Goal: Task Accomplishment & Management: Use online tool/utility

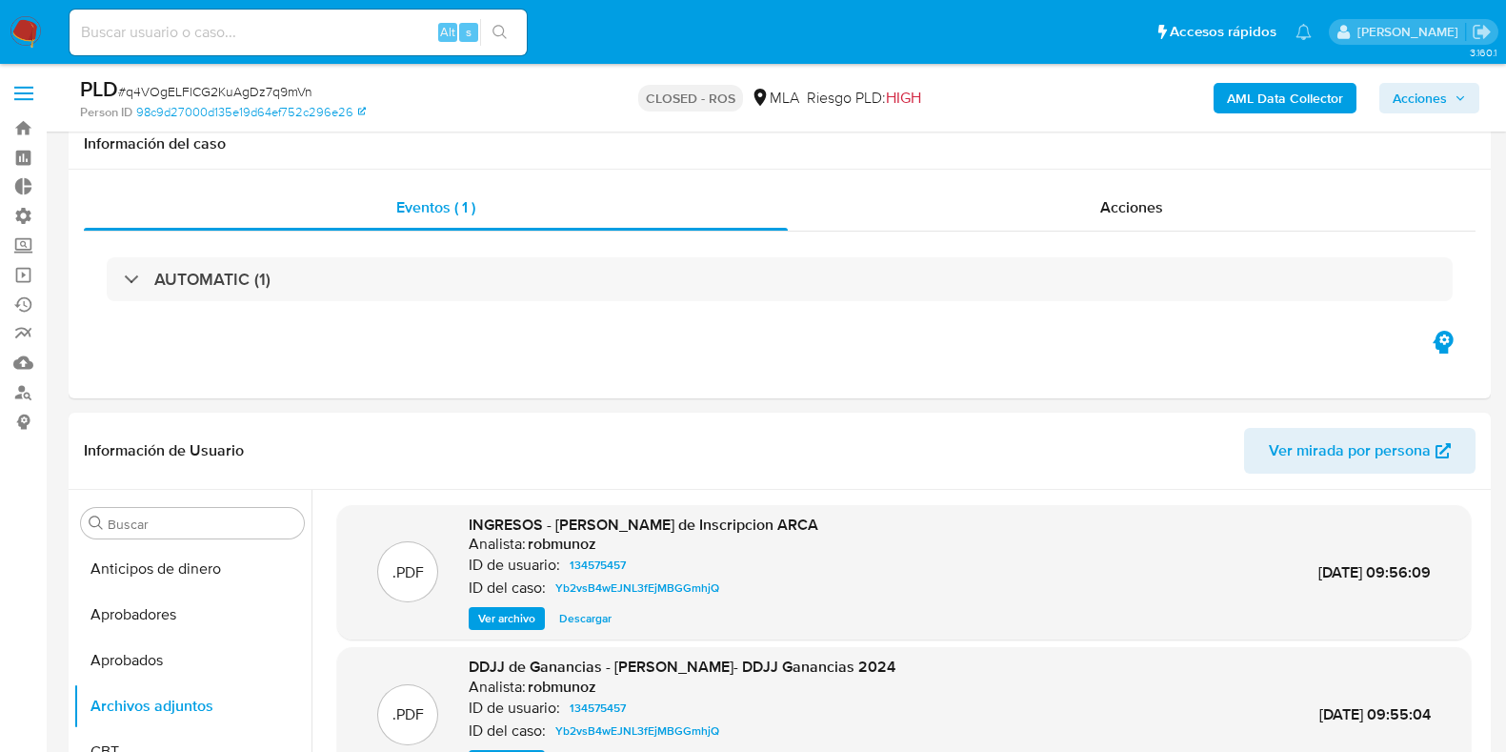
select select "10"
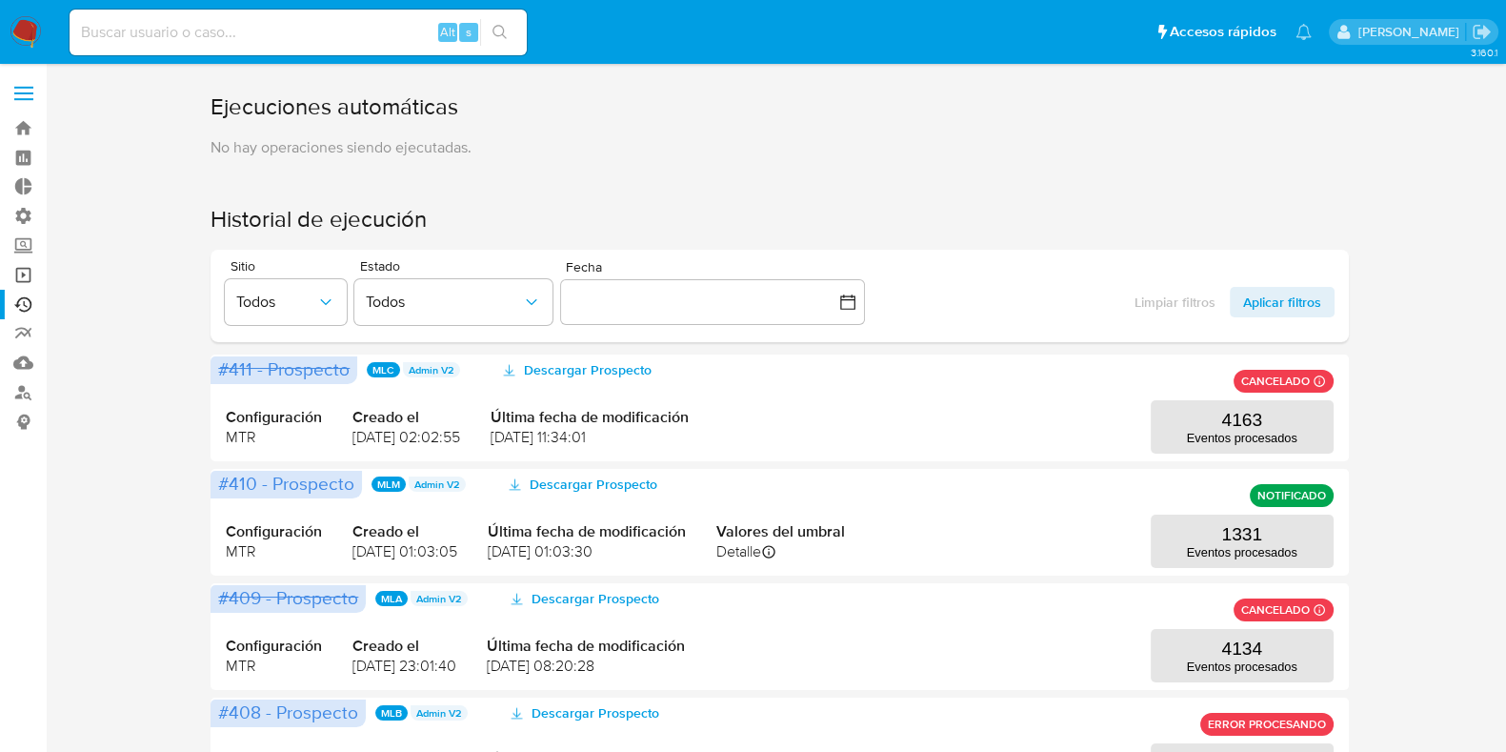
click at [19, 274] on link "Operaciones masivas" at bounding box center [113, 275] width 227 height 30
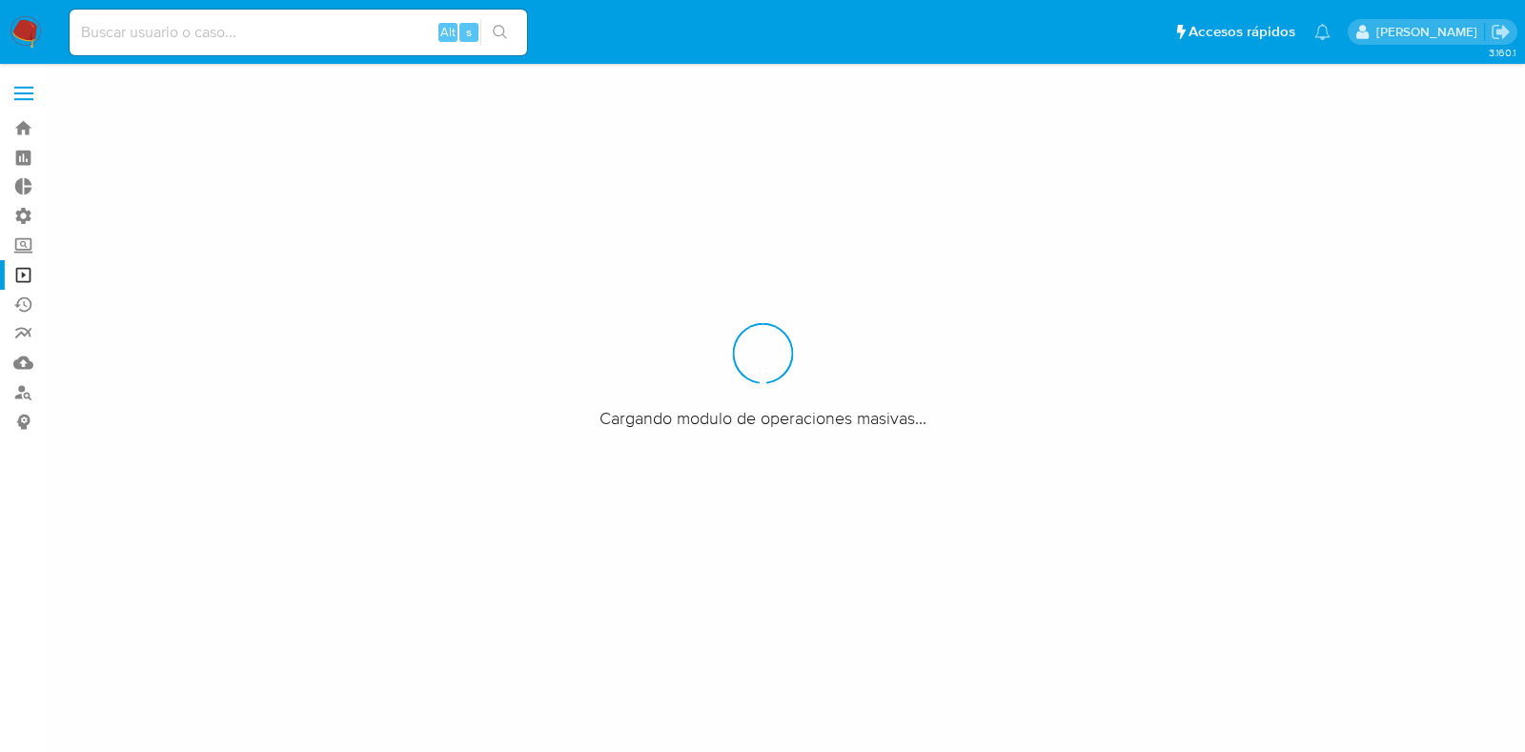
click at [25, 88] on span at bounding box center [23, 87] width 19 height 3
click at [0, 0] on input "checkbox" at bounding box center [0, 0] width 0 height 0
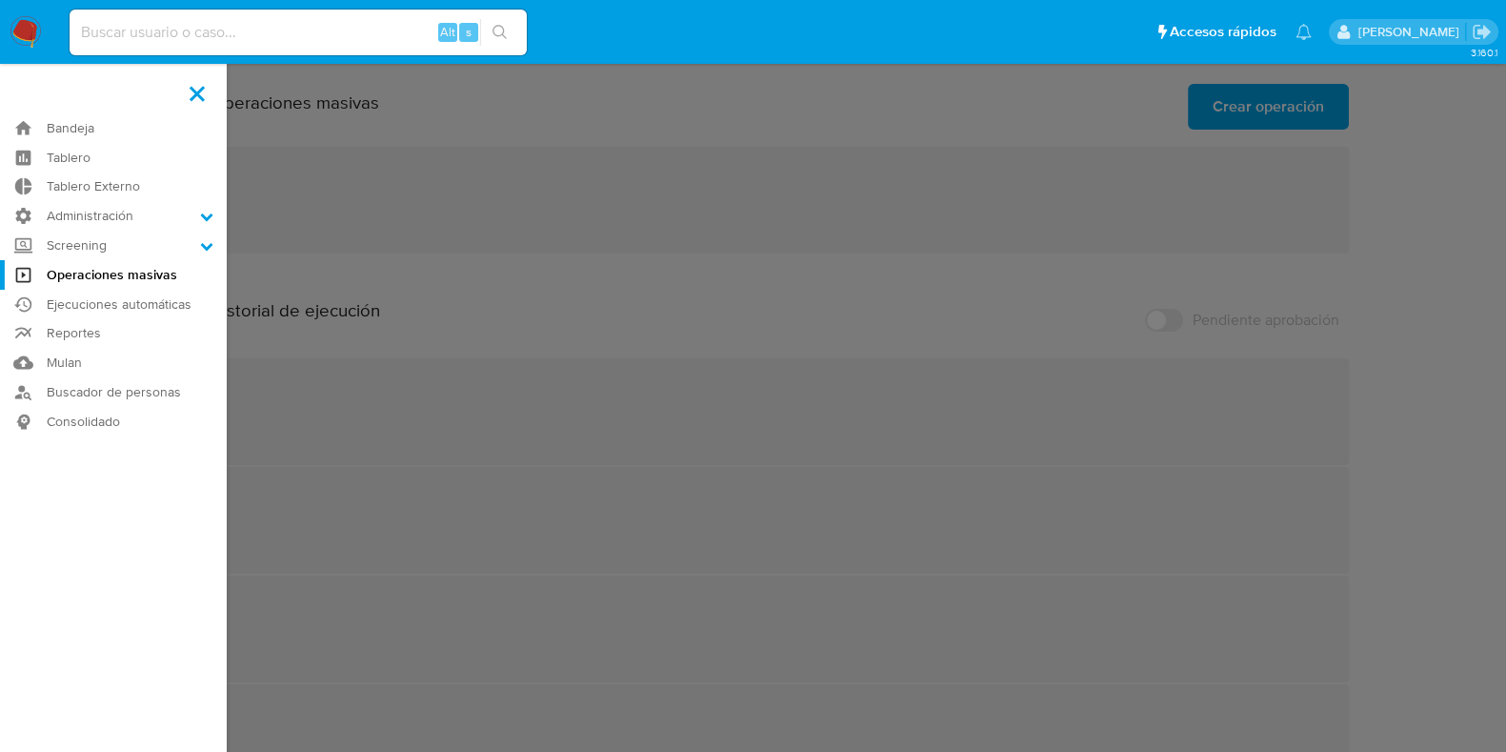
click at [1450, 312] on label at bounding box center [753, 376] width 1506 height 752
click at [0, 0] on input "checkbox" at bounding box center [0, 0] width 0 height 0
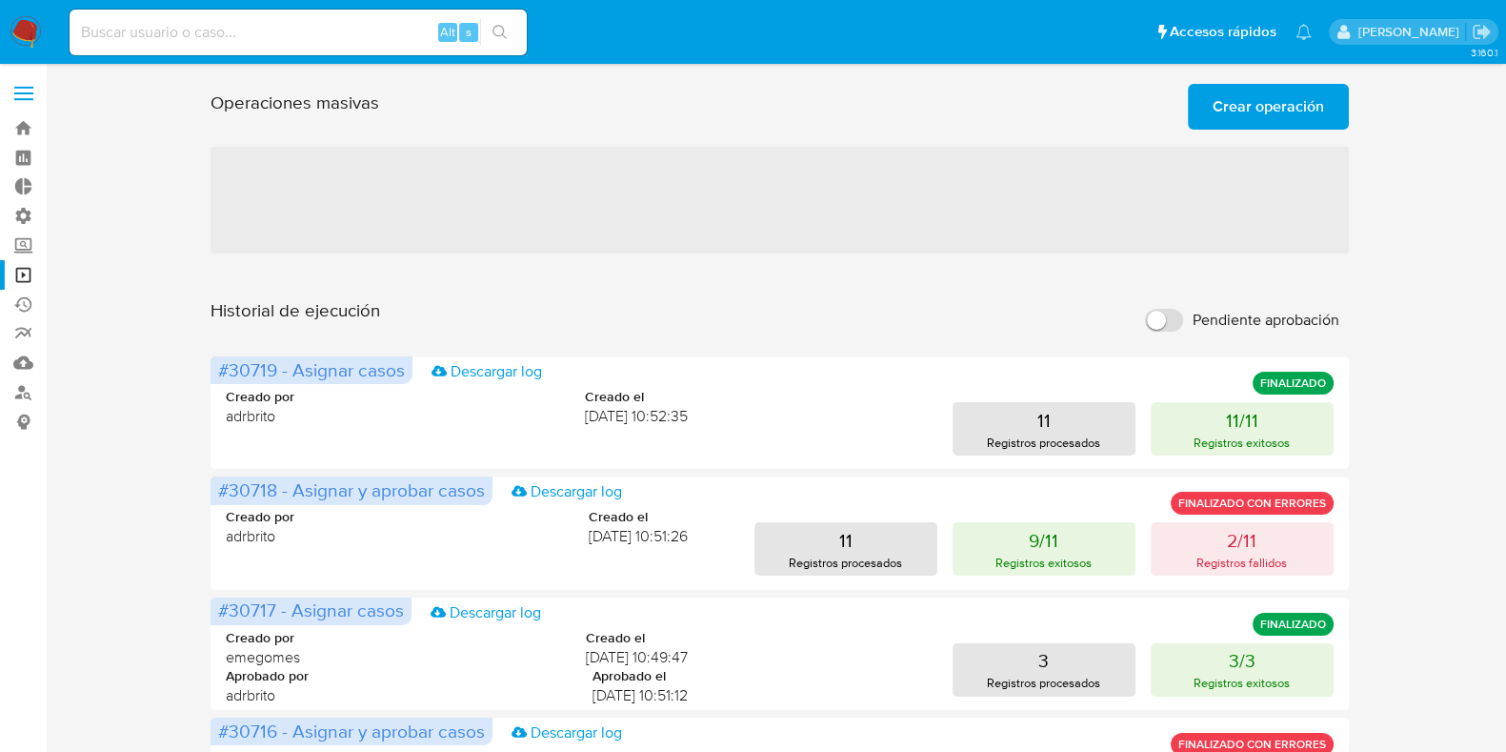
click at [1276, 107] on span "Crear operación" at bounding box center [1268, 107] width 111 height 42
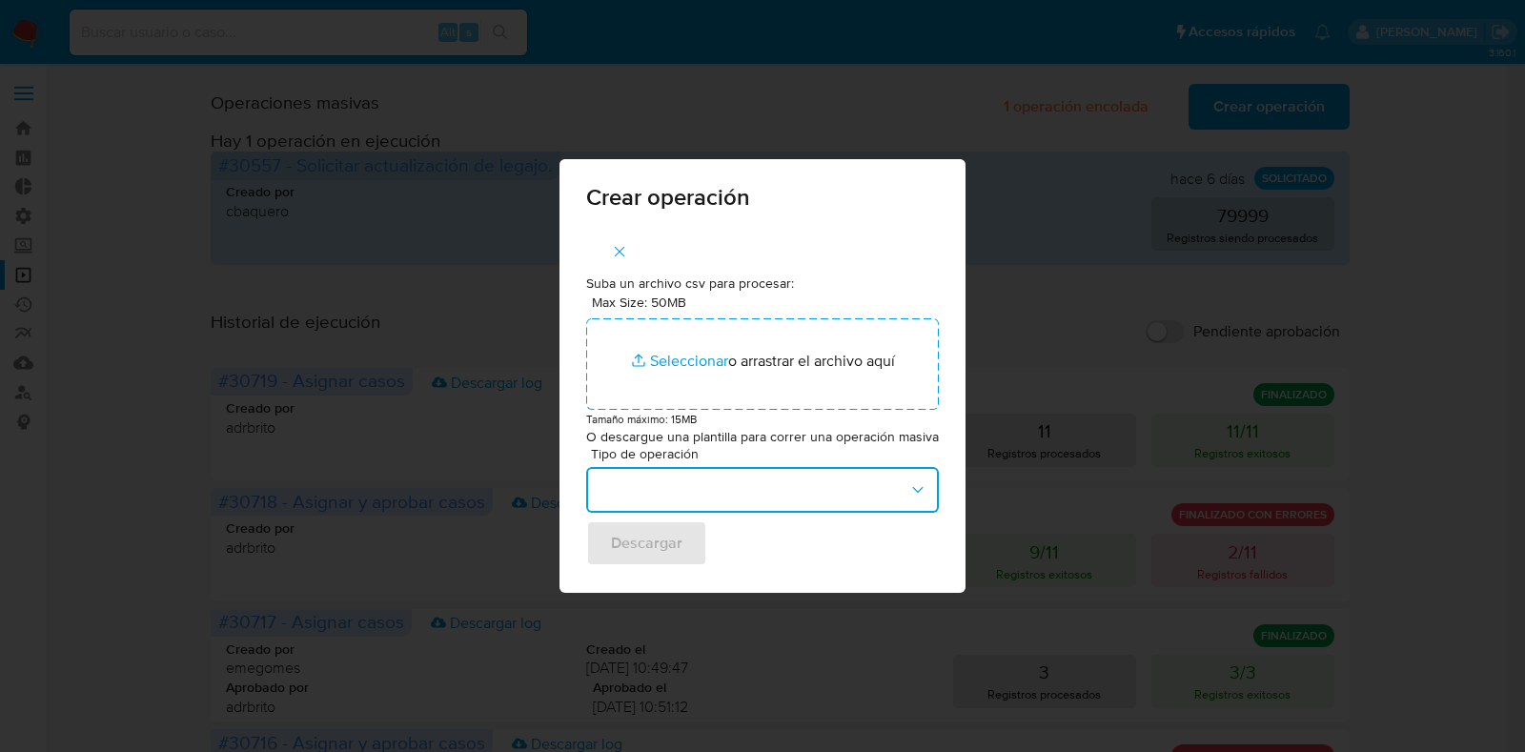
click at [914, 489] on icon "button" at bounding box center [917, 489] width 19 height 19
click at [895, 492] on button "button" at bounding box center [762, 490] width 353 height 46
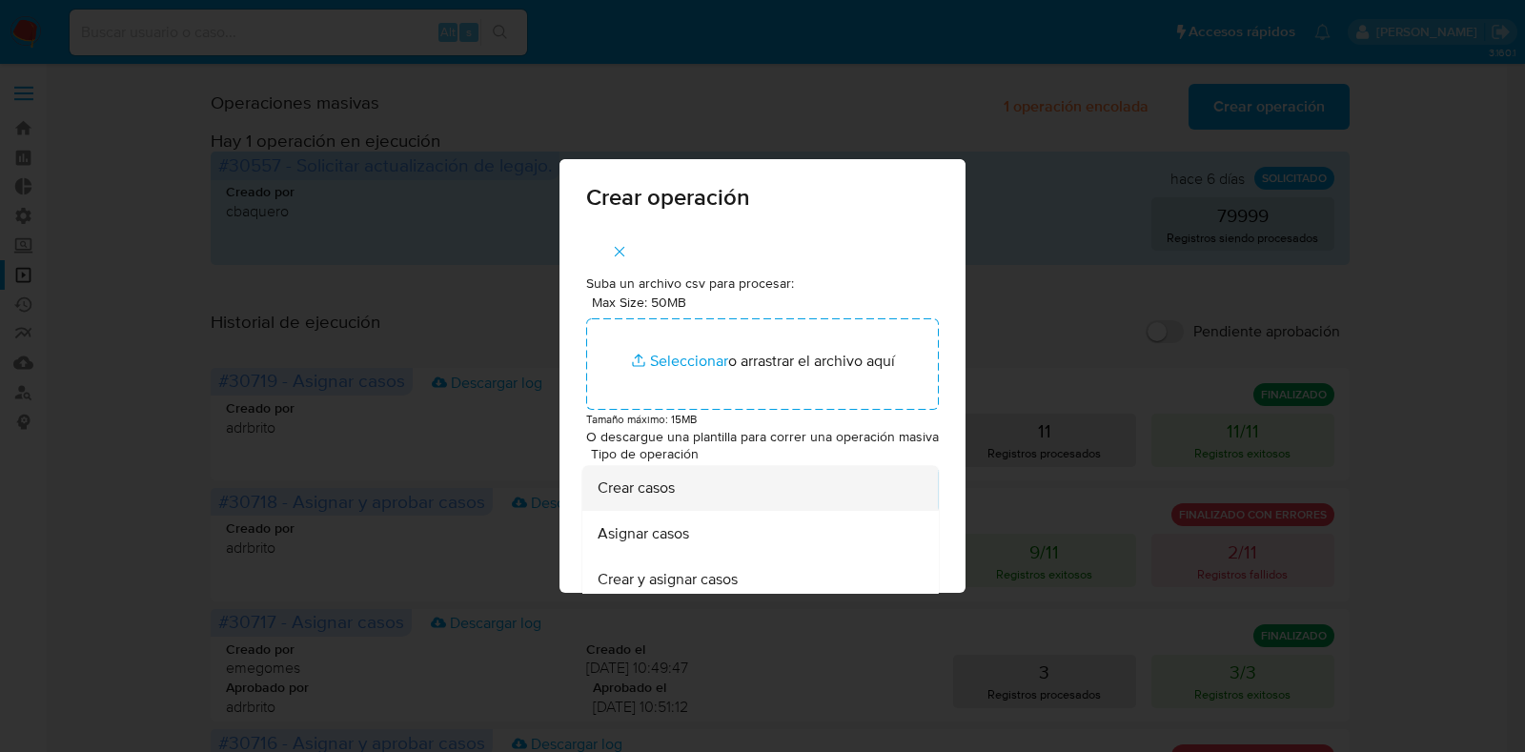
click at [767, 483] on div "Crear casos" at bounding box center [754, 488] width 314 height 46
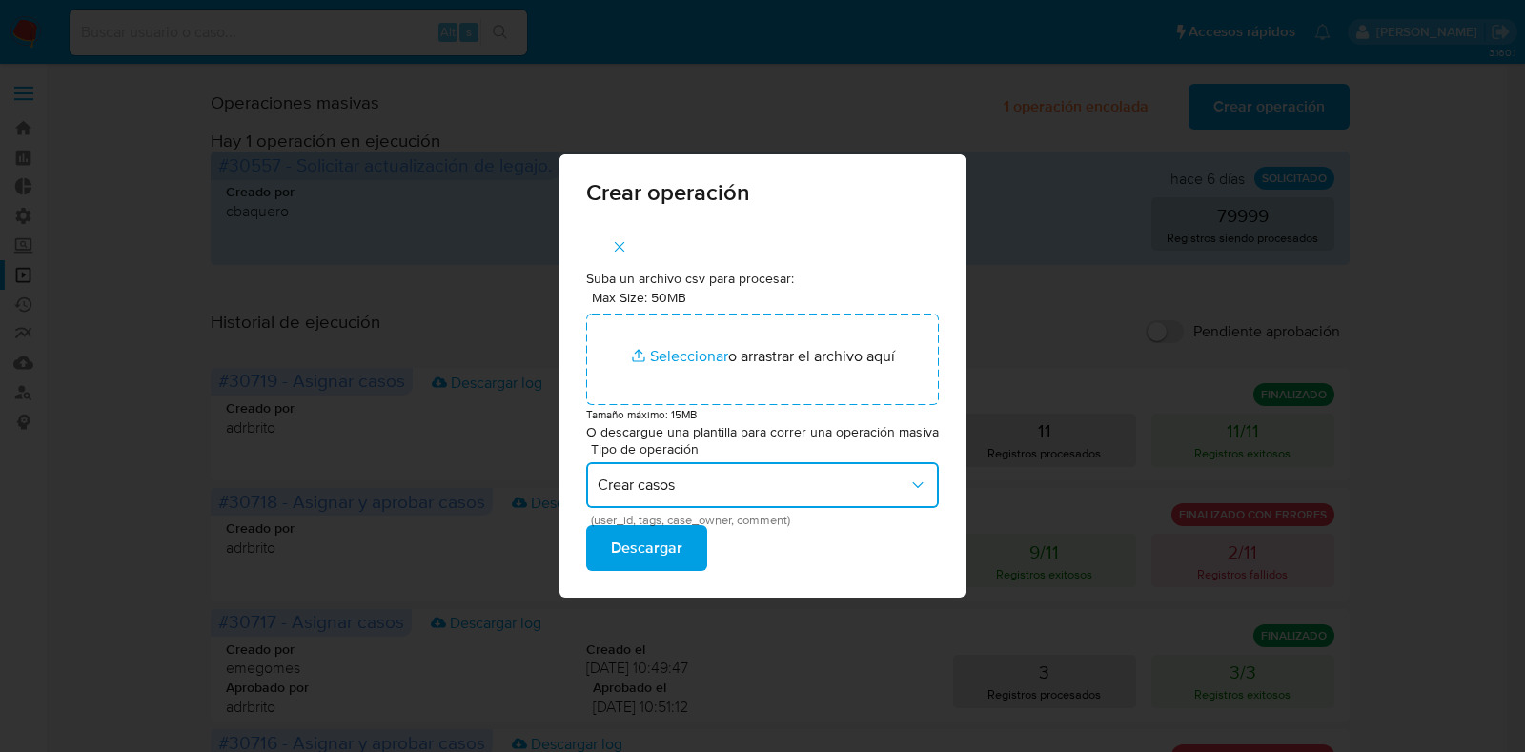
click at [908, 476] on icon "button" at bounding box center [917, 484] width 19 height 19
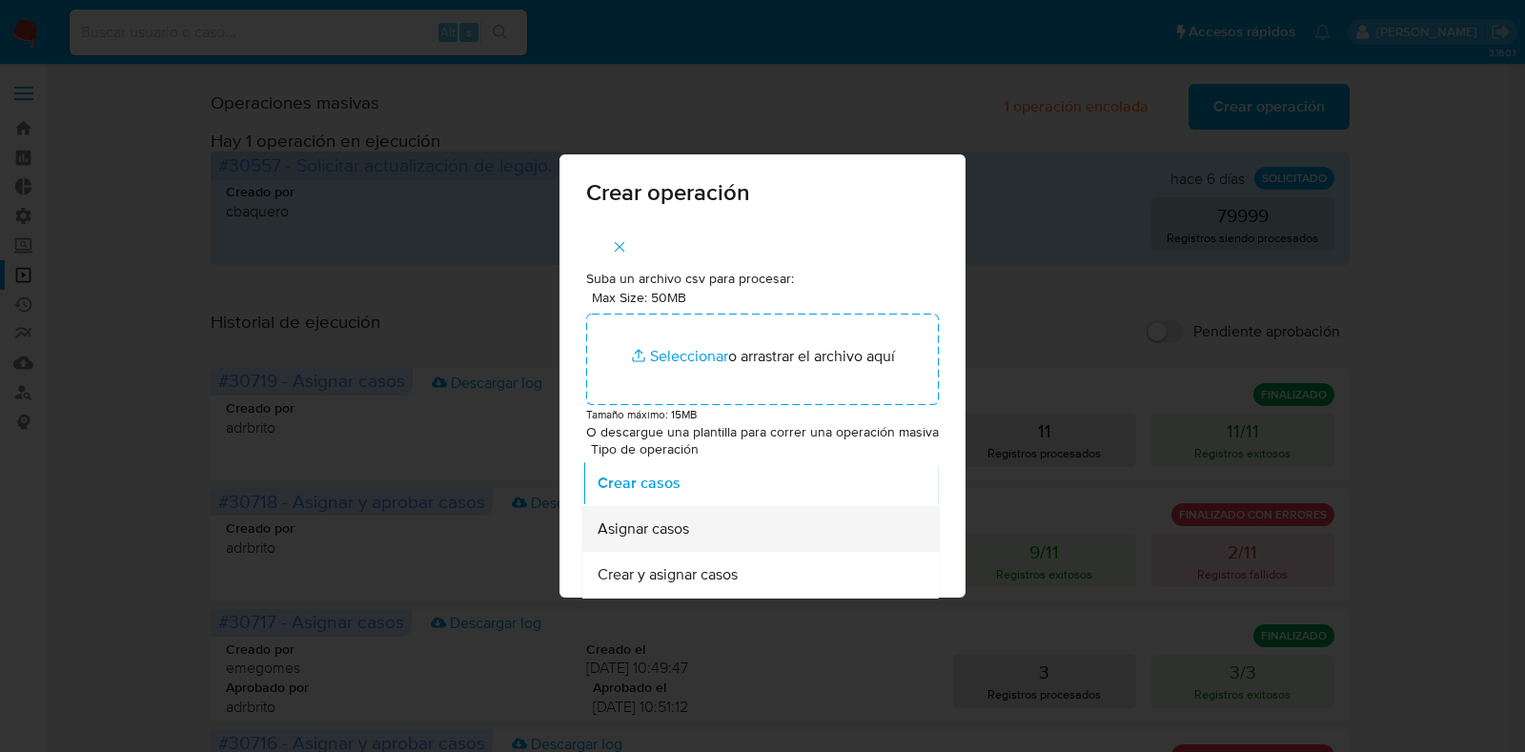
click at [837, 535] on div "Asignar casos" at bounding box center [754, 529] width 314 height 46
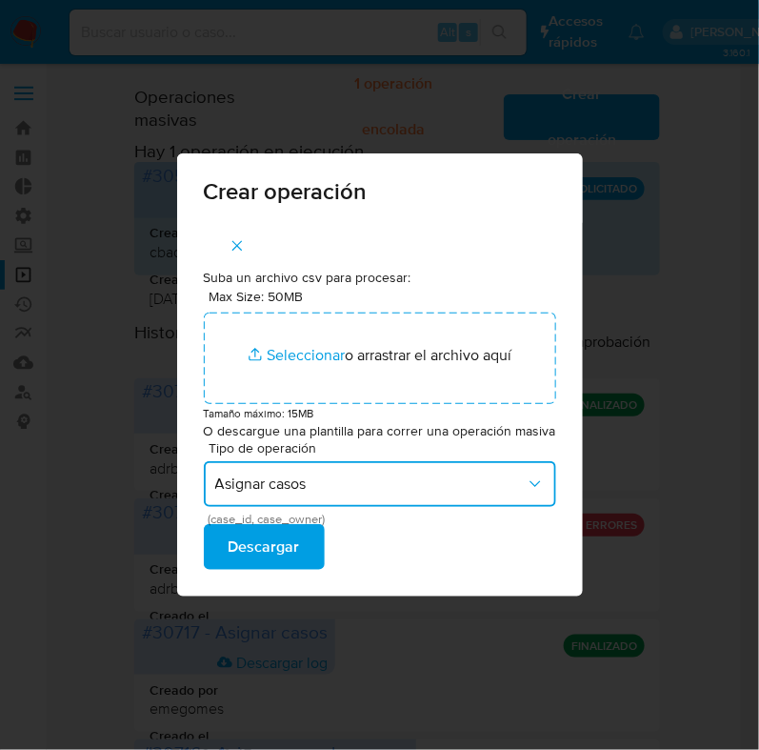
click at [490, 486] on span "Asignar casos" at bounding box center [370, 484] width 311 height 19
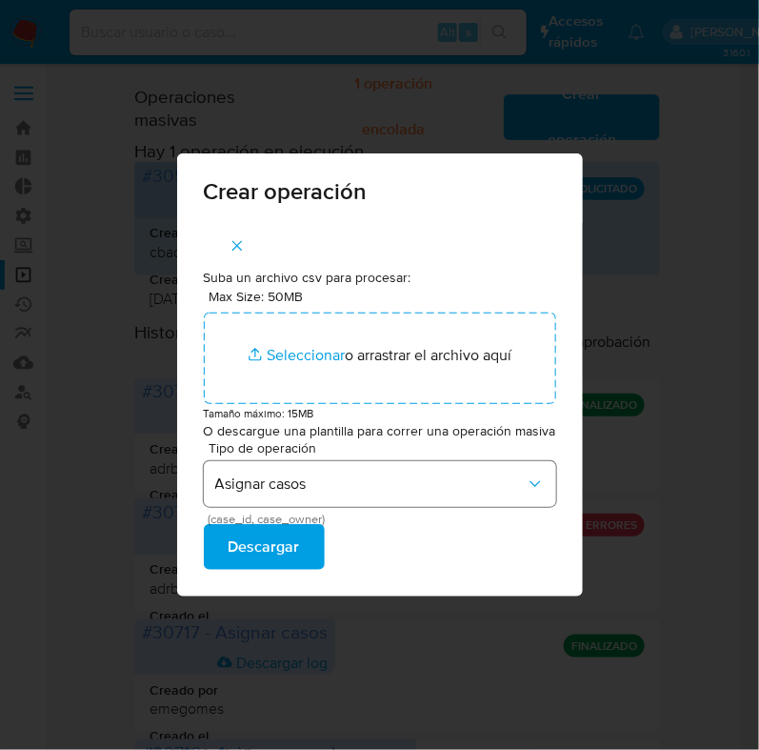
scroll to position [2, 0]
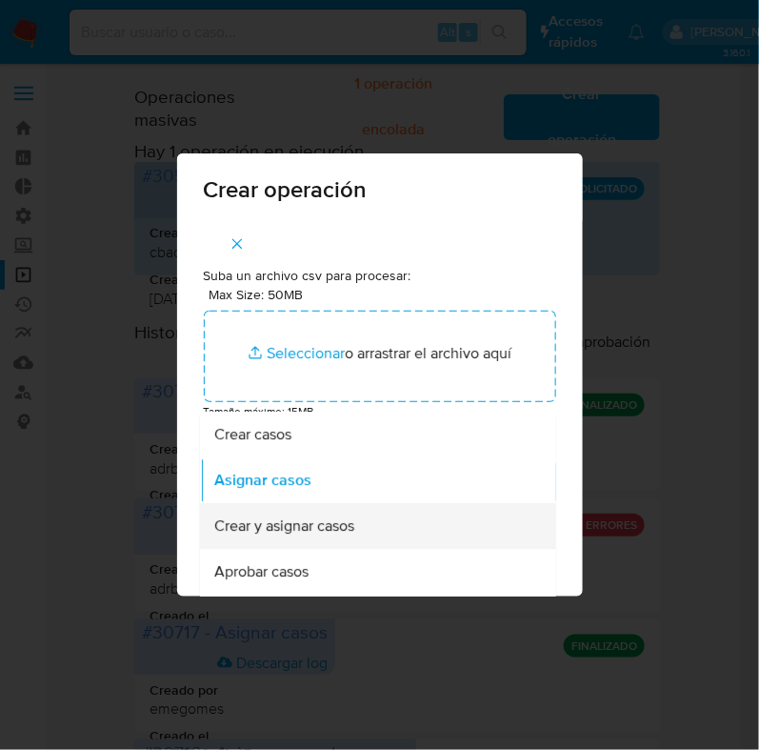
click at [459, 527] on div "Crear y asignar casos" at bounding box center [371, 526] width 314 height 46
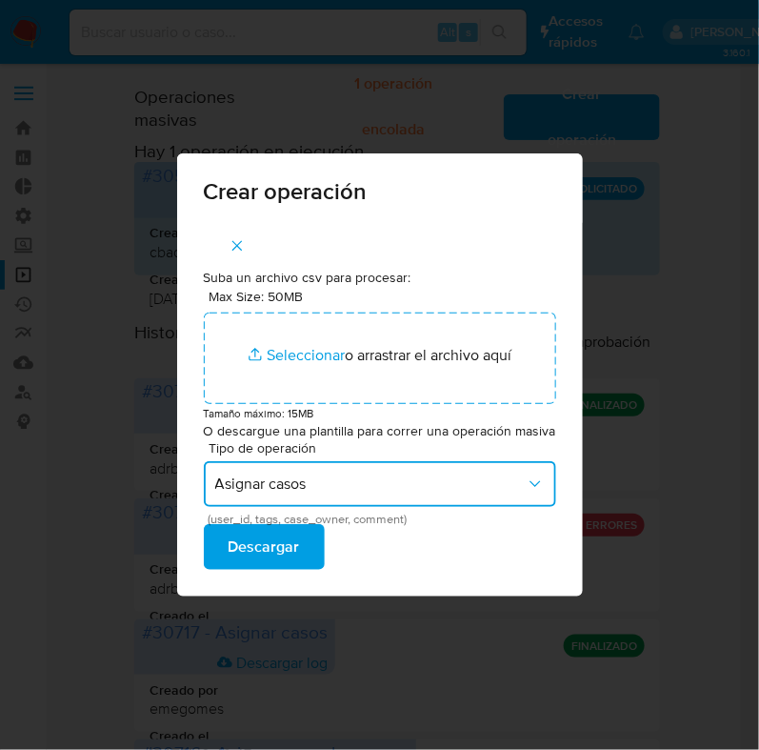
scroll to position [0, 0]
click at [529, 480] on icon "button" at bounding box center [535, 484] width 19 height 19
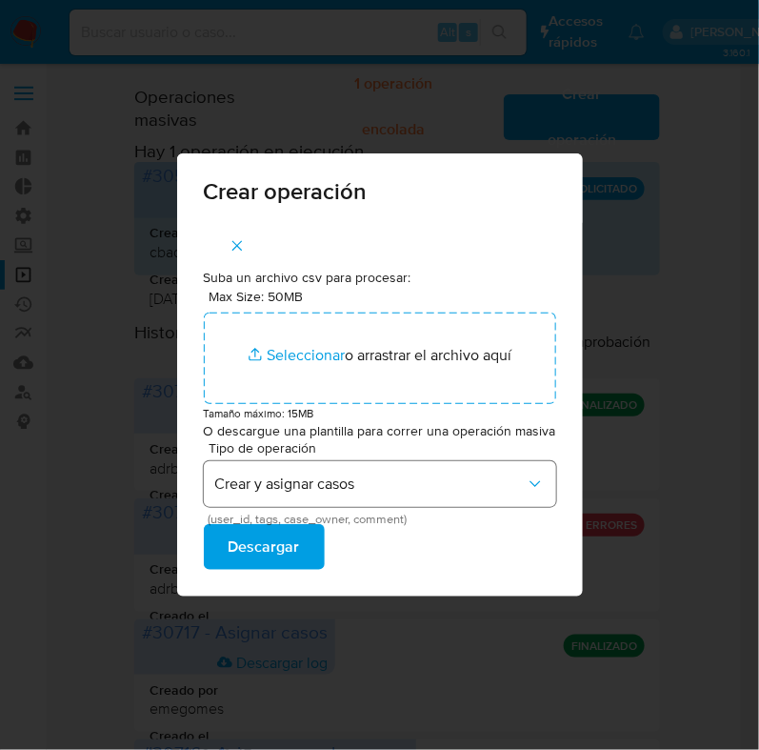
scroll to position [56, 0]
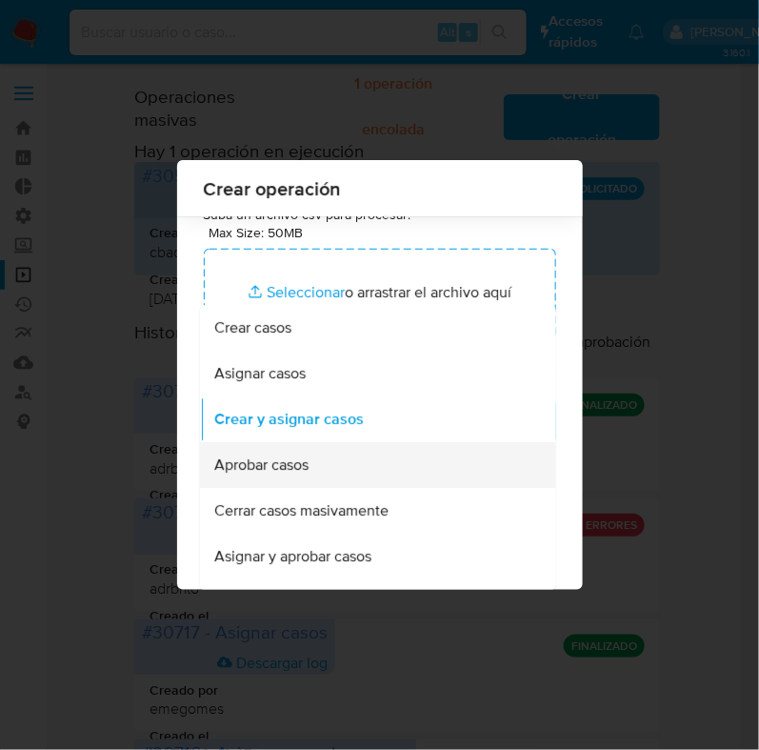
click at [477, 464] on div "Aprobar casos" at bounding box center [371, 464] width 314 height 46
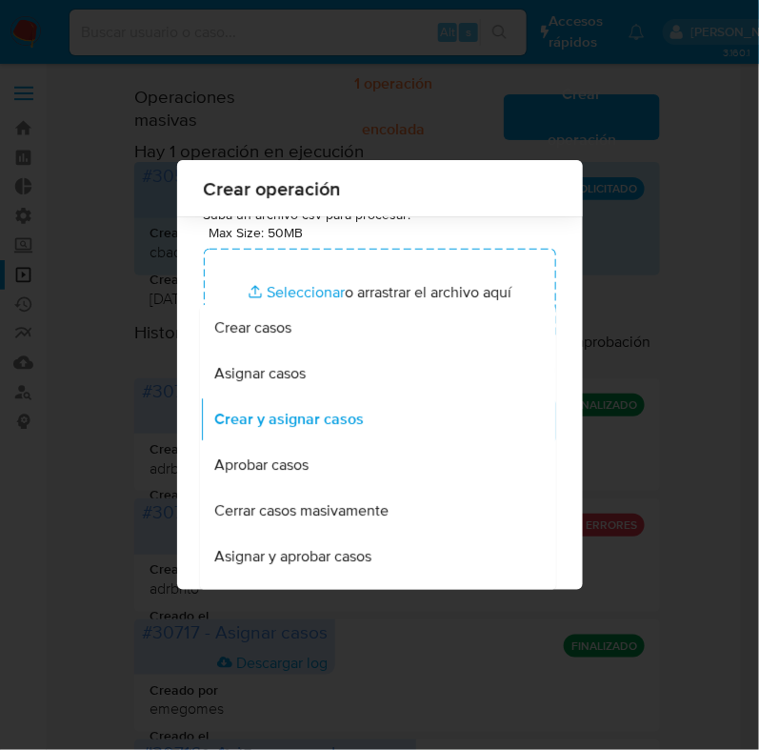
scroll to position [0, 0]
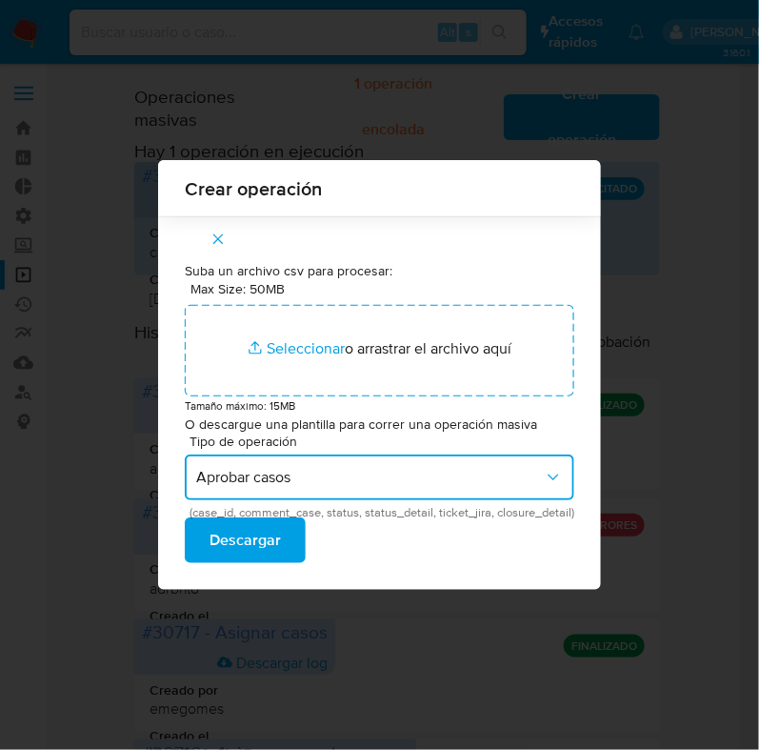
click at [441, 478] on span "Aprobar casos" at bounding box center [370, 477] width 348 height 19
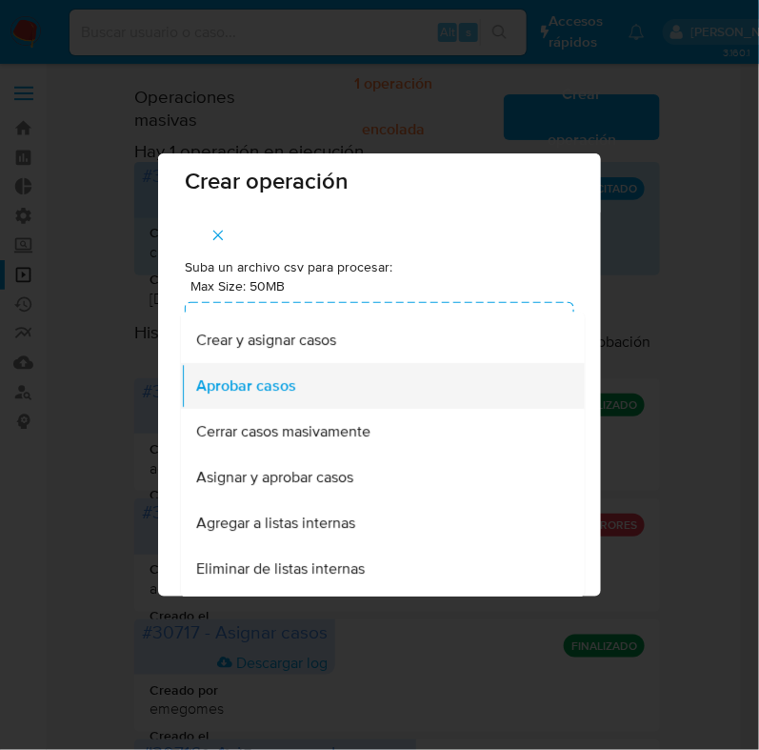
scroll to position [118, 0]
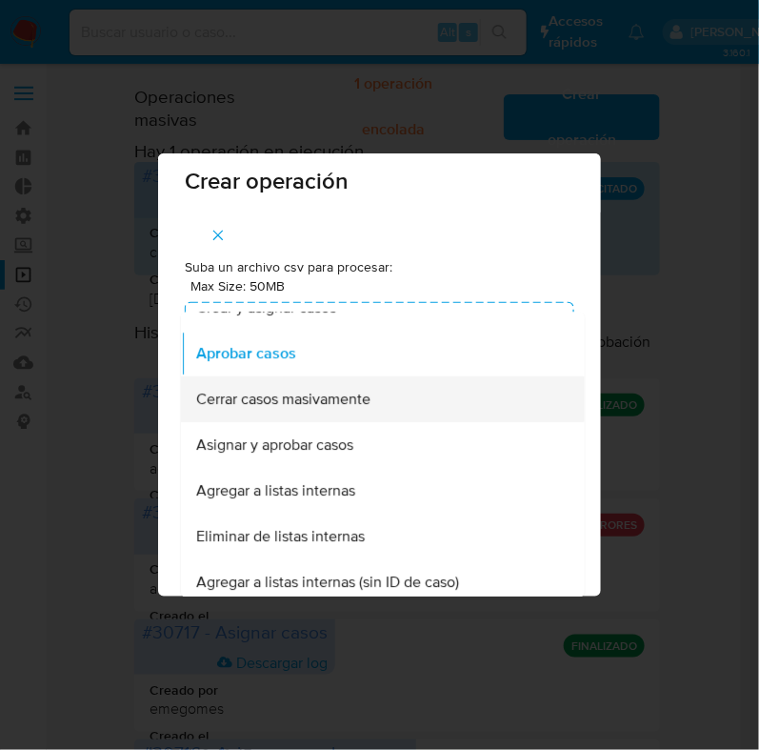
click at [413, 410] on div "Cerrar casos masivamente" at bounding box center [377, 399] width 362 height 46
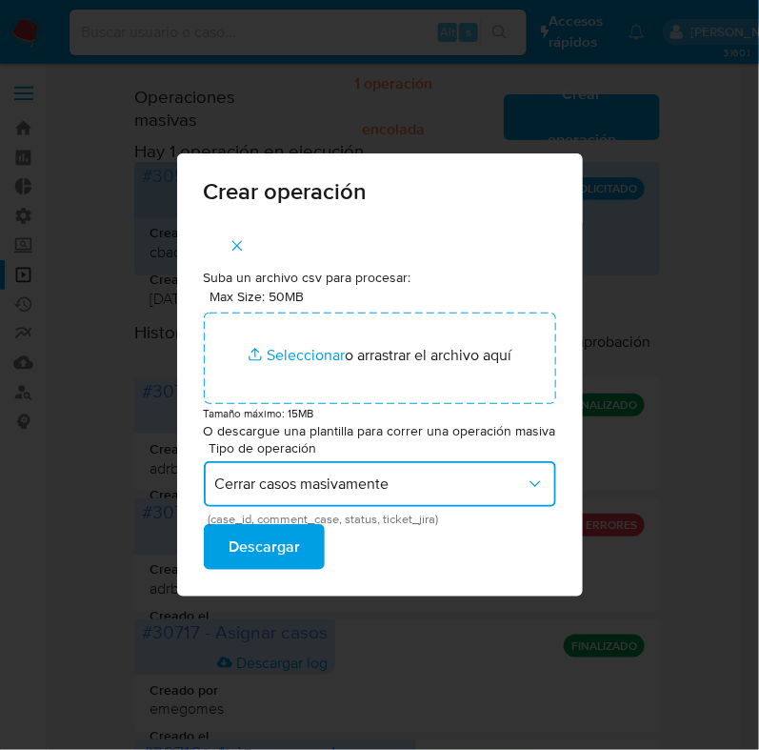
scroll to position [0, 0]
click at [418, 482] on span "Cerrar casos masivamente" at bounding box center [370, 484] width 311 height 19
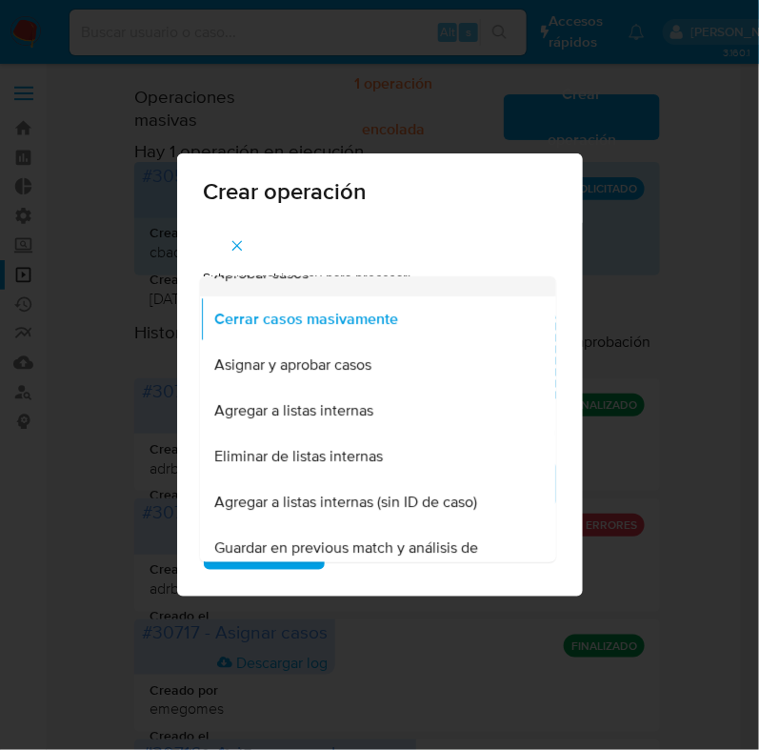
scroll to position [237, 0]
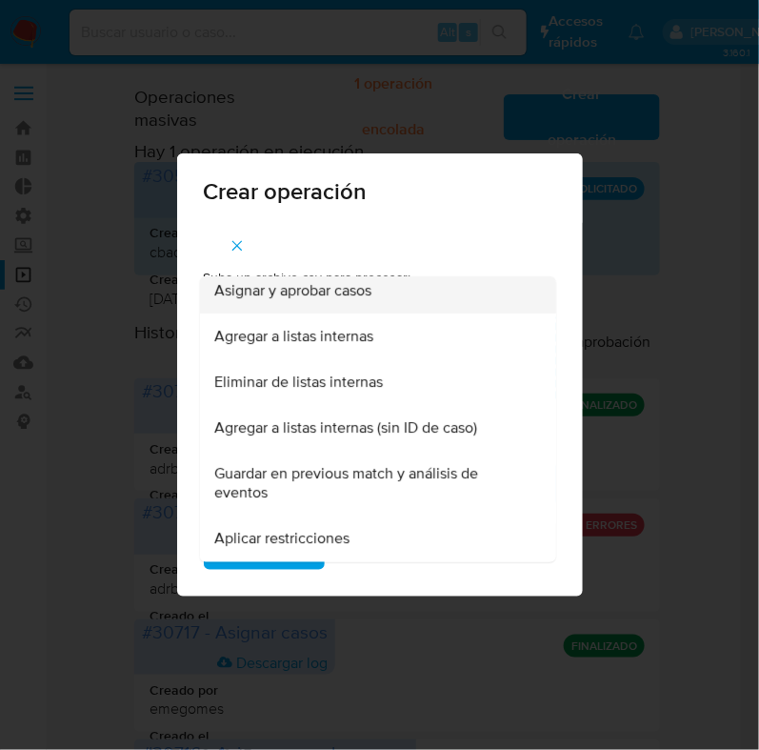
click at [434, 306] on div "Asignar y aprobar casos" at bounding box center [371, 291] width 314 height 46
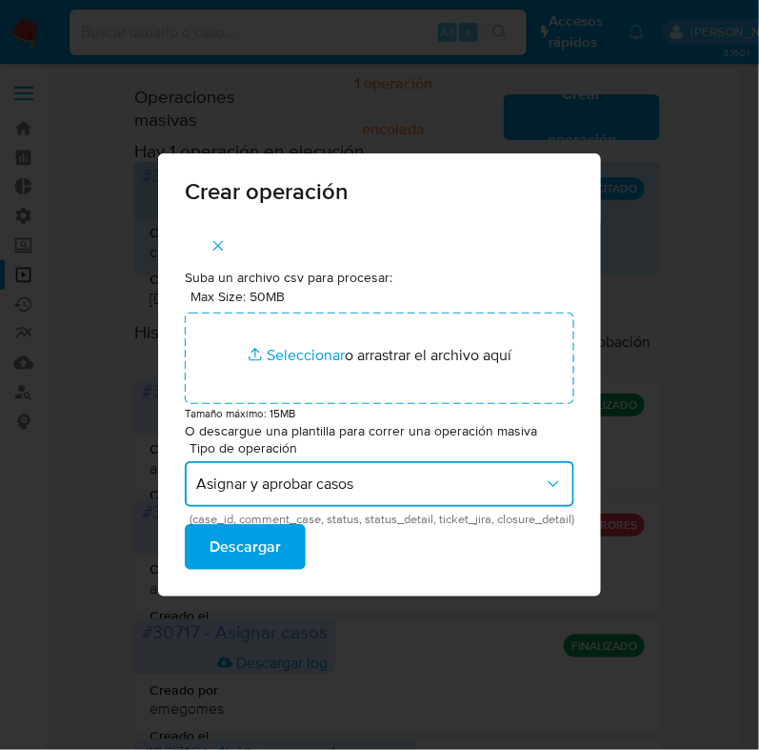
click at [367, 473] on button "Asignar y aprobar casos" at bounding box center [380, 484] width 390 height 46
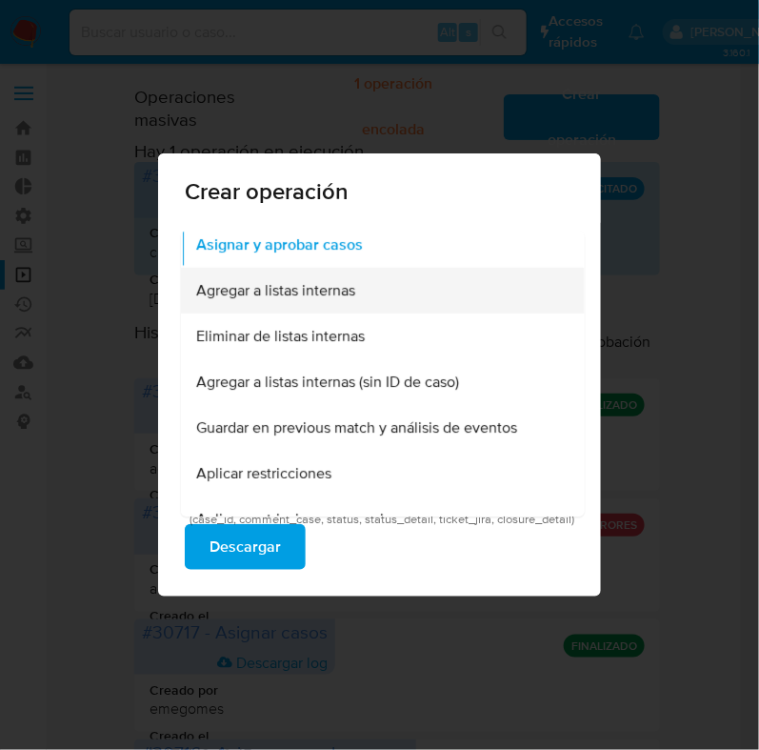
click at [359, 308] on div "Agregar a listas internas" at bounding box center [377, 291] width 362 height 46
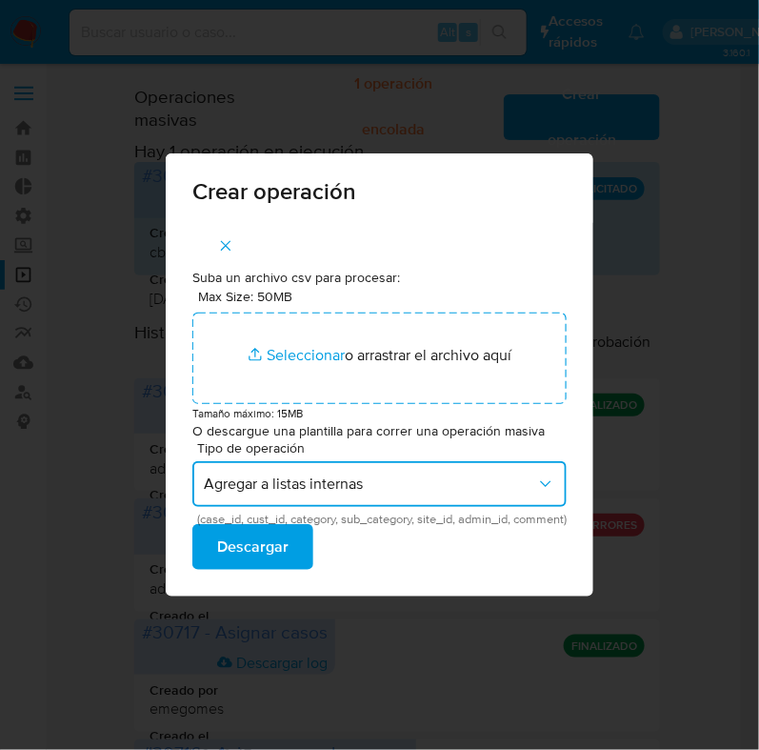
click at [461, 486] on span "Agregar a listas internas" at bounding box center [370, 484] width 333 height 19
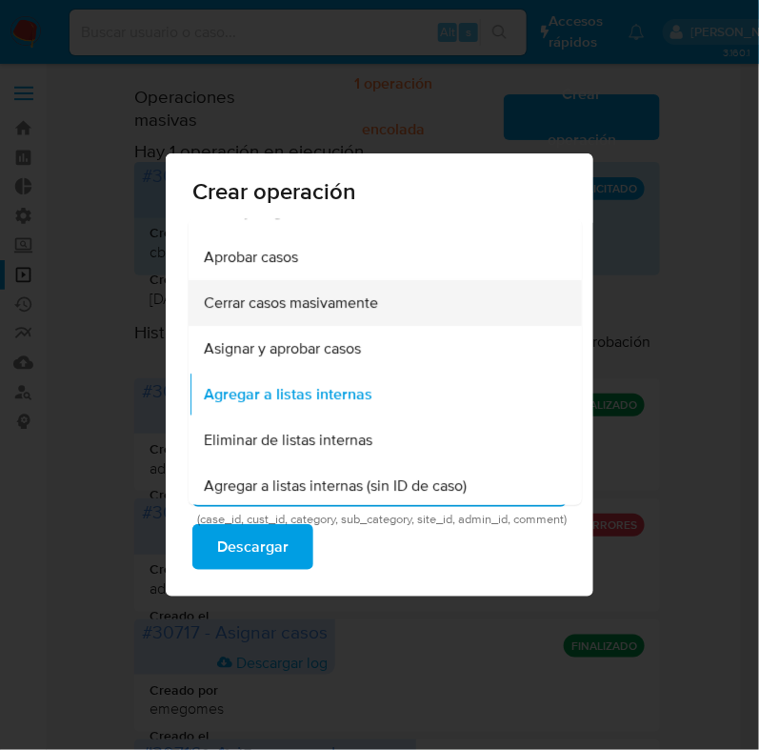
scroll to position [152, 0]
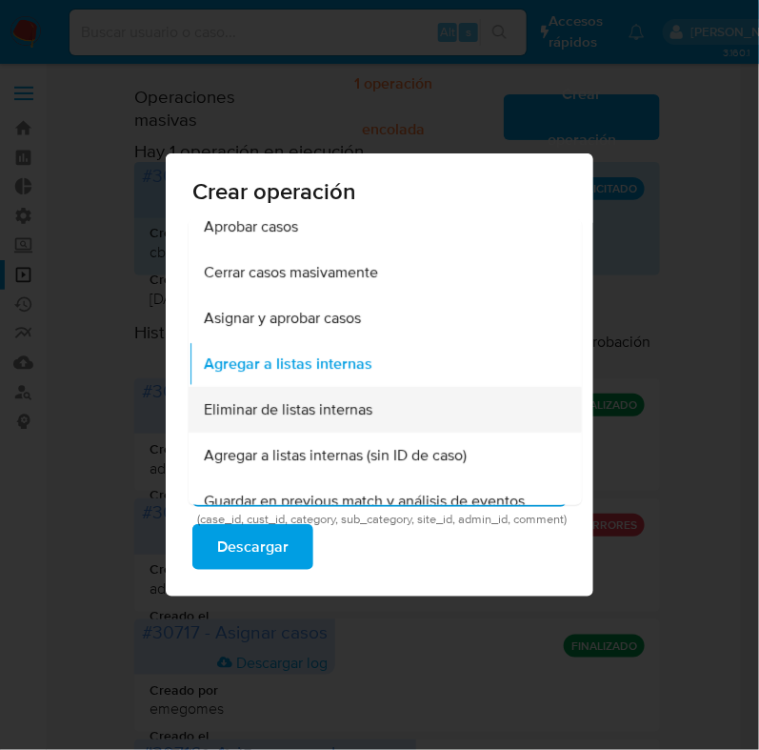
click at [400, 407] on div "Eliminar de listas internas" at bounding box center [380, 410] width 352 height 46
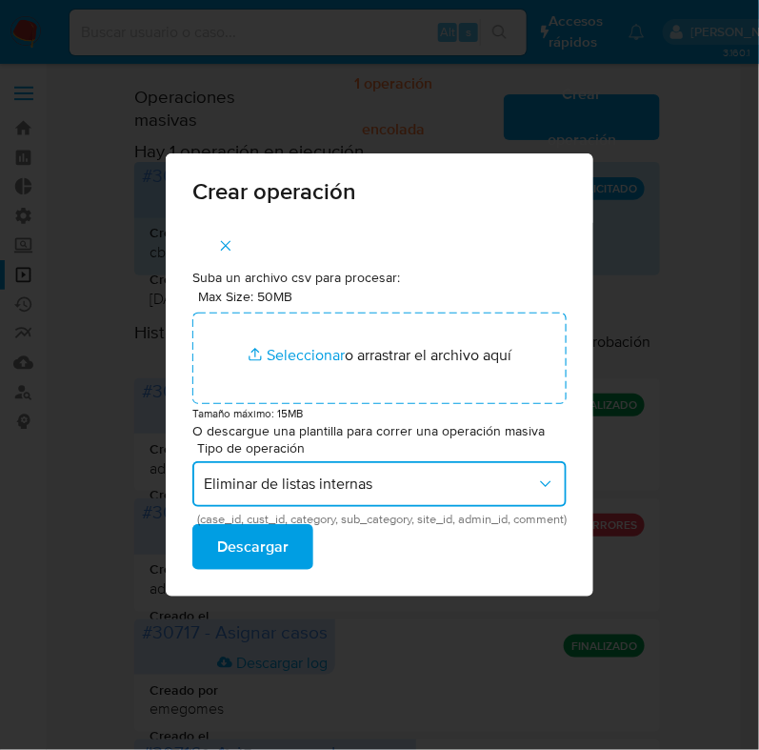
click at [450, 497] on button "Eliminar de listas internas" at bounding box center [379, 484] width 374 height 46
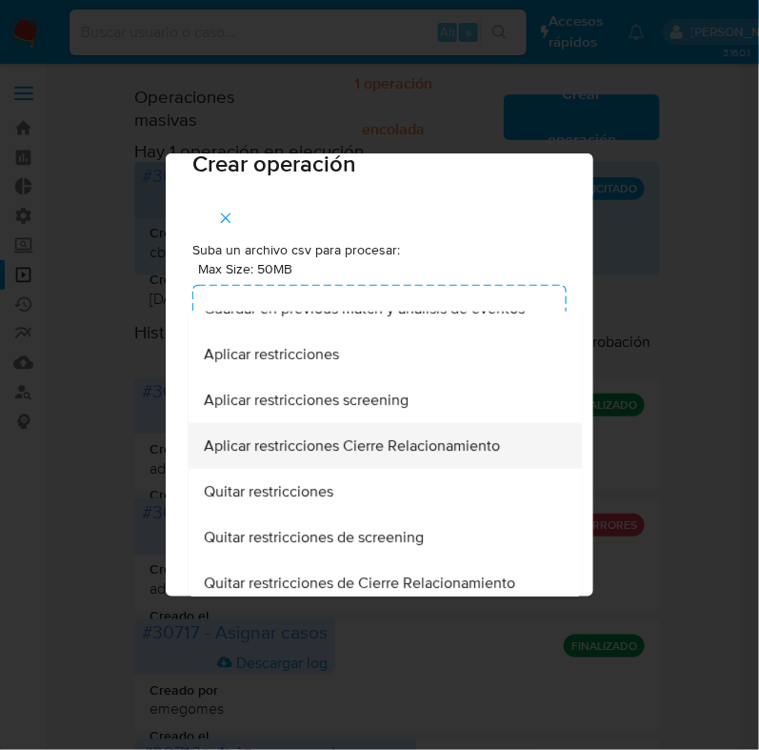
scroll to position [319, 0]
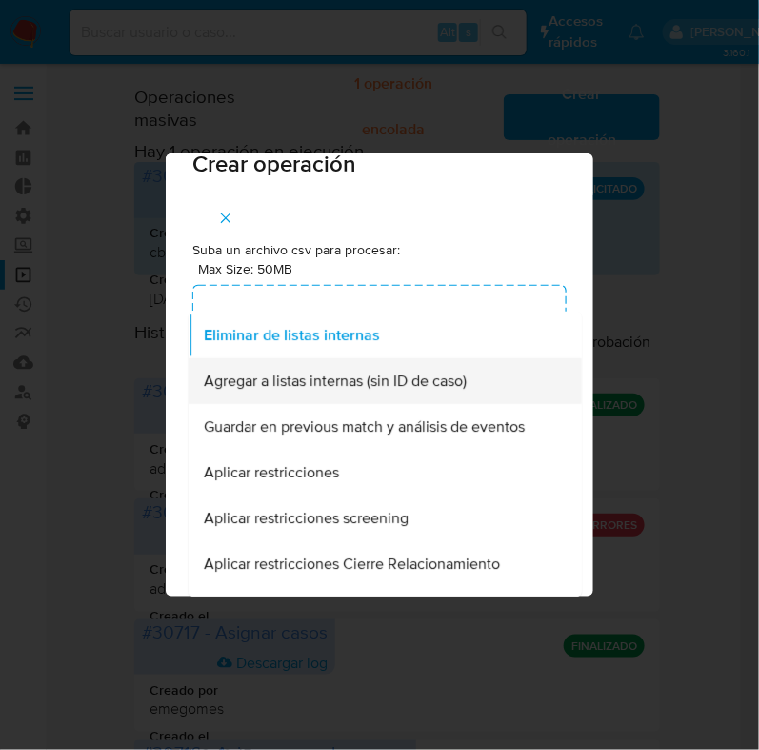
click at [429, 397] on div "Agregar a listas internas (sin ID de caso)" at bounding box center [380, 381] width 352 height 46
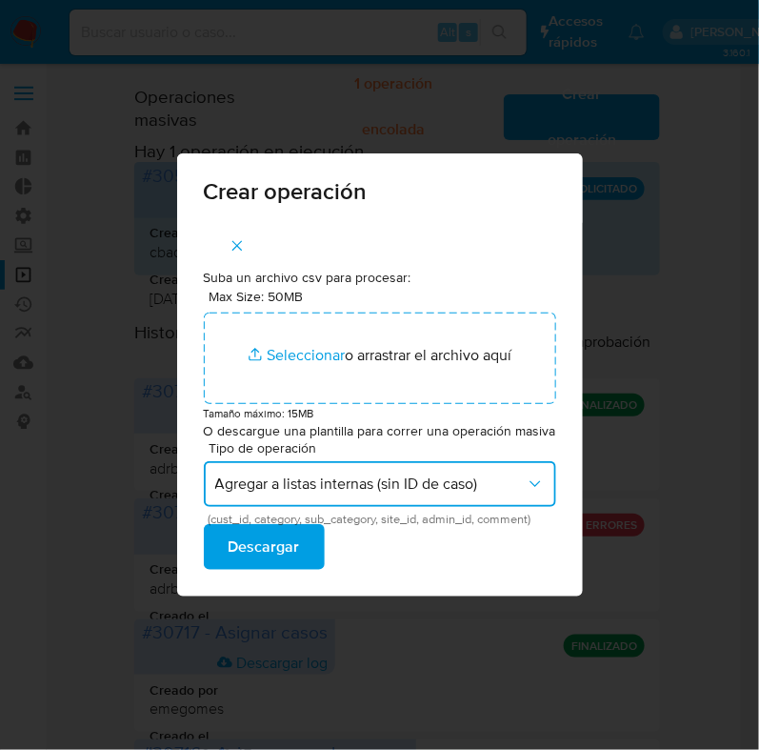
click at [488, 473] on button "Agregar a listas internas (sin ID de caso)" at bounding box center [380, 484] width 353 height 46
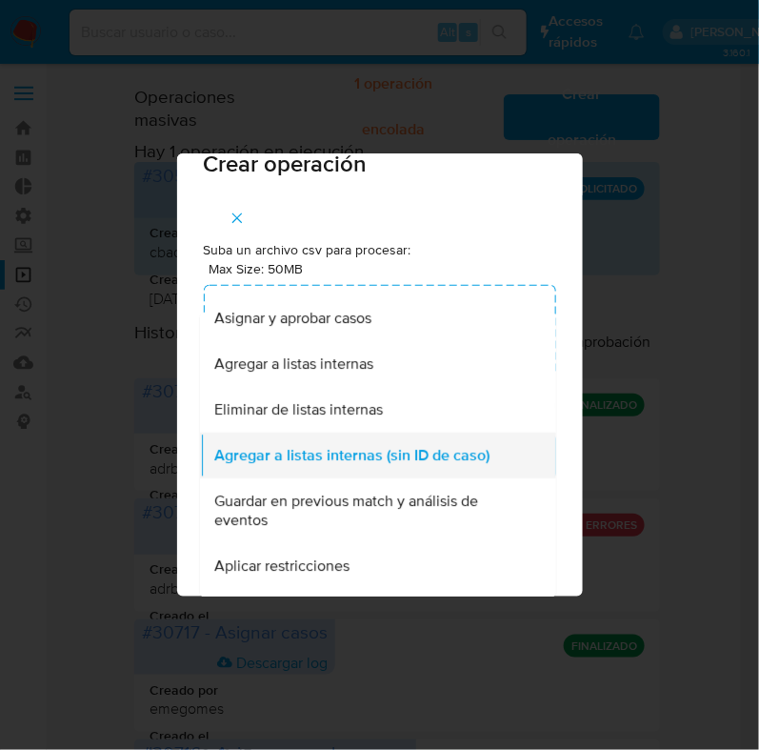
scroll to position [365, 0]
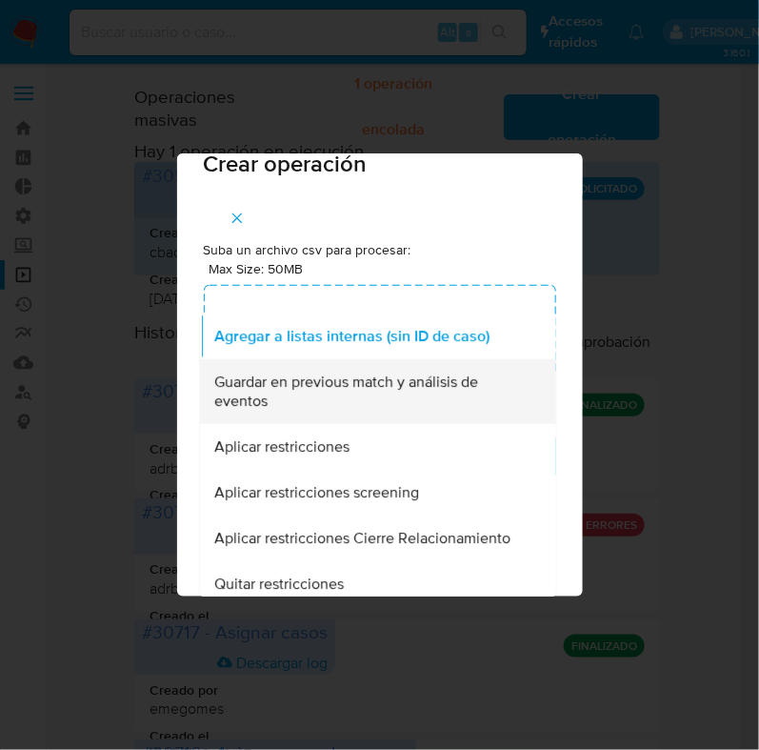
click at [424, 392] on span "Guardar en previous match y análisis de eventos" at bounding box center [371, 391] width 314 height 38
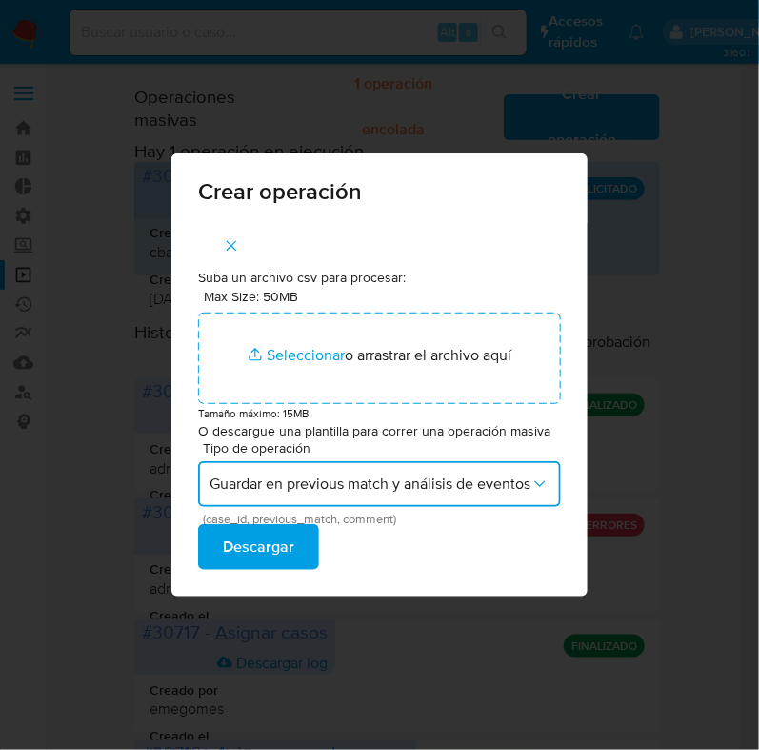
click at [469, 487] on span "Guardar en previous match y análisis de eventos" at bounding box center [370, 484] width 321 height 19
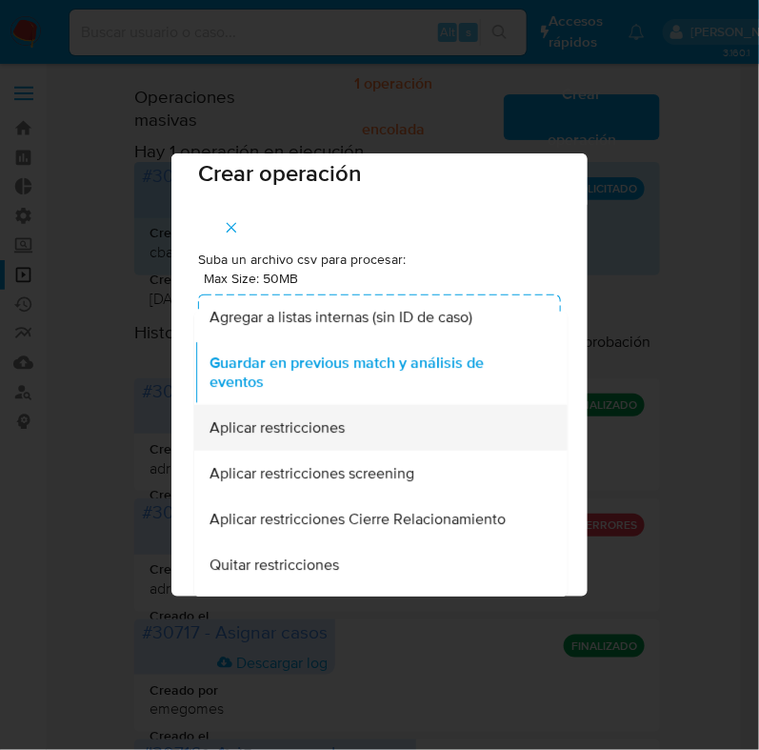
scroll to position [419, 0]
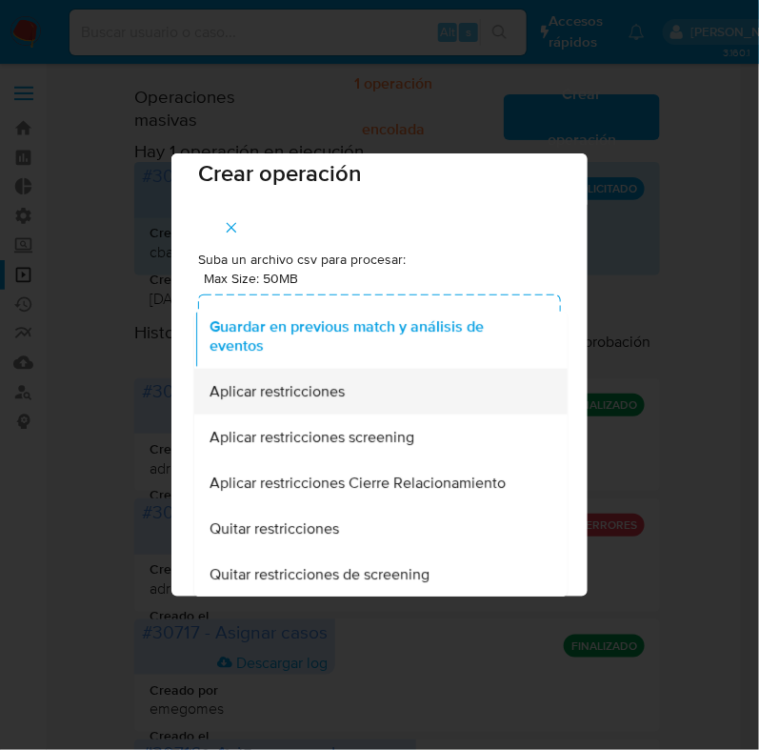
click at [375, 393] on div "Aplicar restricciones" at bounding box center [376, 392] width 332 height 46
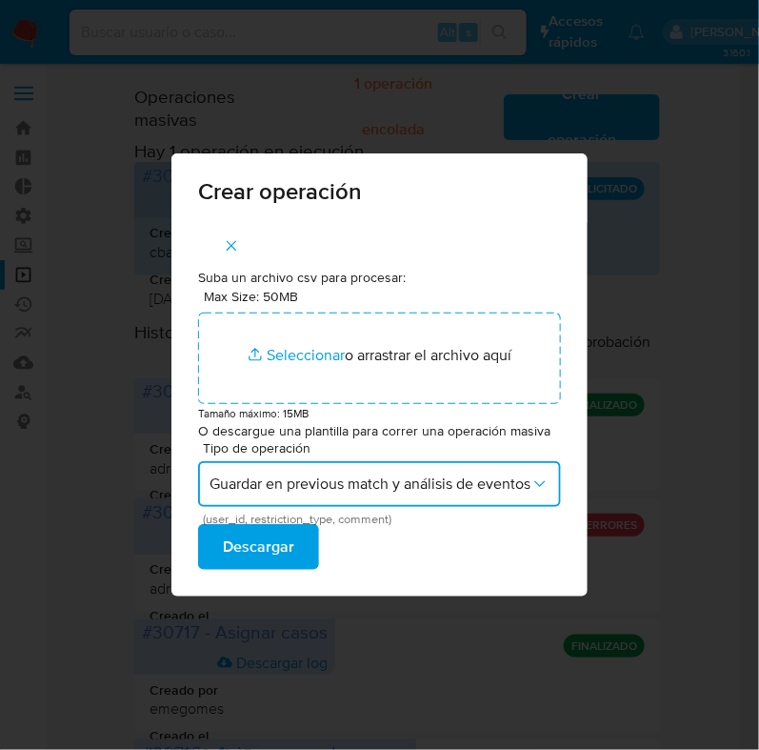
scroll to position [0, 0]
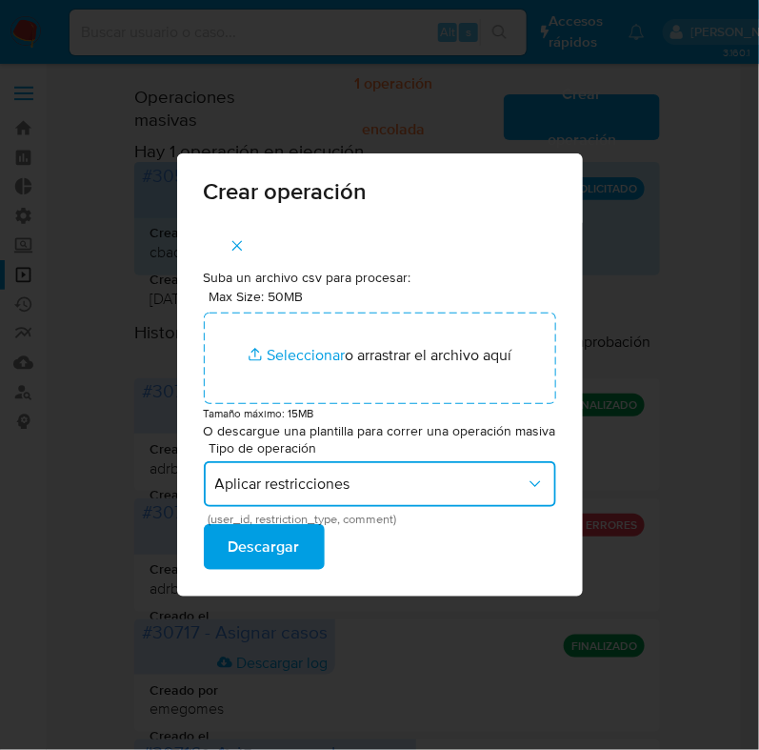
click at [410, 476] on span "Aplicar restricciones" at bounding box center [370, 484] width 311 height 19
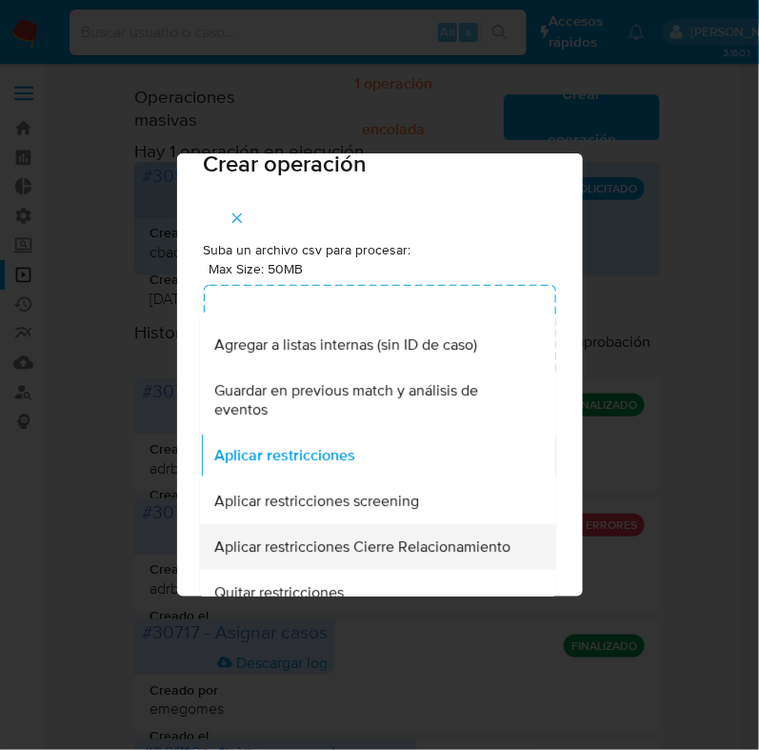
scroll to position [475, 0]
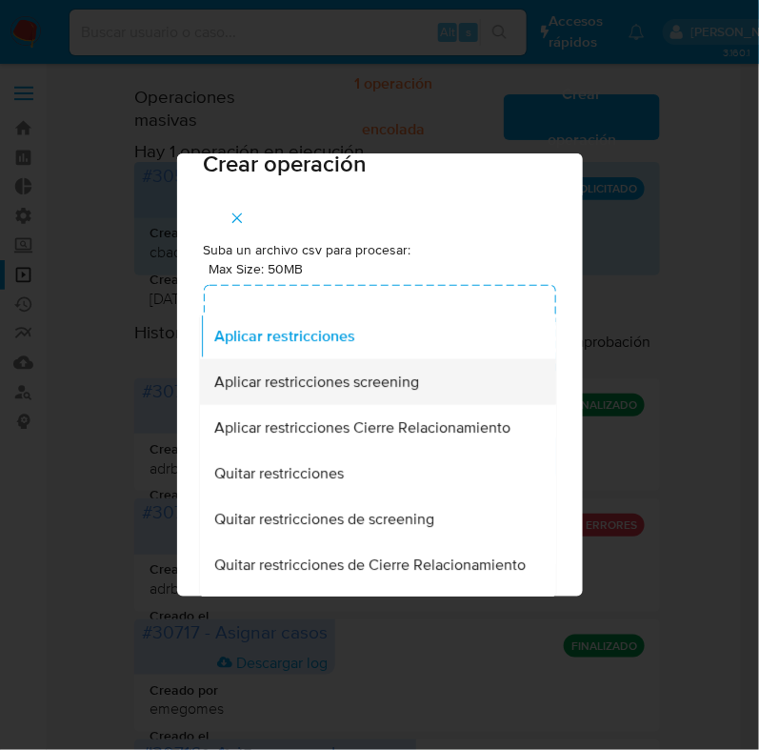
click at [381, 386] on span "Aplicar restricciones screening" at bounding box center [316, 381] width 205 height 19
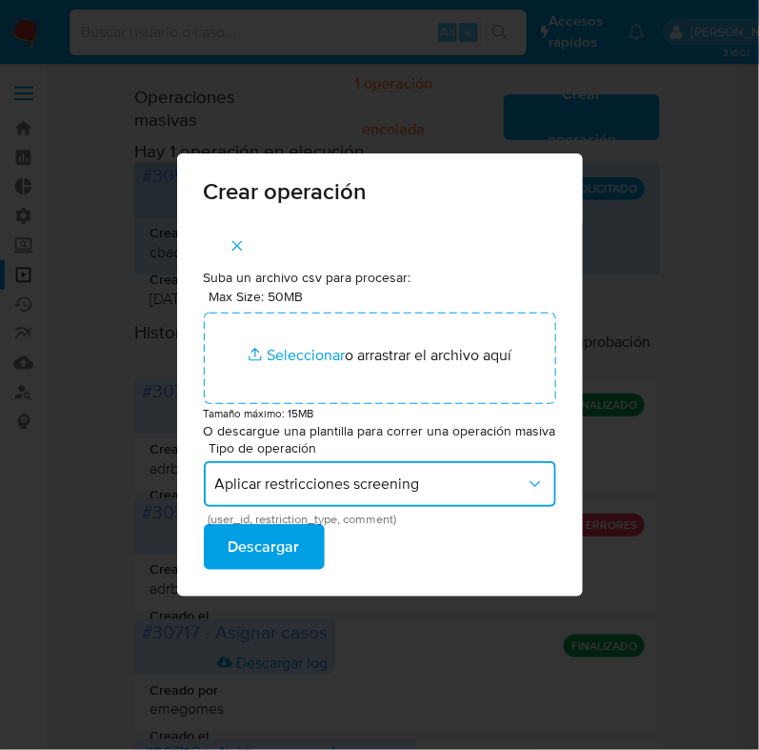
click at [421, 470] on button "Aplicar restricciones screening" at bounding box center [380, 484] width 353 height 46
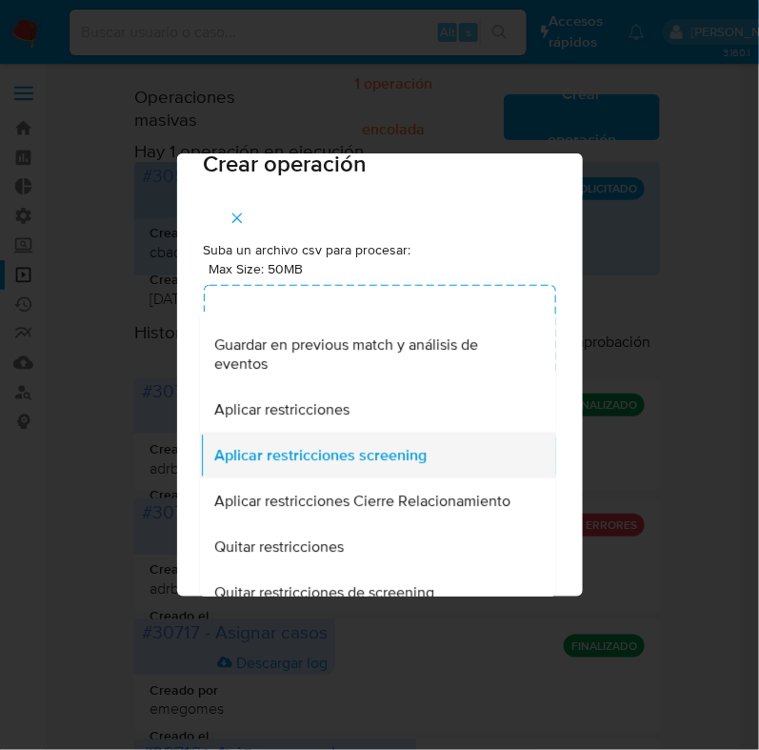
scroll to position [520, 0]
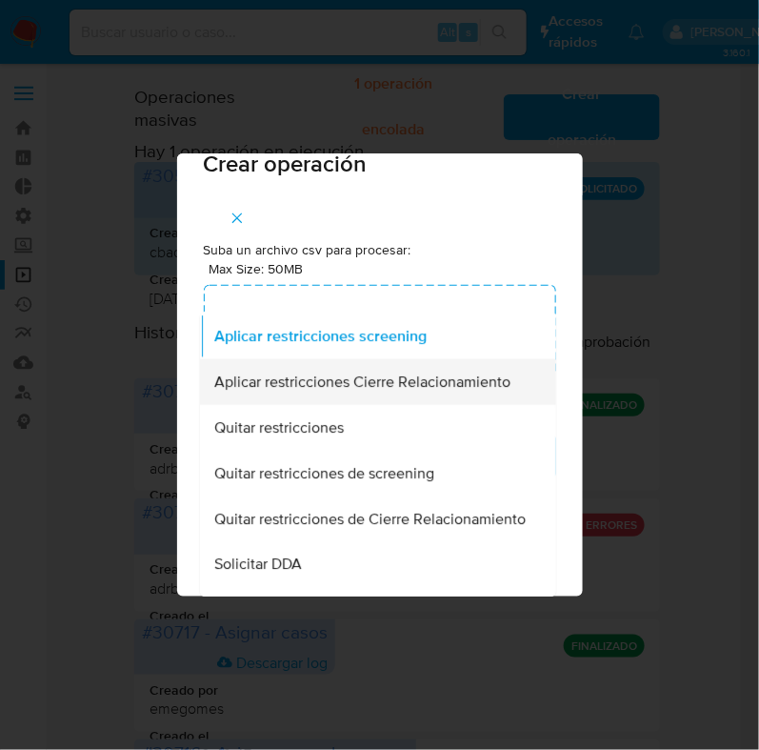
click at [428, 390] on span "Aplicar restricciones Cierre Relacionamiento" at bounding box center [362, 382] width 296 height 19
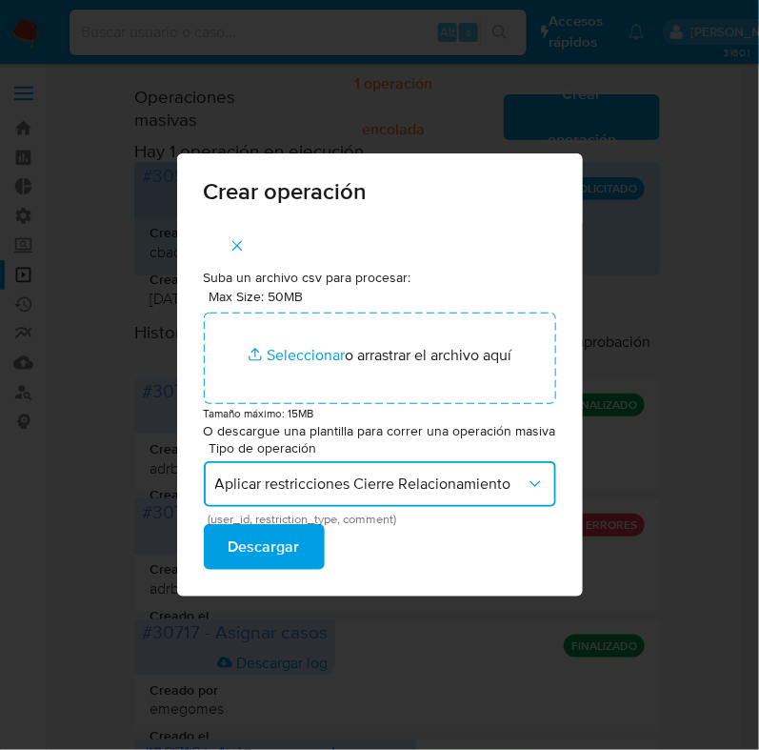
scroll to position [0, 0]
click at [467, 488] on span "Aplicar restricciones Cierre Relacionamiento" at bounding box center [370, 484] width 311 height 19
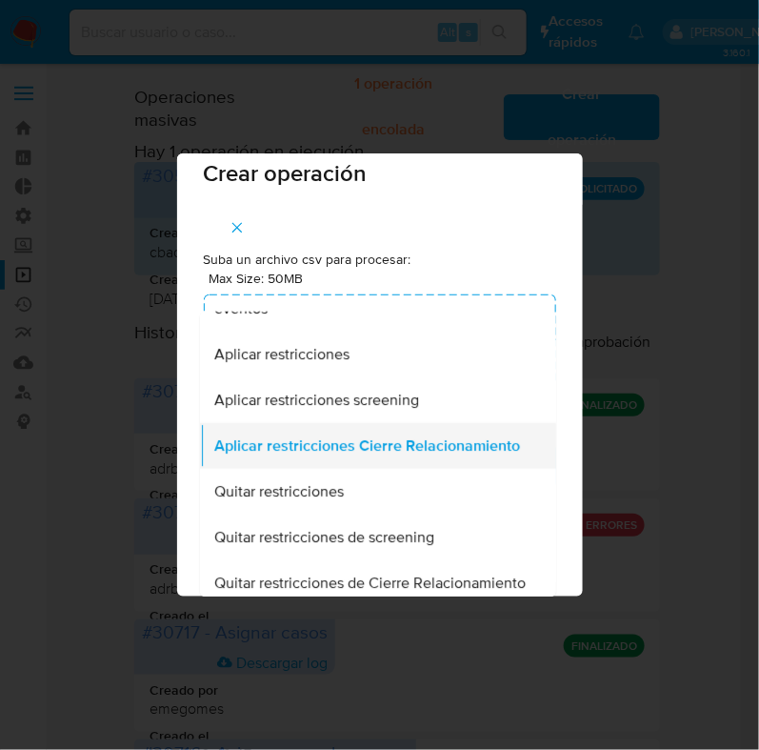
scroll to position [576, 0]
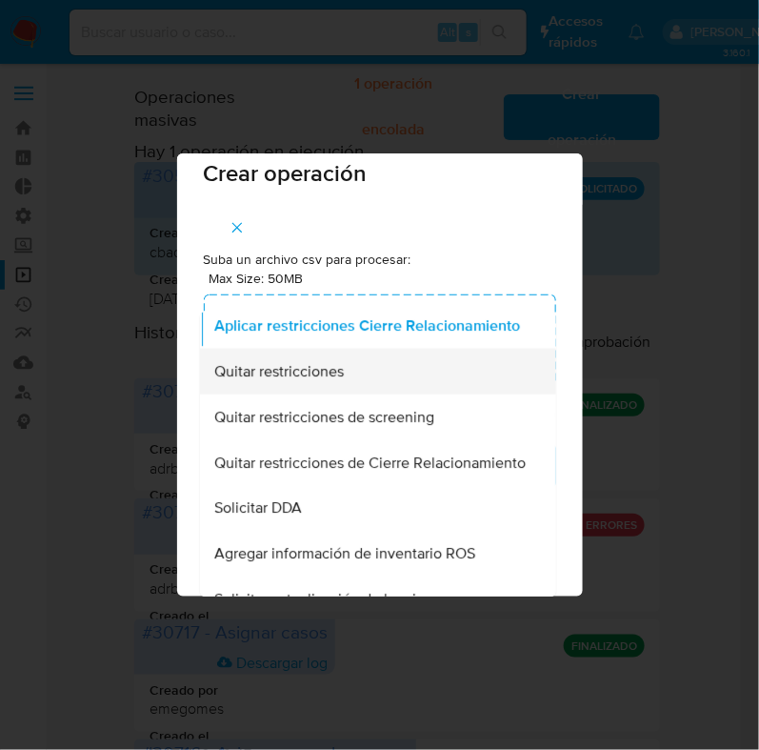
click at [399, 394] on div "Quitar restricciones" at bounding box center [371, 372] width 314 height 46
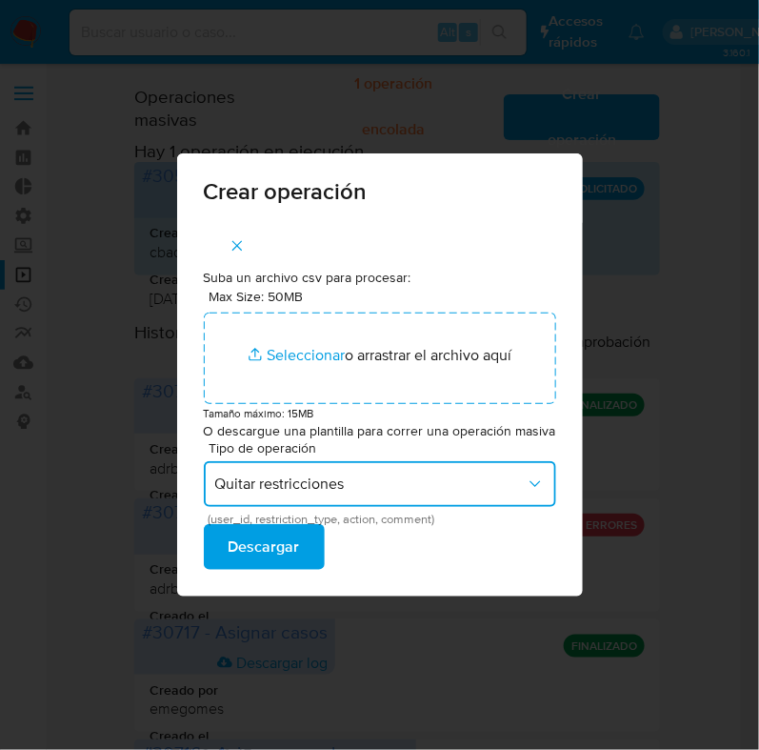
scroll to position [0, 0]
click at [506, 482] on span "Quitar restricciones" at bounding box center [370, 484] width 311 height 19
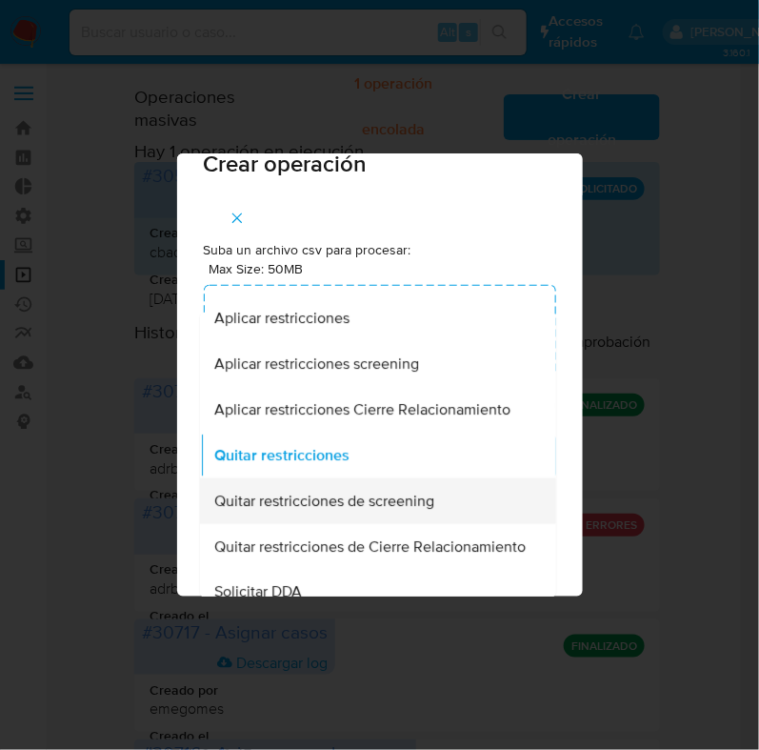
scroll to position [613, 0]
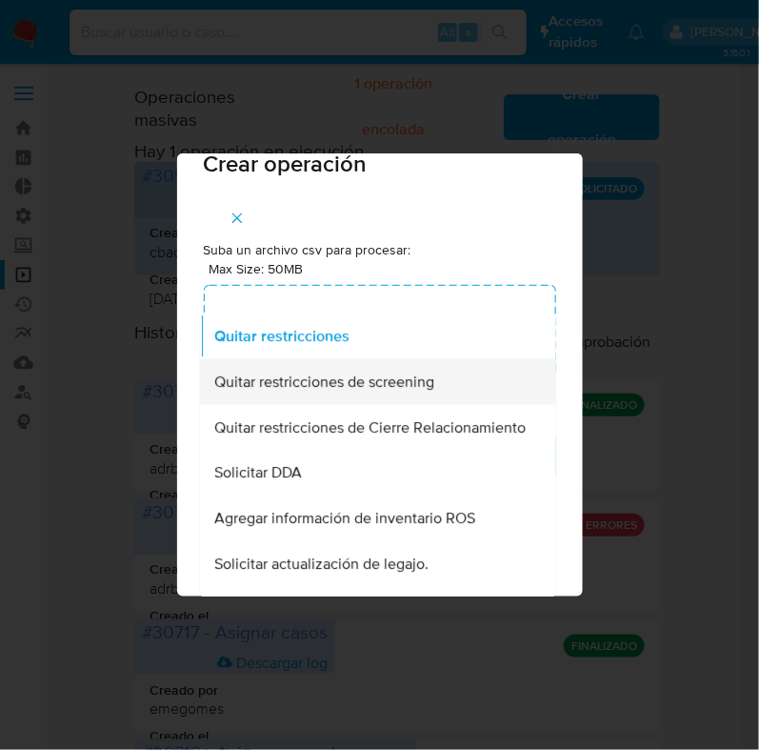
click at [447, 386] on div "Quitar restricciones de screening" at bounding box center [371, 381] width 314 height 46
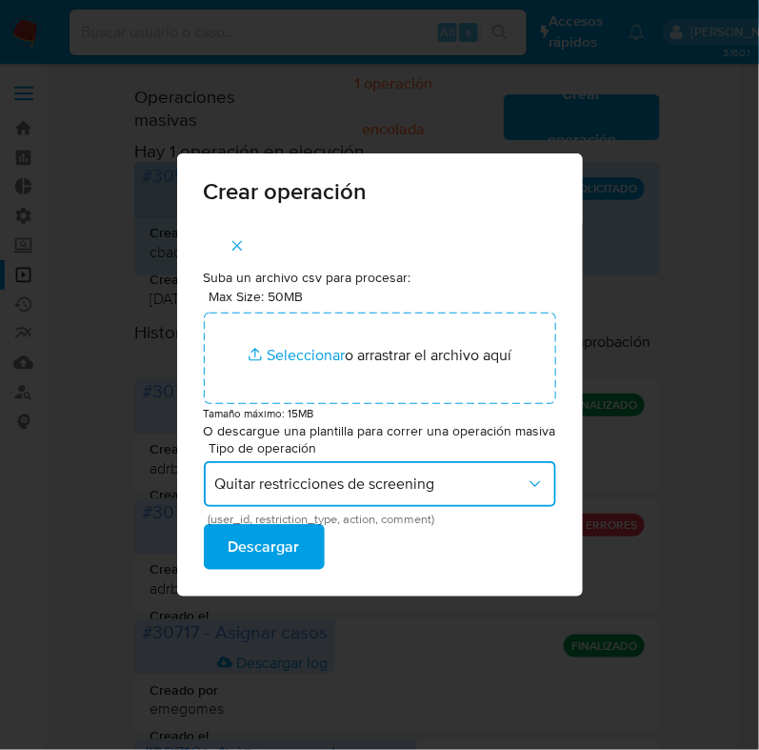
click at [490, 475] on span "Quitar restricciones de screening" at bounding box center [370, 484] width 311 height 19
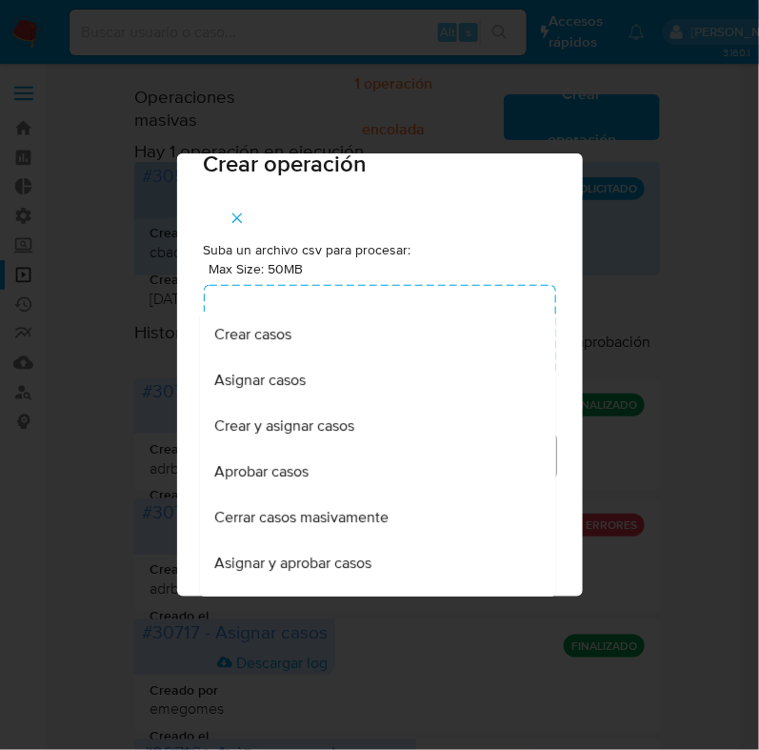
scroll to position [538, 0]
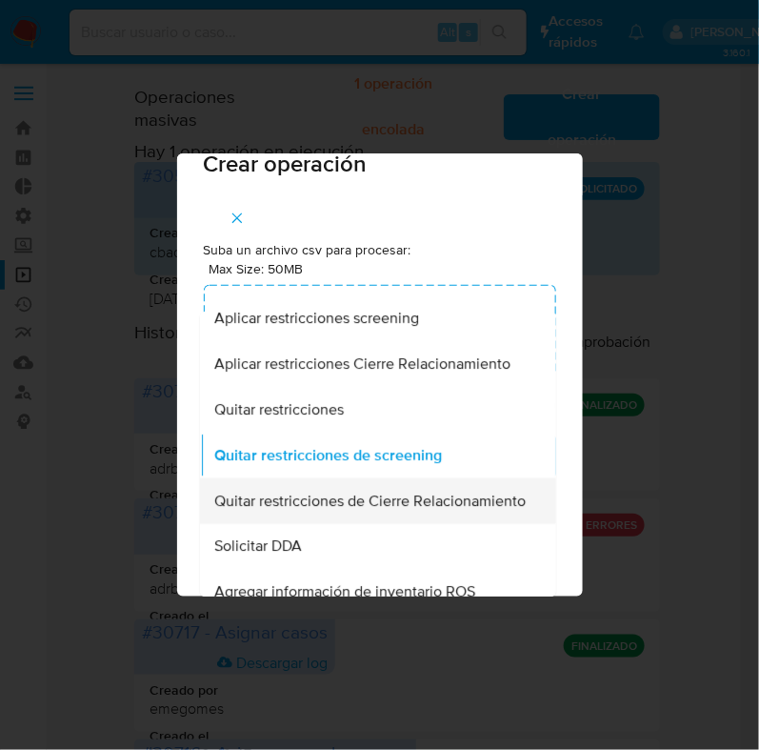
click at [388, 496] on span "Quitar restricciones de Cierre Relacionamiento" at bounding box center [370, 501] width 312 height 19
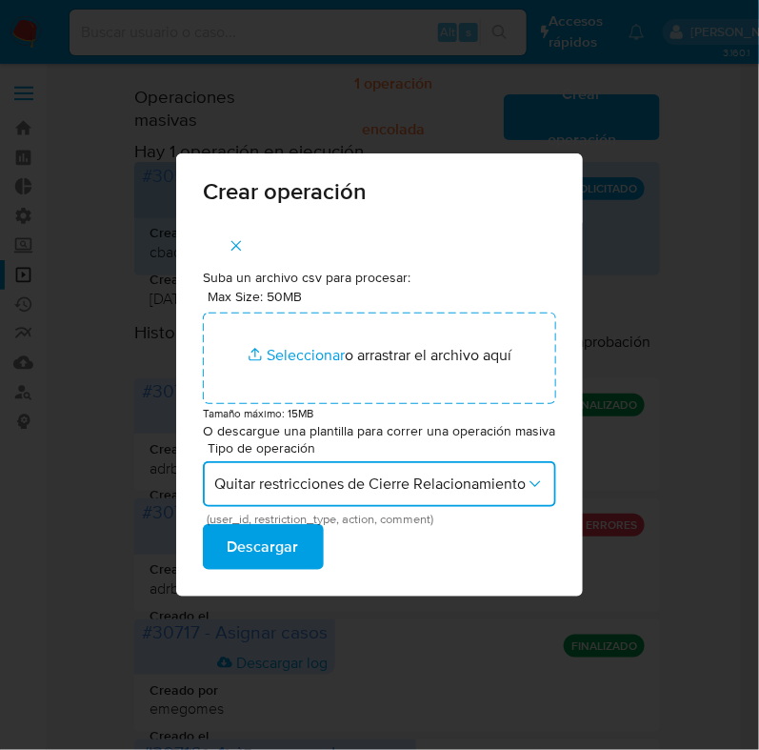
scroll to position [0, 0]
click at [511, 485] on span "Quitar restricciones de Cierre Relacionamiento" at bounding box center [370, 484] width 312 height 19
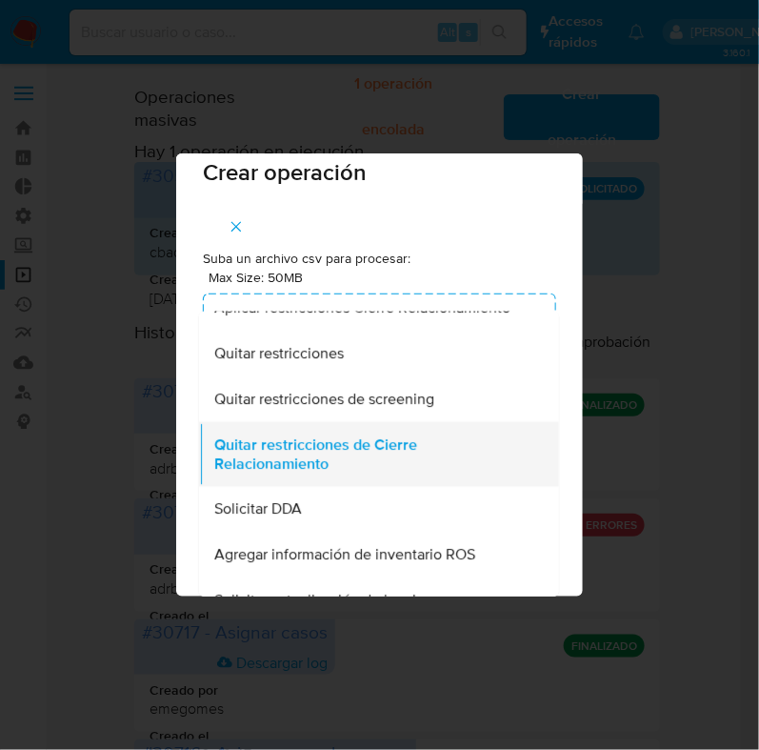
scroll to position [714, 0]
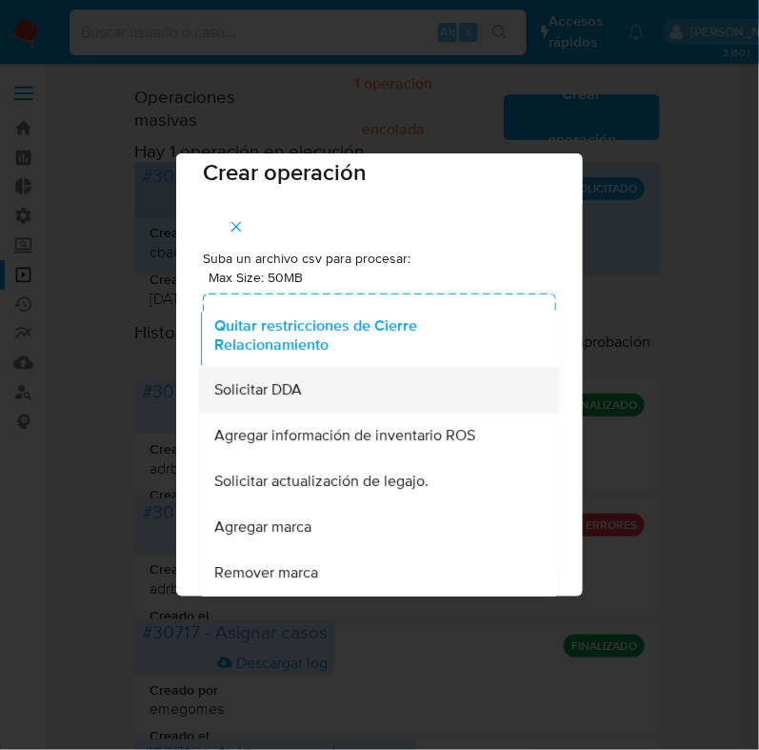
click at [368, 409] on div "Solicitar DDA" at bounding box center [373, 390] width 318 height 46
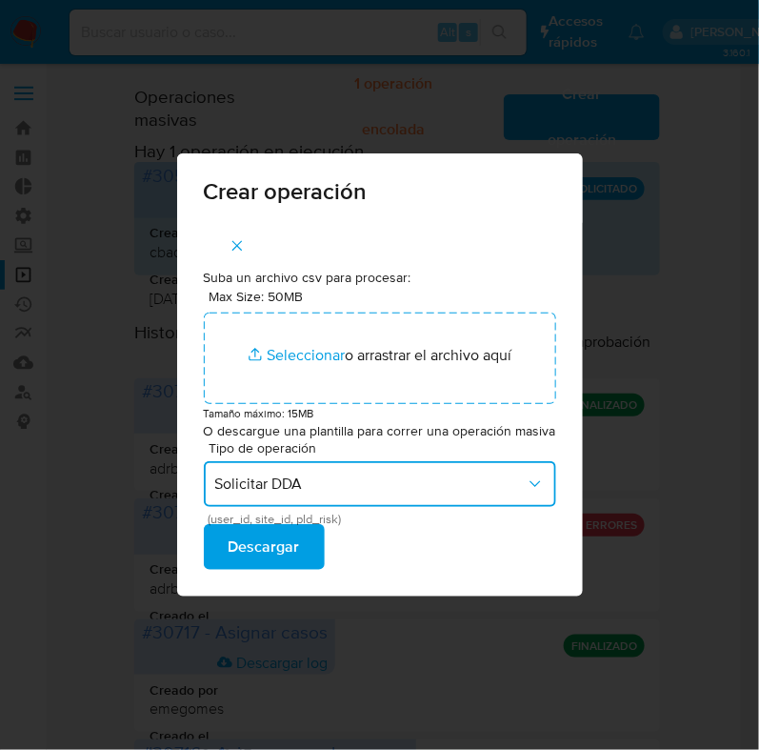
click at [430, 488] on span "Solicitar DDA" at bounding box center [370, 484] width 311 height 19
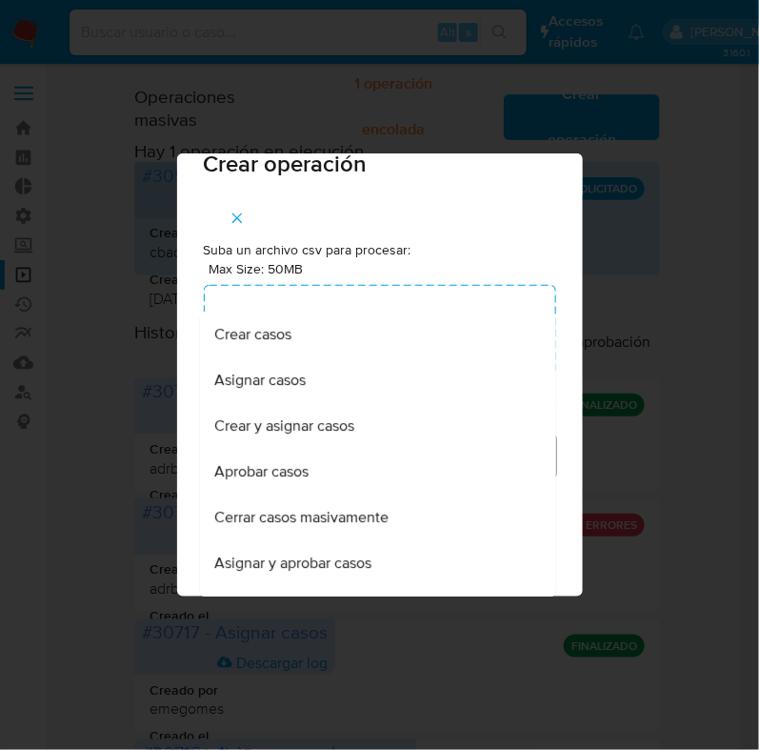
scroll to position [649, 0]
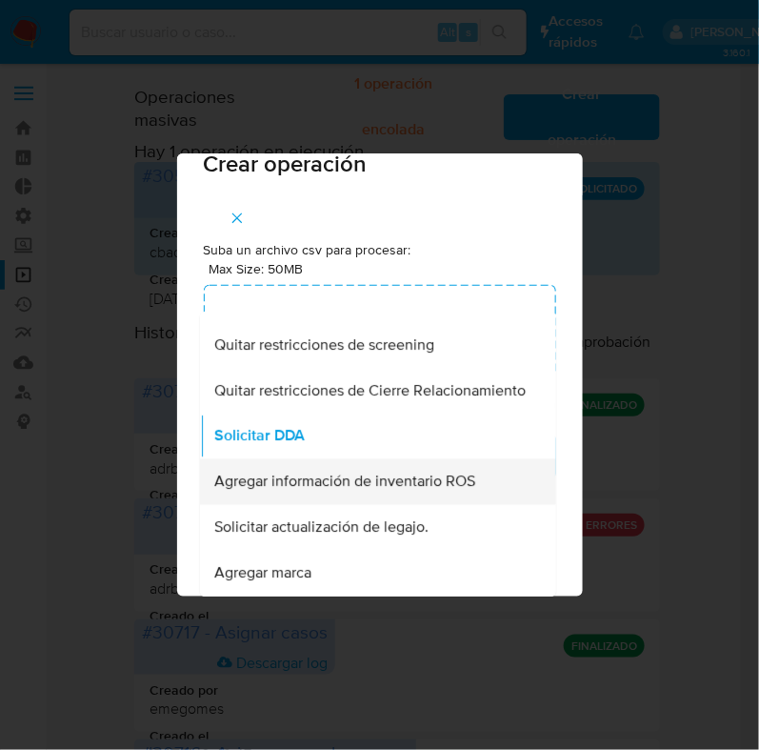
click at [433, 492] on span "Agregar información de inventario ROS" at bounding box center [344, 482] width 261 height 19
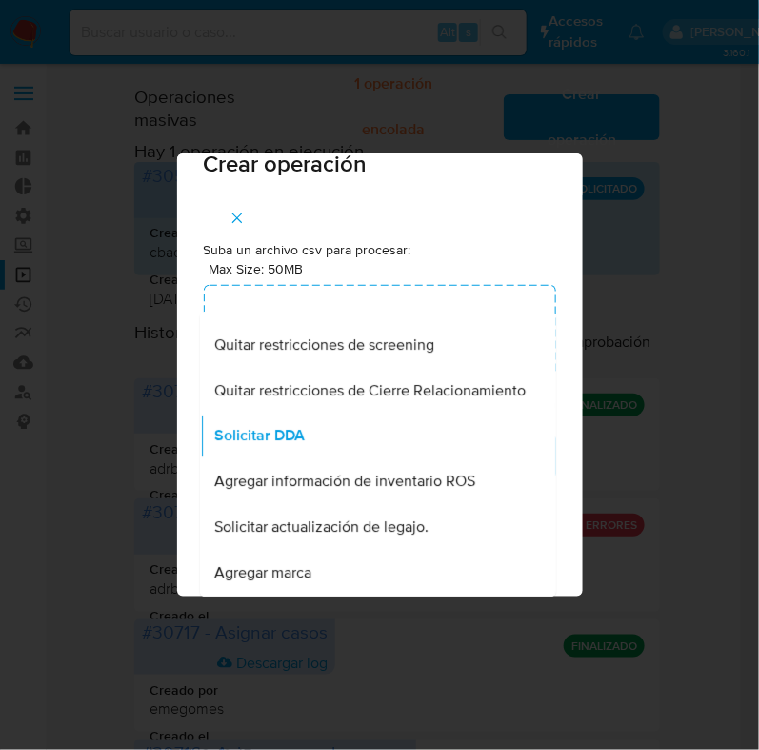
scroll to position [0, 0]
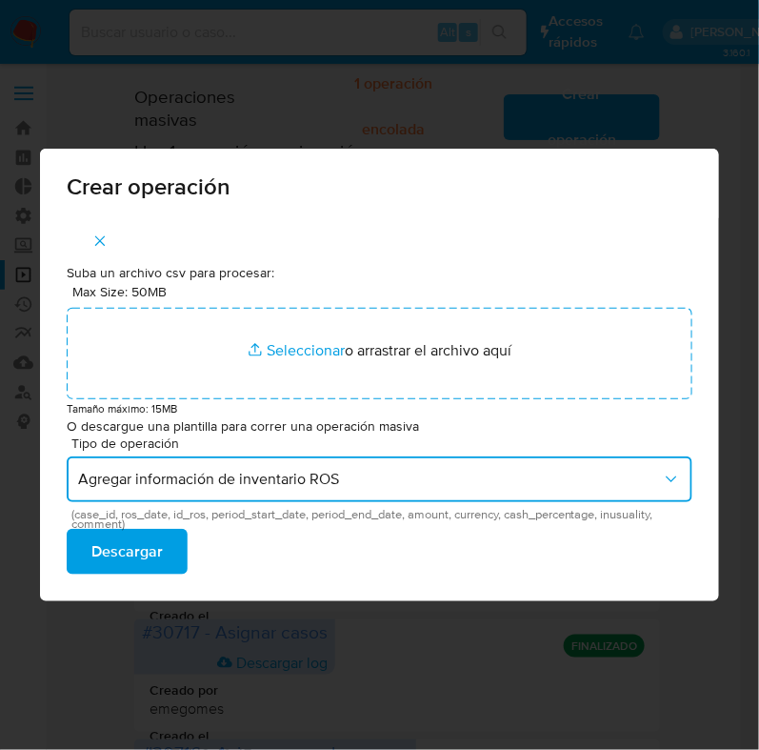
click at [346, 479] on span "Agregar información de inventario ROS" at bounding box center [370, 479] width 584 height 19
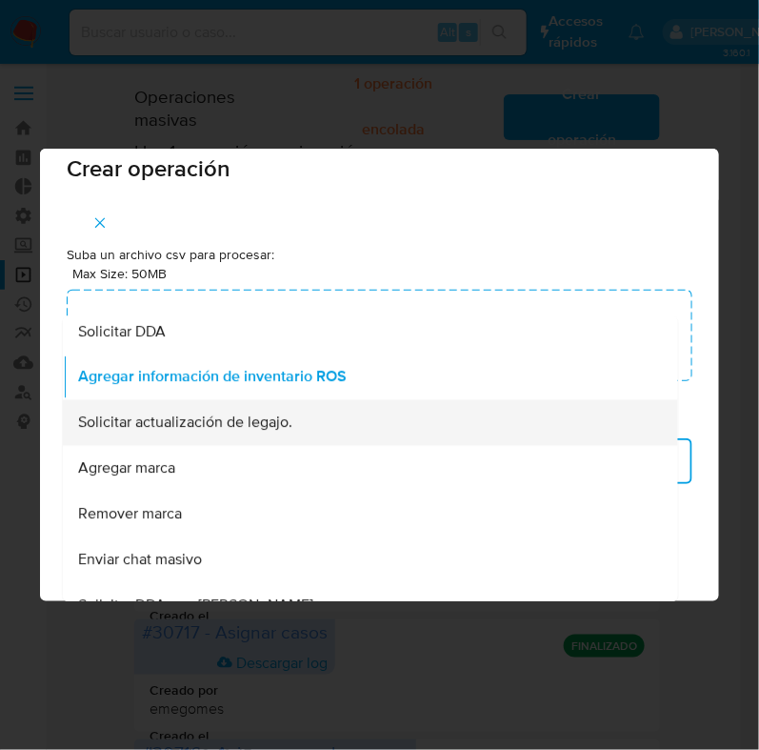
scroll to position [776, 0]
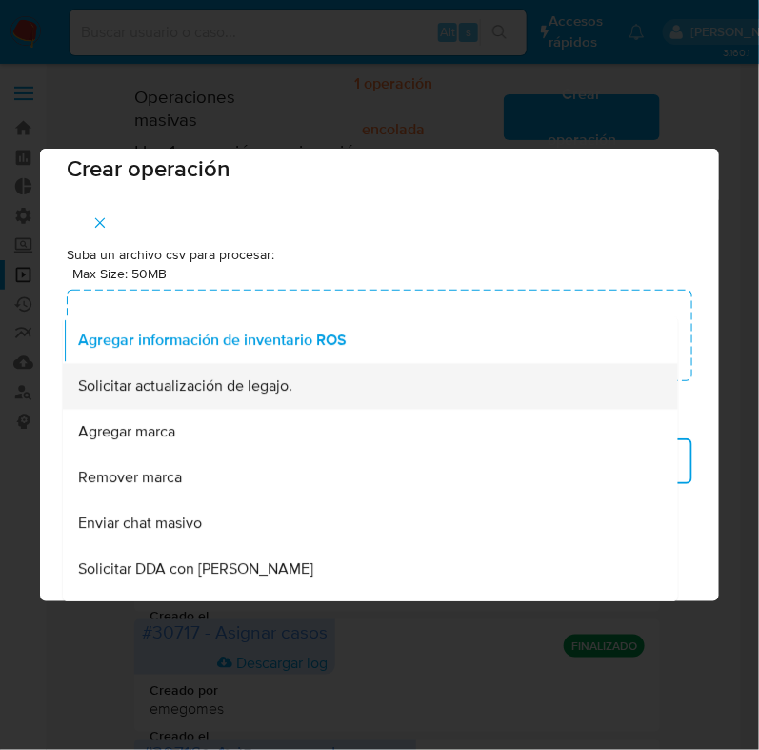
click at [314, 400] on div "Solicitar actualización de legajo." at bounding box center [365, 387] width 574 height 46
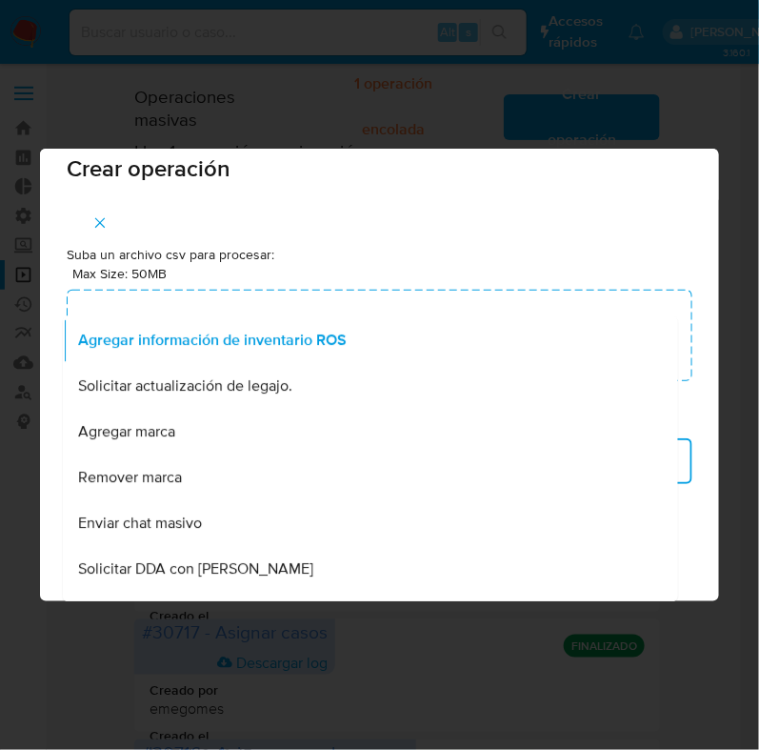
scroll to position [0, 0]
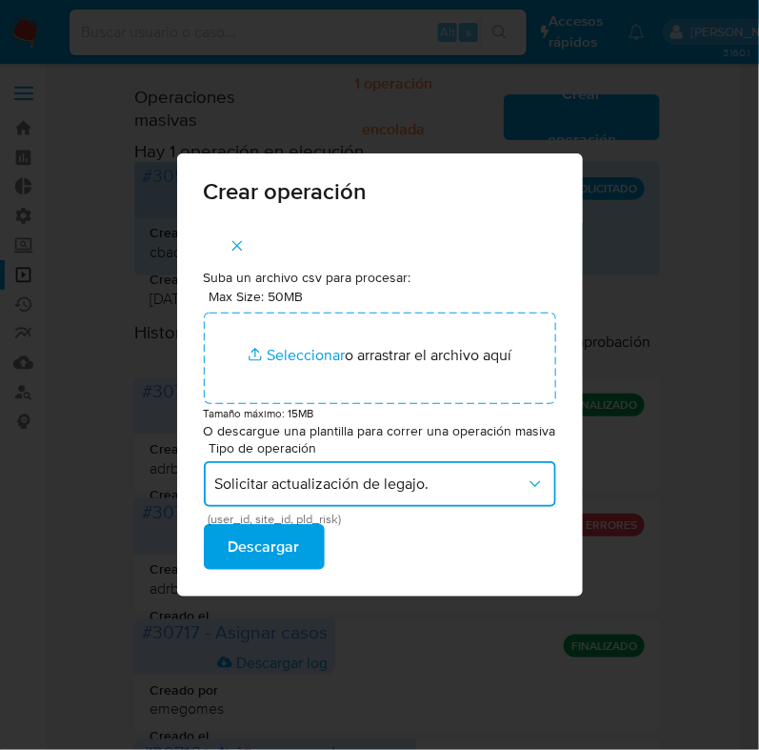
click at [521, 484] on span "Solicitar actualización de legajo." at bounding box center [370, 484] width 311 height 19
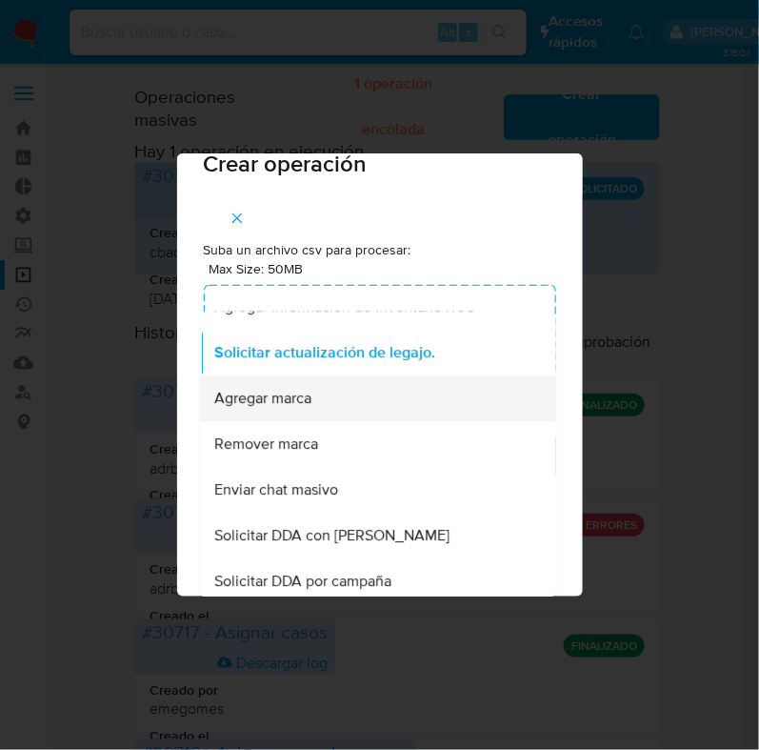
scroll to position [859, 0]
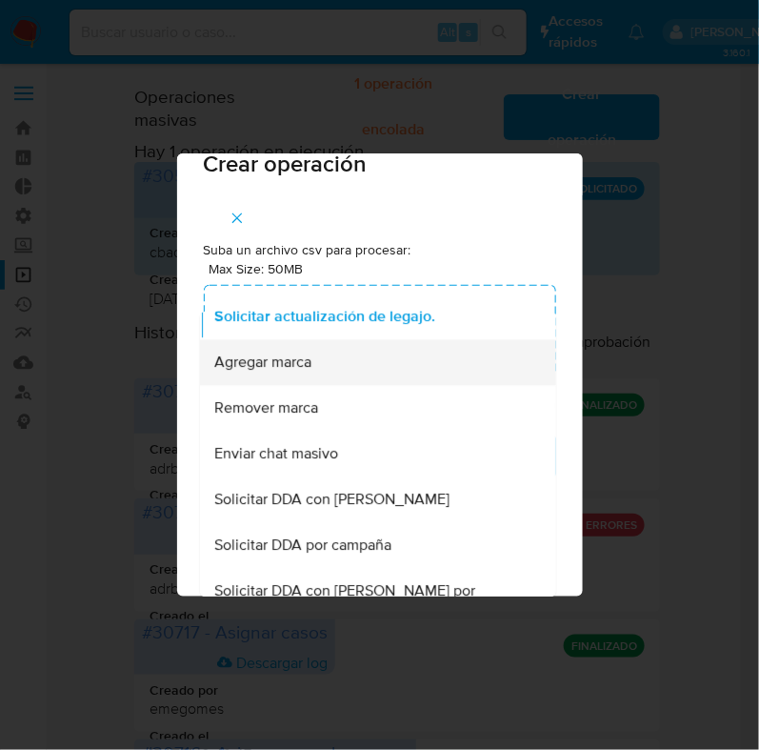
click at [354, 386] on div "Agregar marca" at bounding box center [371, 363] width 314 height 46
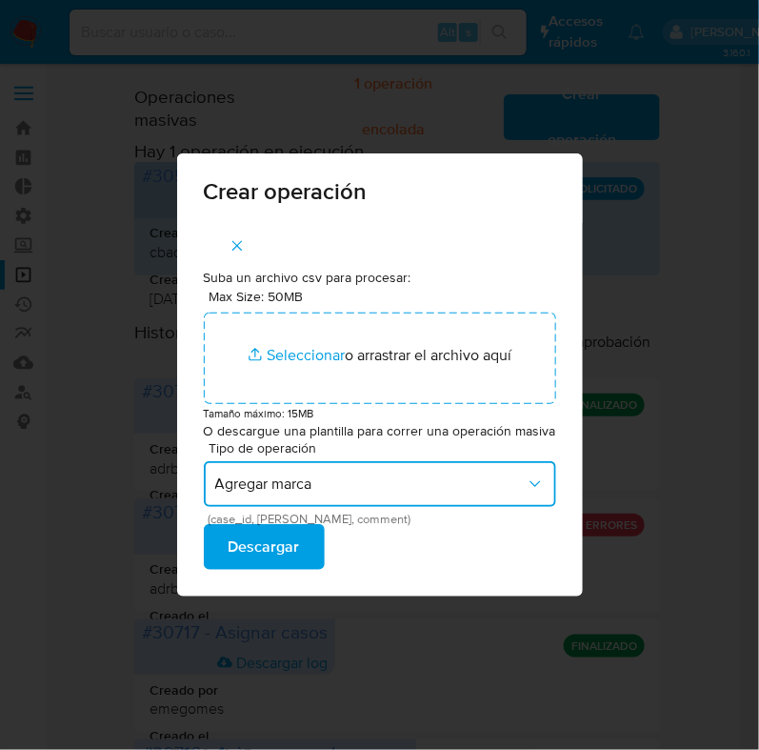
click at [405, 483] on span "Agregar marca" at bounding box center [370, 484] width 311 height 19
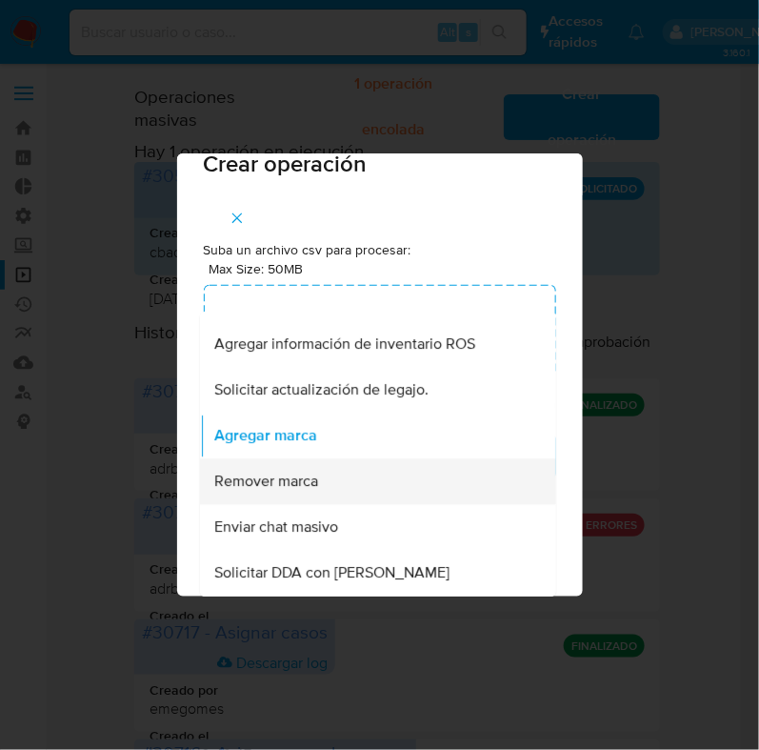
scroll to position [905, 0]
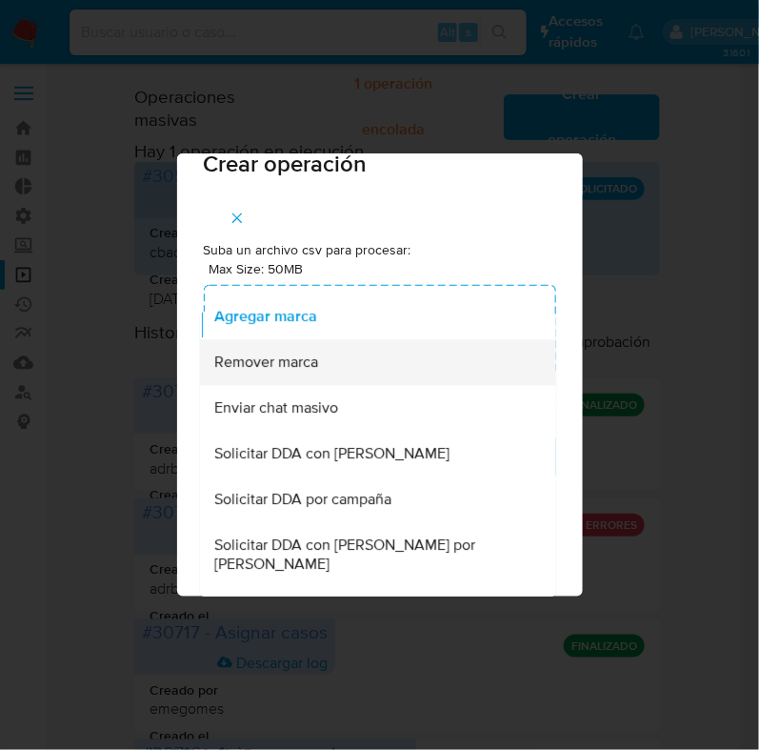
click at [341, 386] on div "Remover marca" at bounding box center [371, 363] width 314 height 46
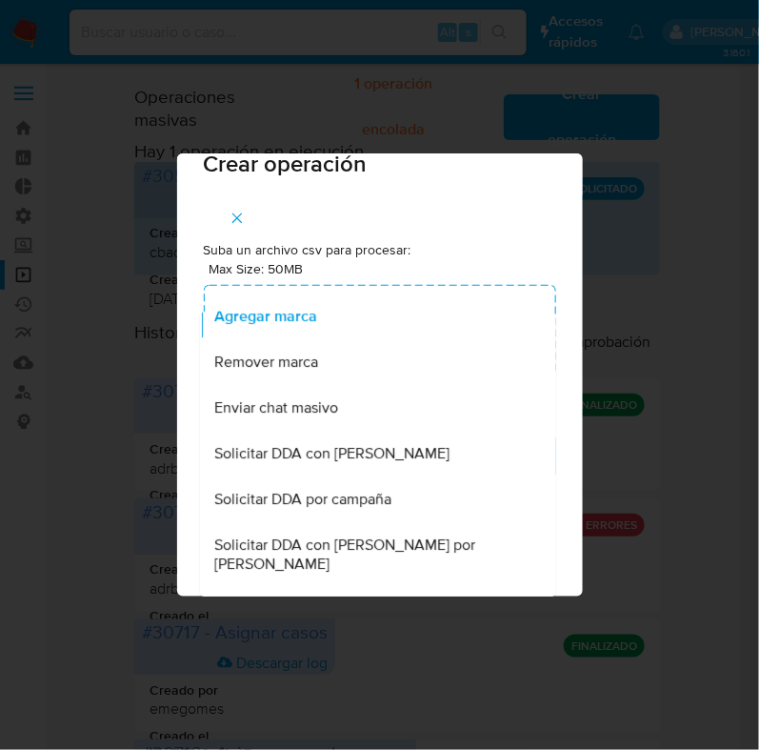
scroll to position [0, 0]
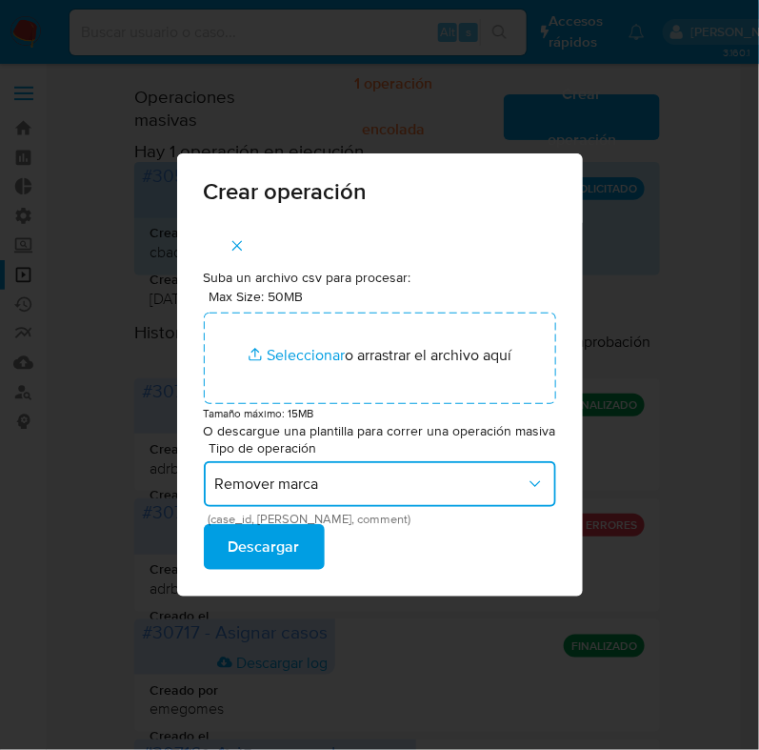
click at [530, 493] on icon "button" at bounding box center [535, 484] width 19 height 19
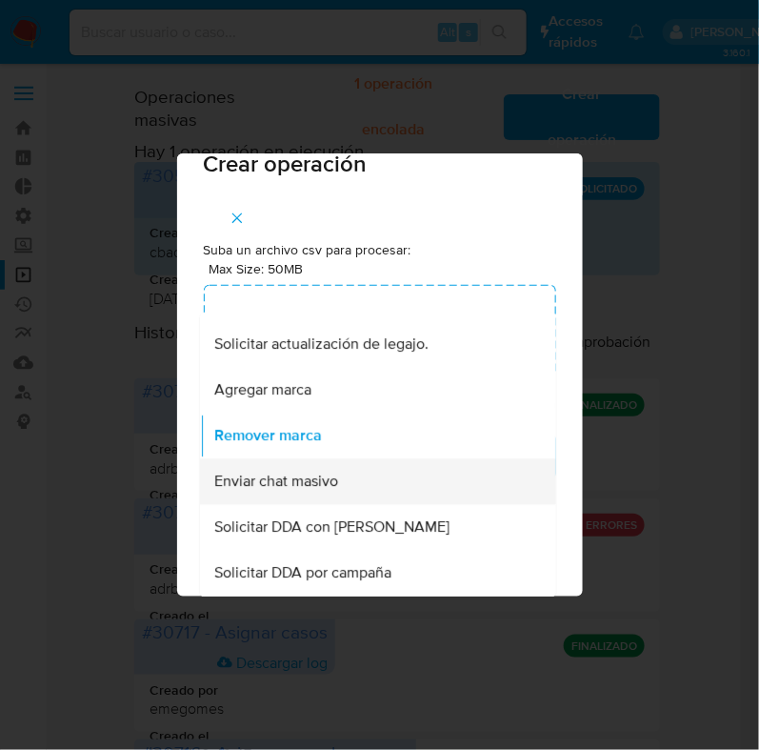
scroll to position [952, 0]
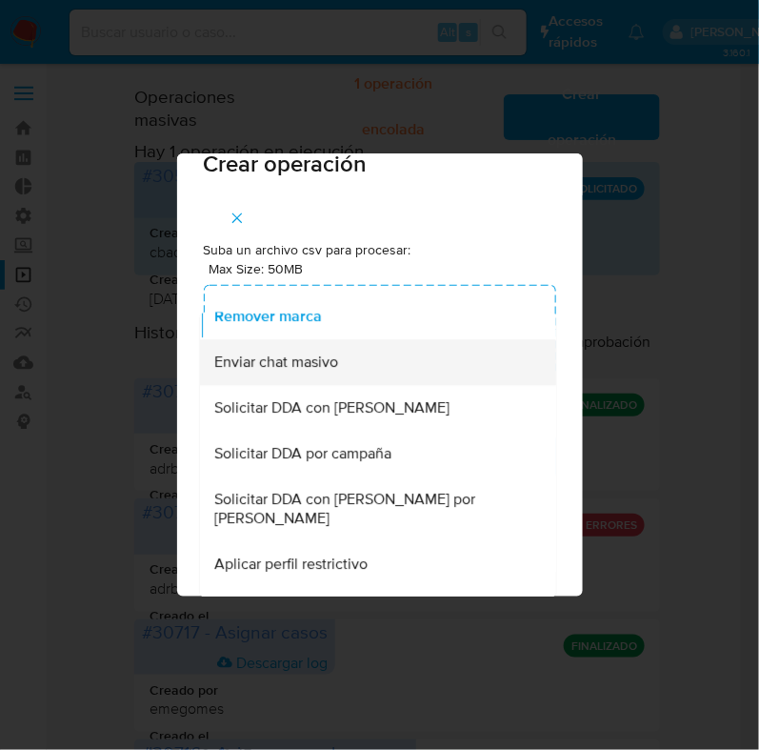
click at [353, 385] on div "Enviar chat masivo" at bounding box center [371, 362] width 314 height 46
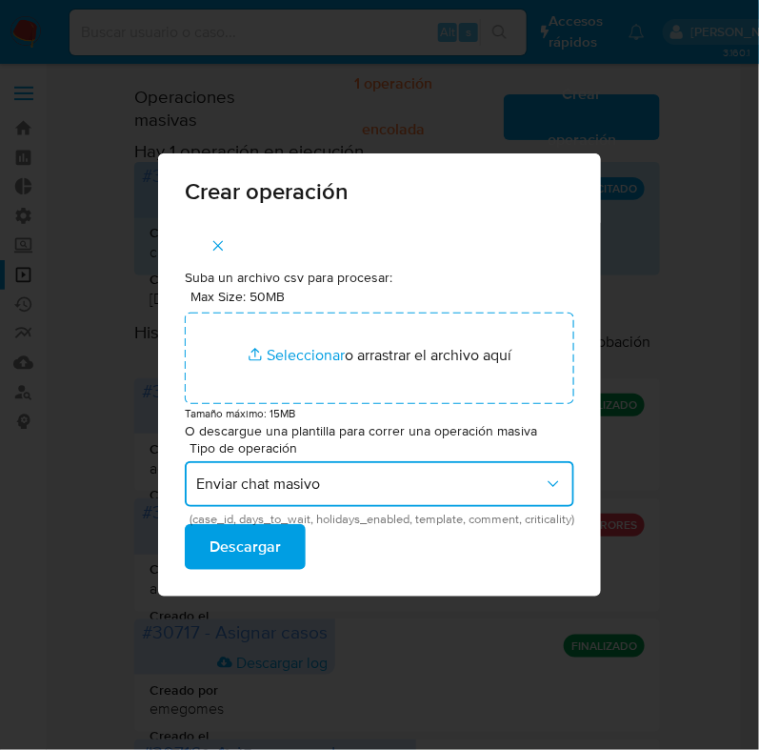
click at [390, 478] on span "Enviar chat masivo" at bounding box center [370, 484] width 348 height 19
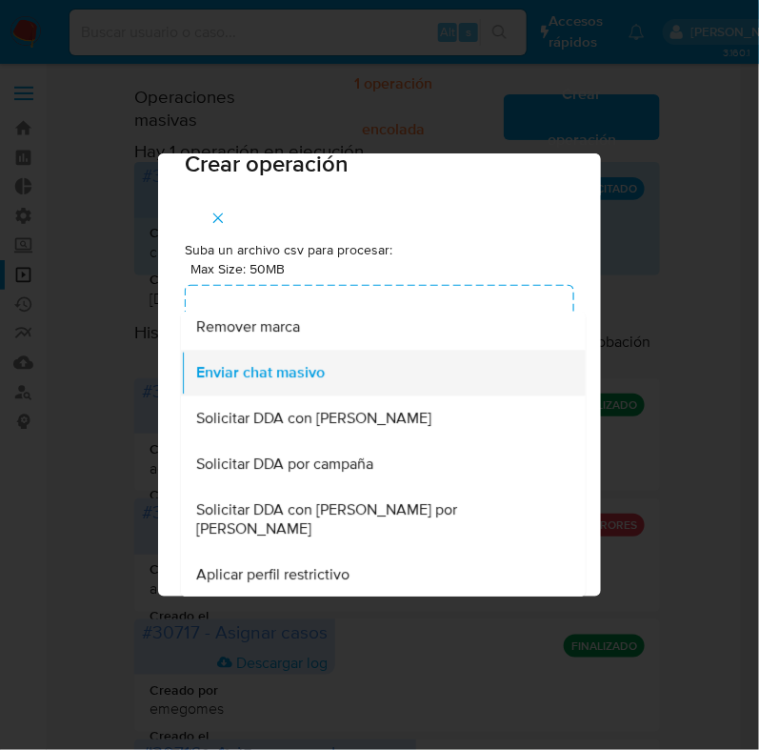
scroll to position [959, 0]
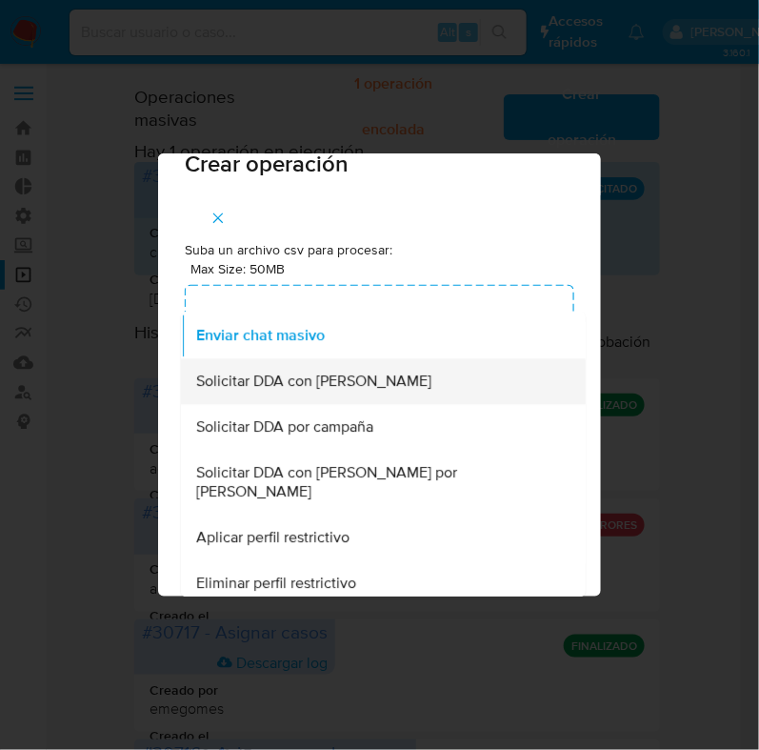
click at [342, 394] on div "Solicitar DDA con Verdi" at bounding box center [377, 382] width 363 height 46
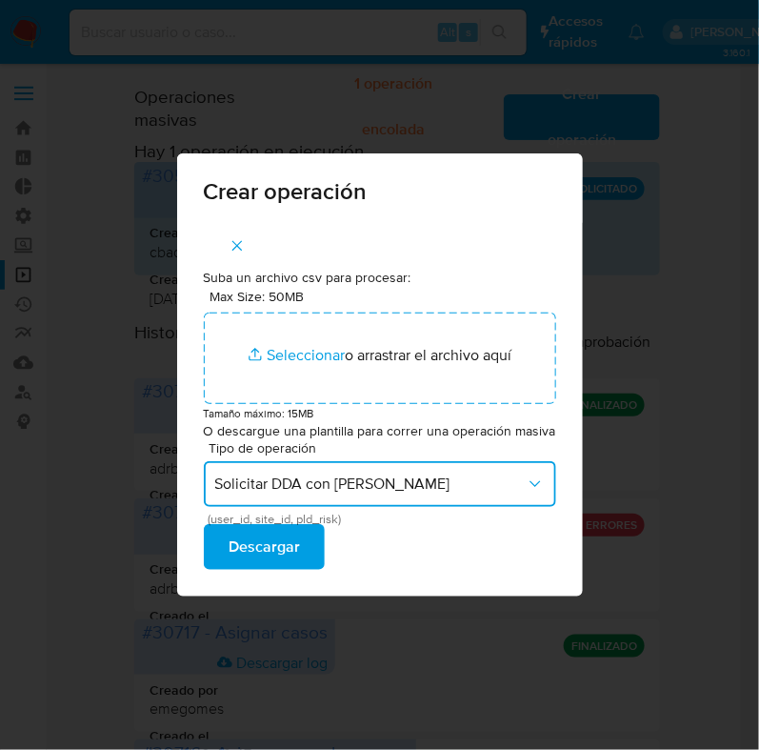
scroll to position [0, 0]
click at [526, 478] on icon "button" at bounding box center [535, 484] width 19 height 19
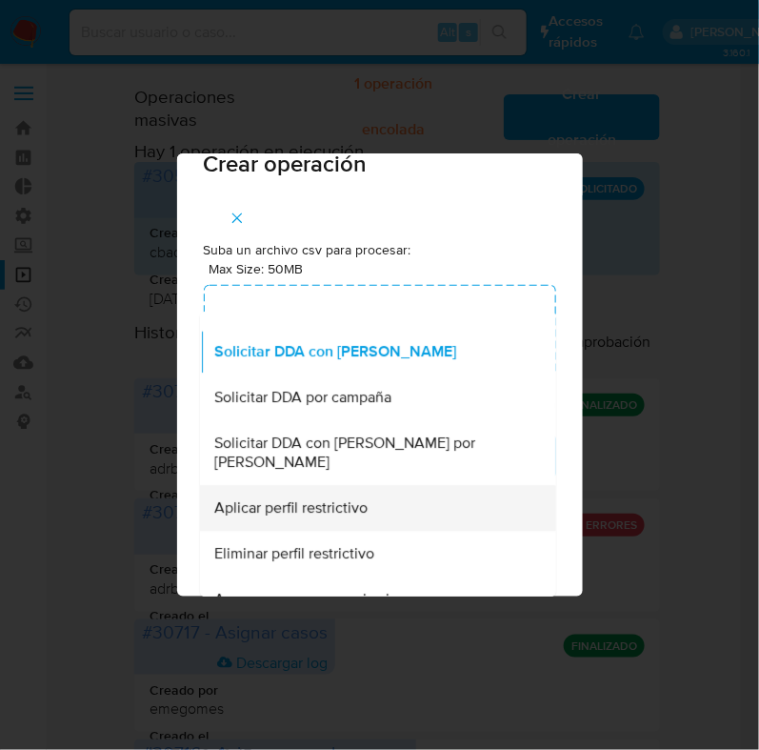
scroll to position [1043, 0]
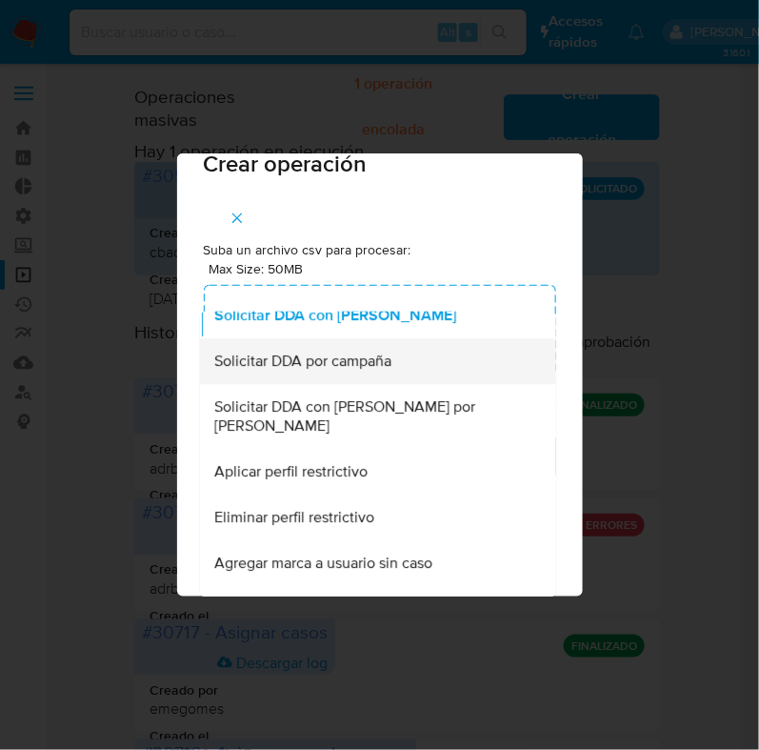
click at [363, 385] on div "Solicitar DDA por campaña" at bounding box center [371, 362] width 314 height 46
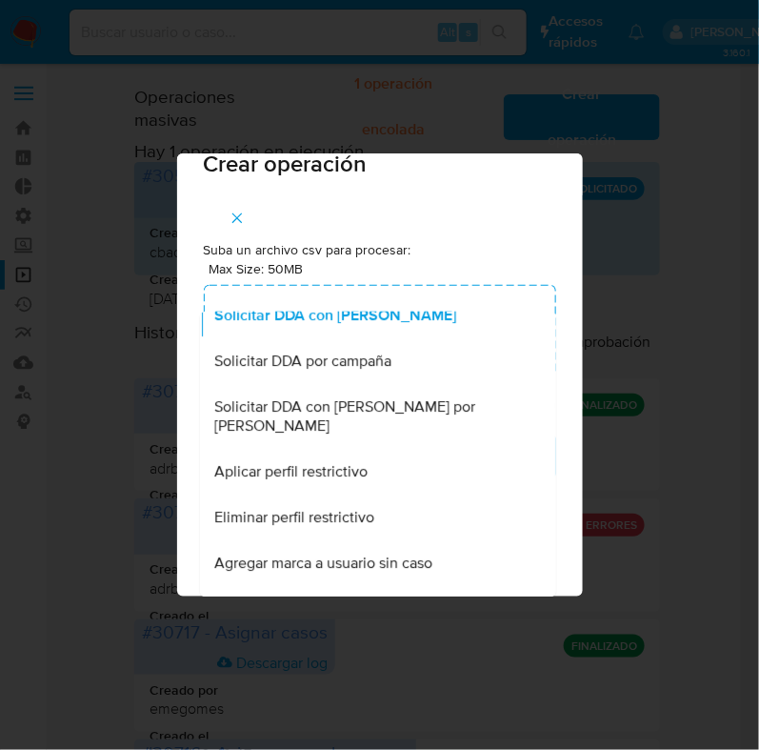
scroll to position [0, 0]
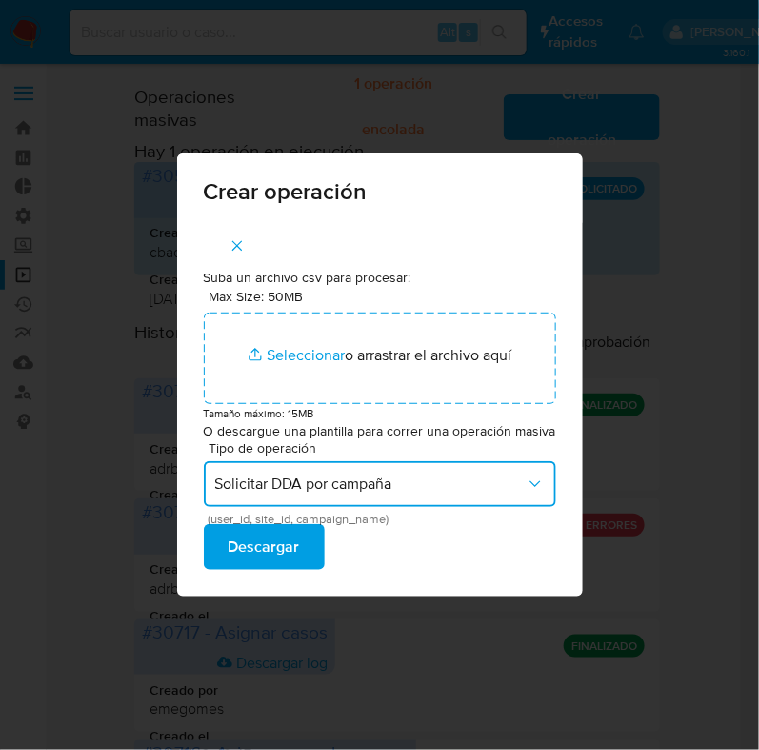
click at [457, 477] on span "Solicitar DDA por campaña" at bounding box center [370, 484] width 311 height 19
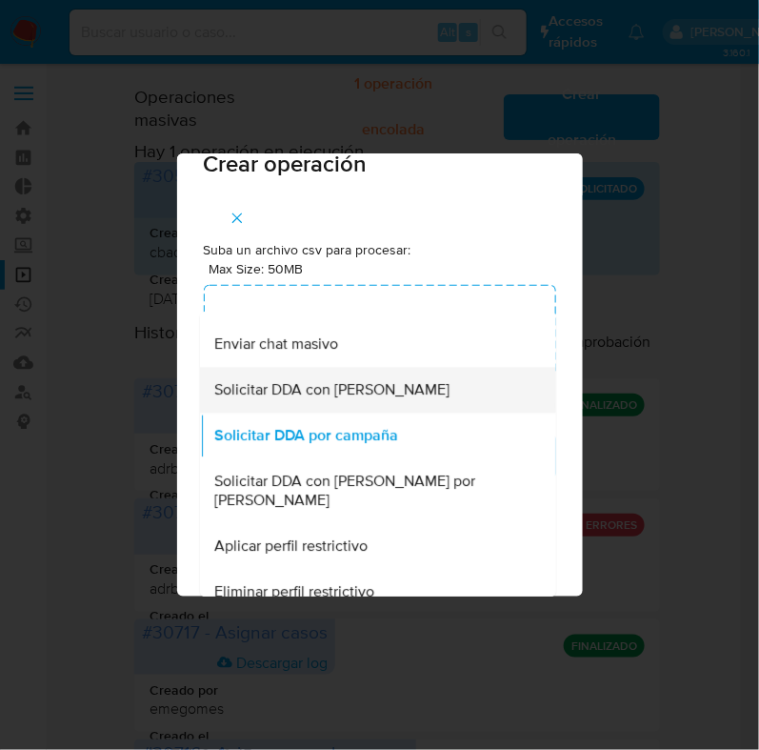
scroll to position [1088, 0]
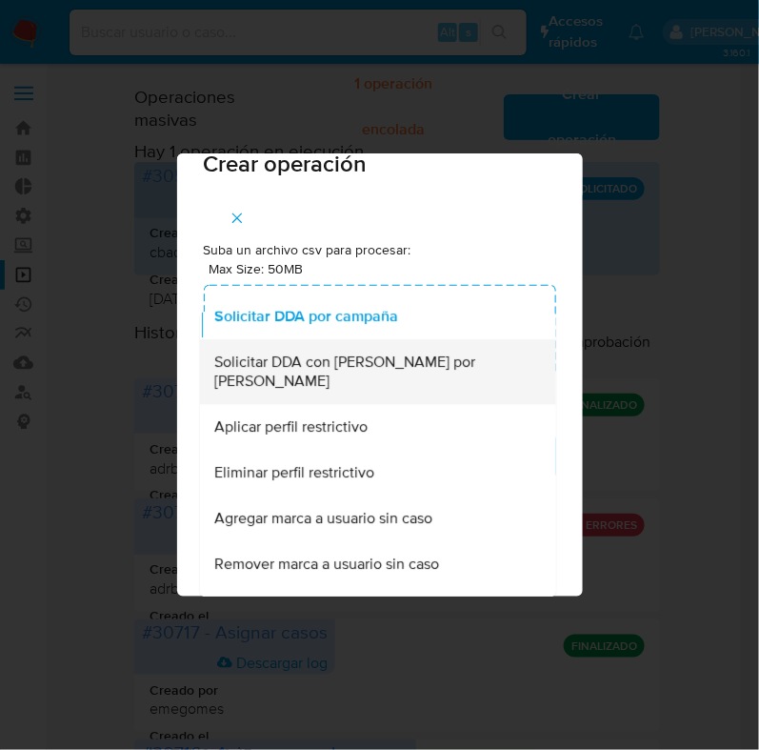
click at [424, 395] on div "Solicitar DDA con Verdi por campaña" at bounding box center [371, 372] width 314 height 65
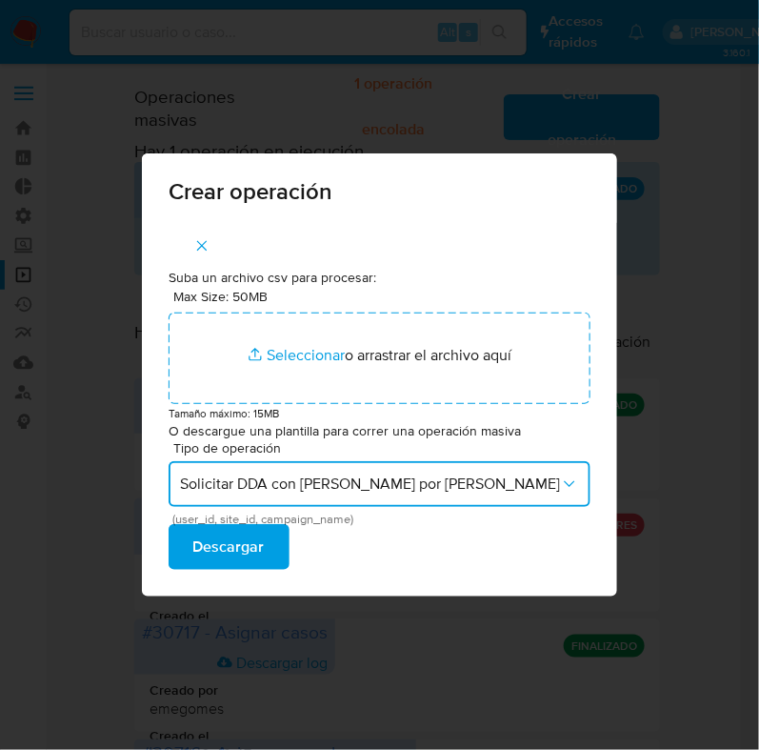
scroll to position [0, 0]
click at [322, 481] on span "Solicitar DDA con Verdi por campaña" at bounding box center [370, 484] width 380 height 19
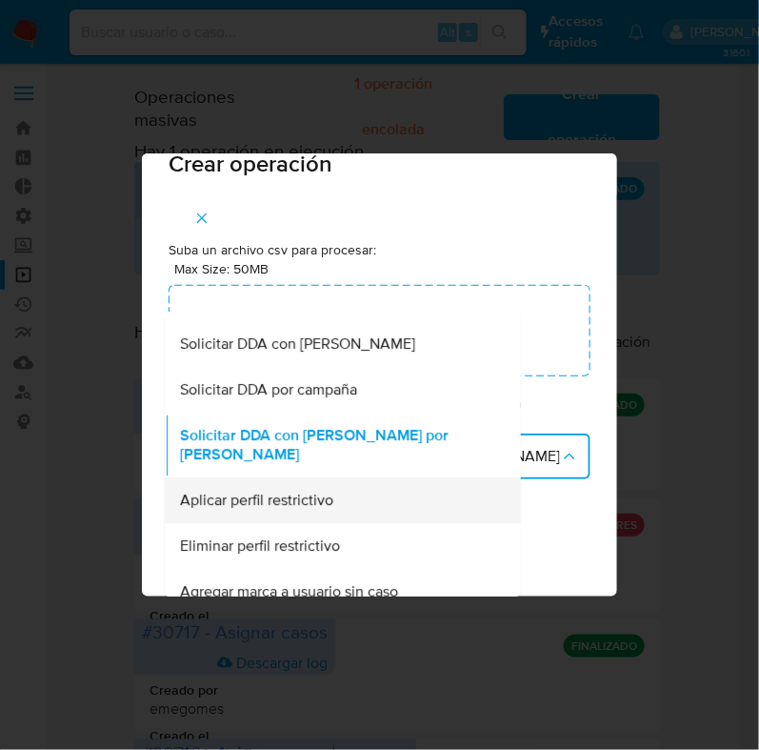
scroll to position [1124, 0]
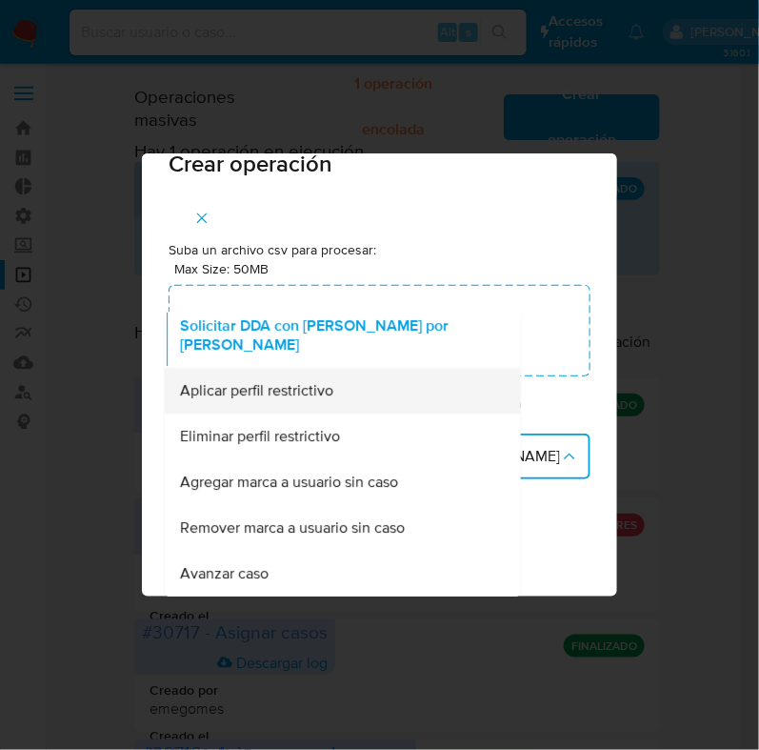
click at [333, 392] on span "Aplicar perfil restrictivo" at bounding box center [256, 391] width 153 height 19
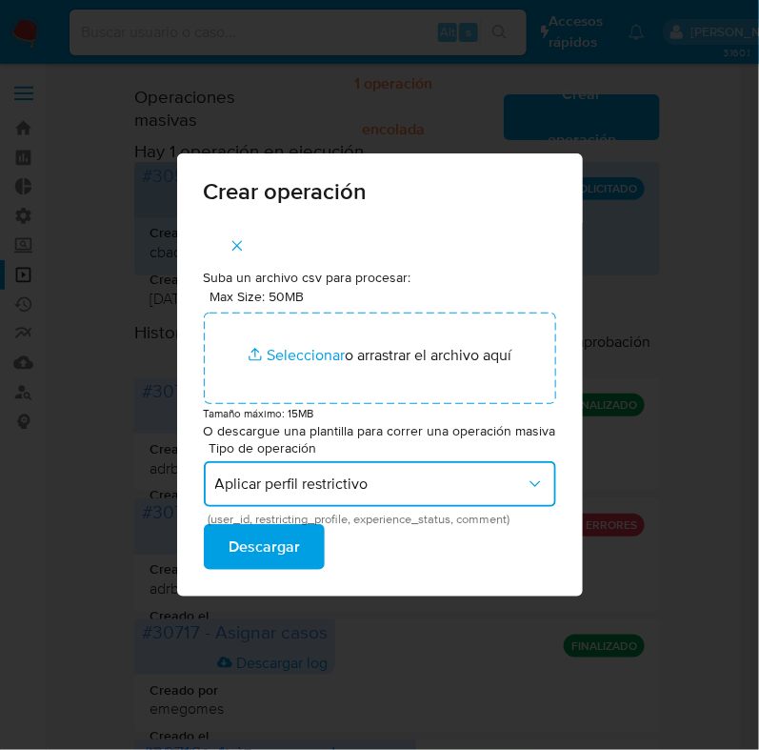
scroll to position [0, 0]
click at [381, 502] on button "Aplicar perfil restrictivo" at bounding box center [380, 484] width 353 height 46
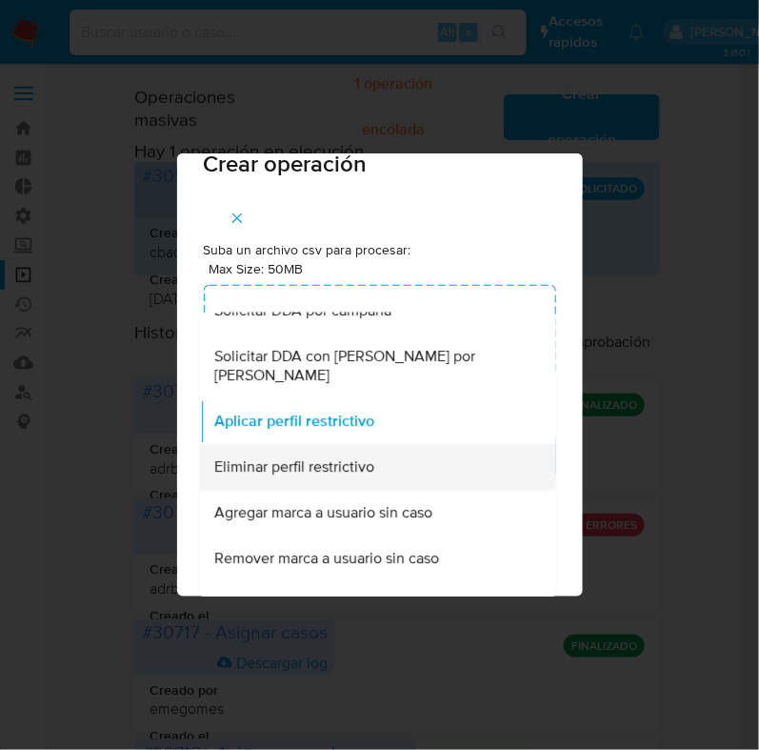
scroll to position [1124, 0]
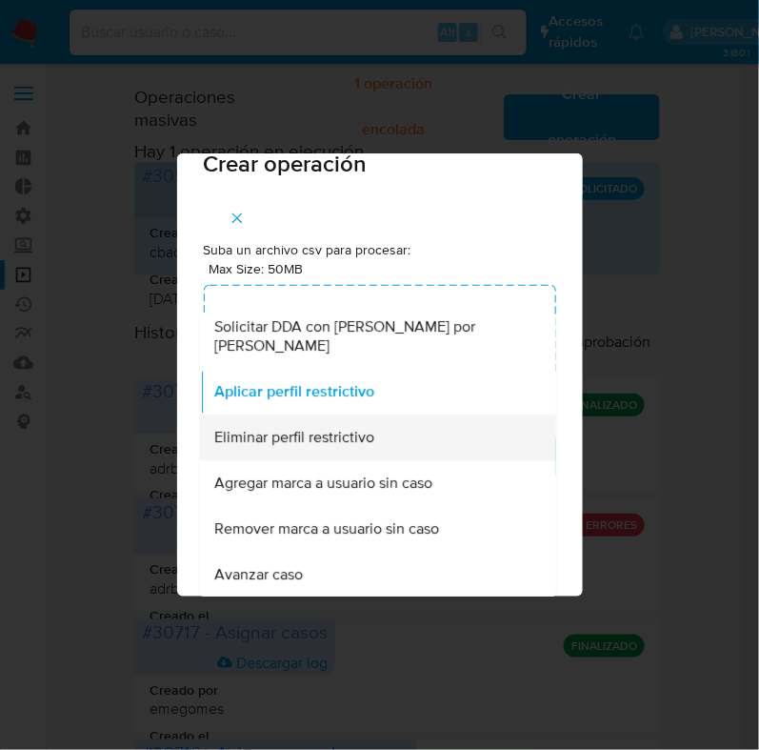
click at [407, 421] on div "Eliminar perfil restrictivo" at bounding box center [371, 437] width 314 height 46
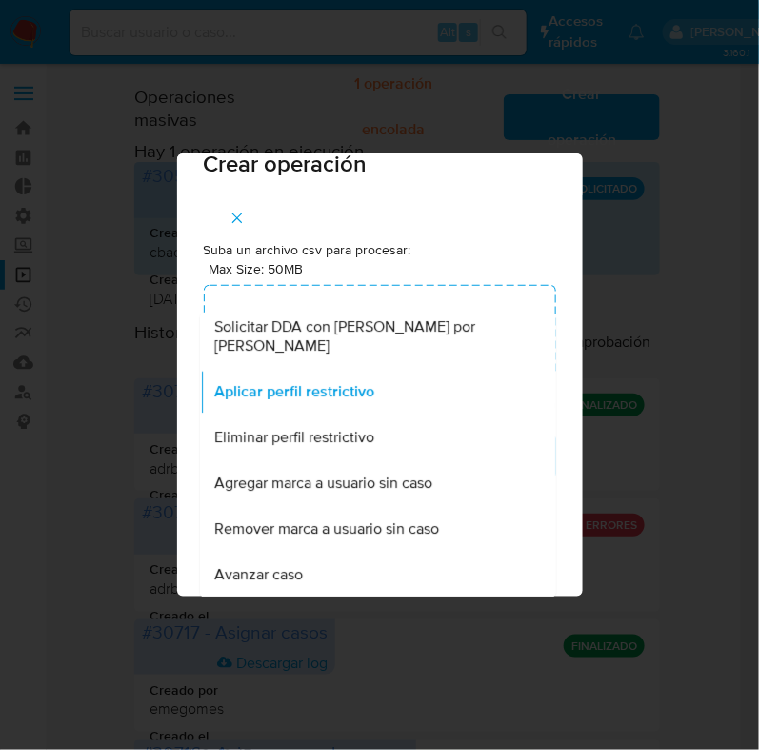
scroll to position [0, 0]
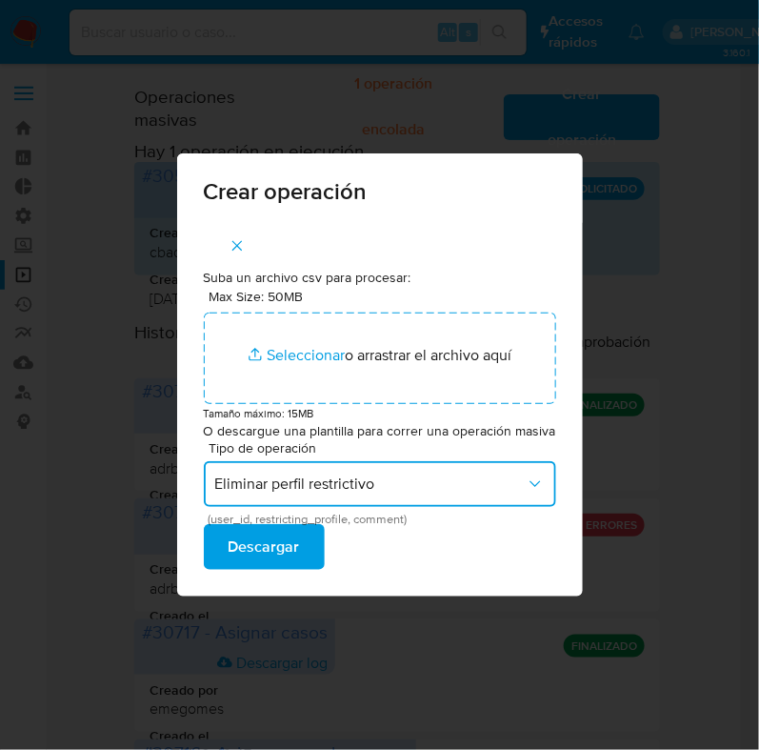
click at [374, 475] on span "Eliminar perfil restrictivo" at bounding box center [370, 484] width 311 height 19
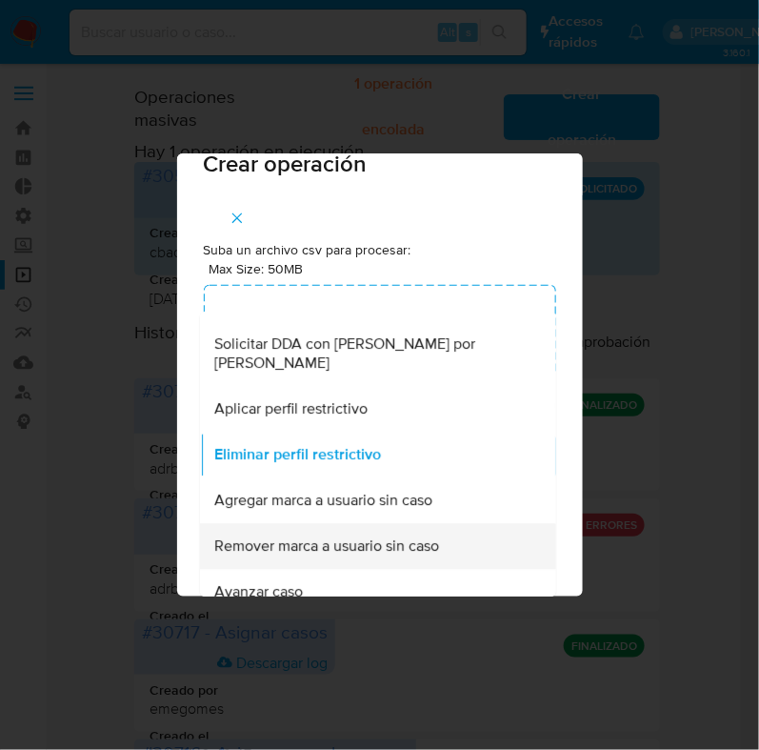
scroll to position [1124, 0]
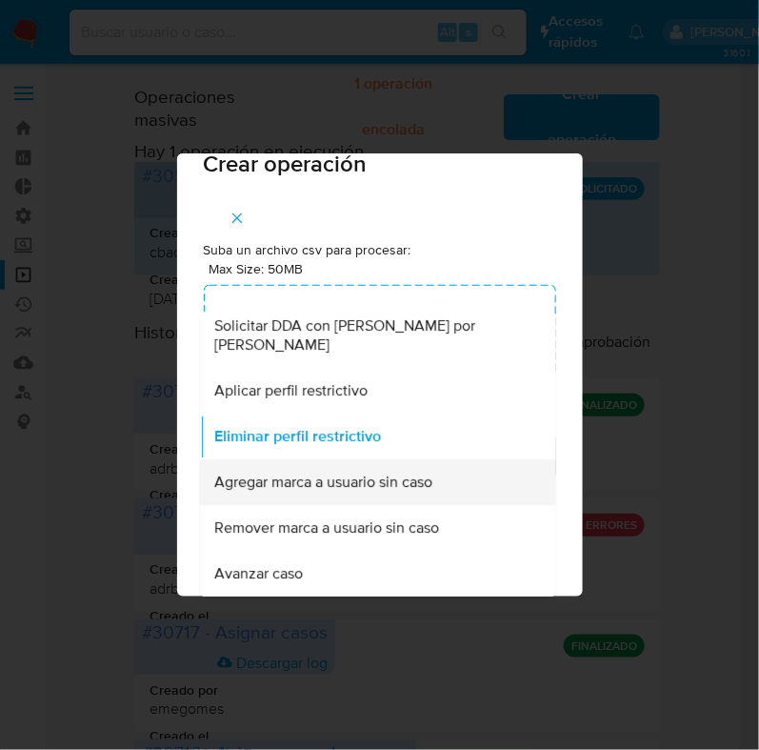
click at [391, 484] on span "Agregar marca a usuario sin caso" at bounding box center [323, 483] width 218 height 19
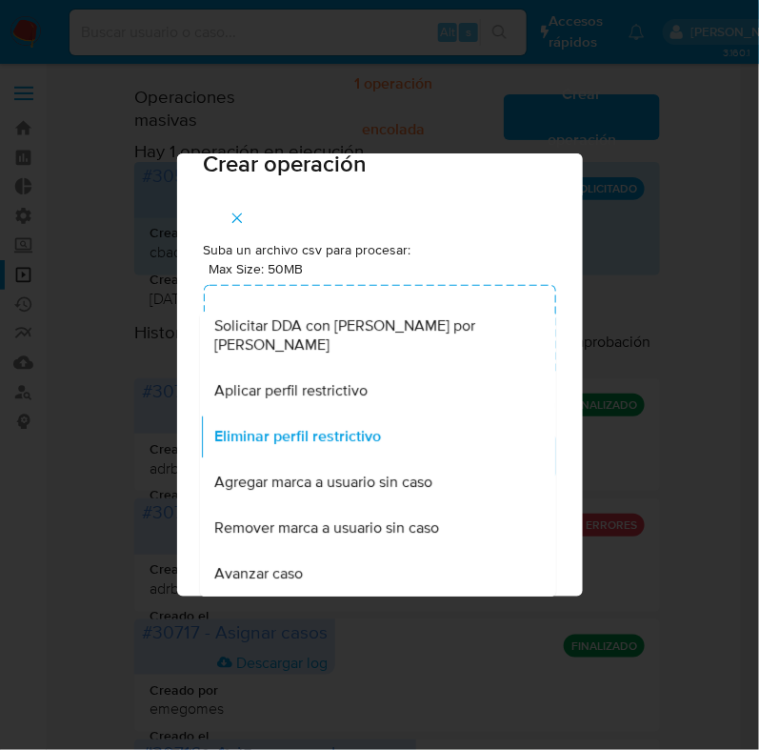
scroll to position [0, 0]
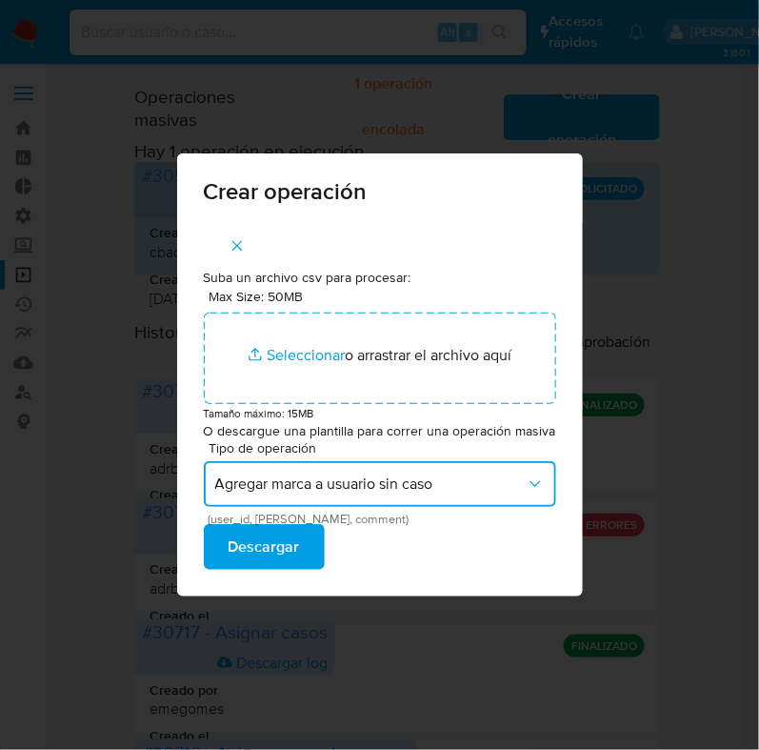
click at [402, 478] on span "Agregar marca a usuario sin caso" at bounding box center [370, 484] width 311 height 19
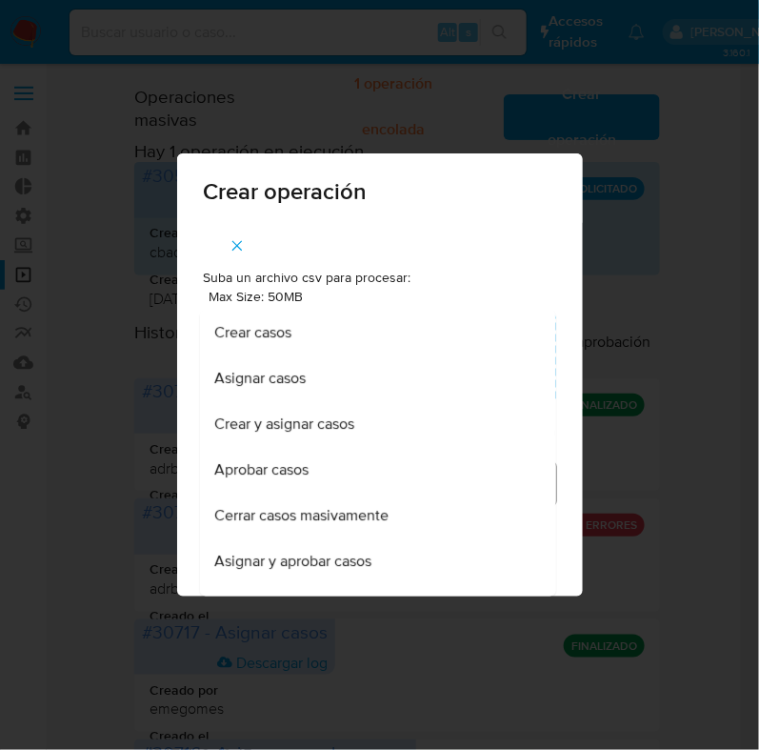
scroll to position [1124, 0]
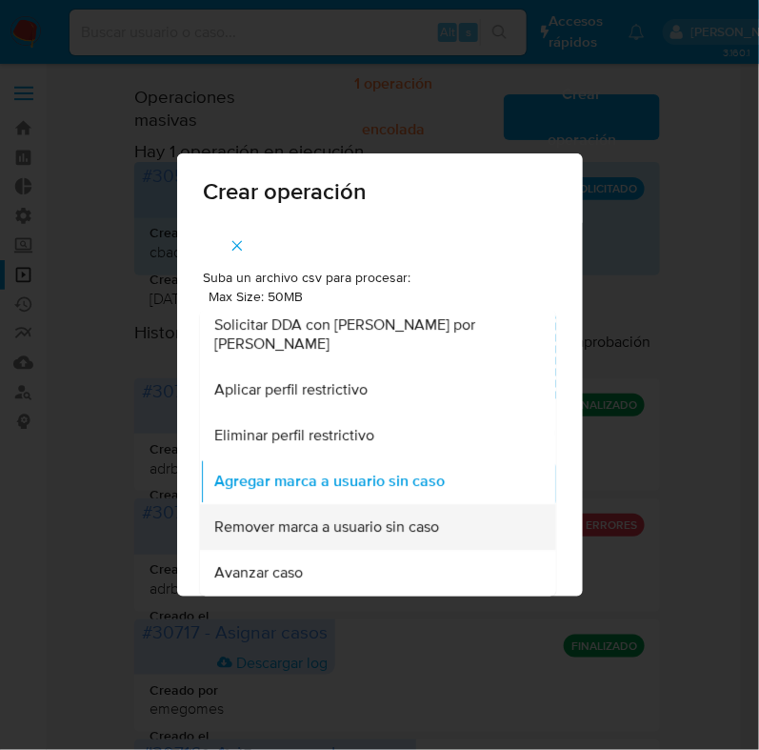
click at [400, 536] on span "Remover marca a usuario sin caso" at bounding box center [326, 527] width 225 height 19
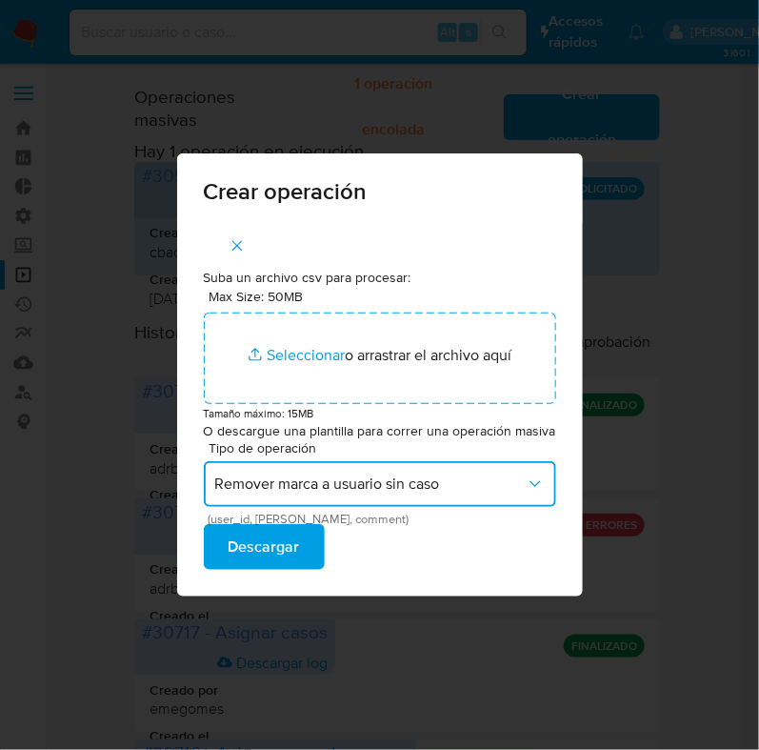
click at [362, 493] on span "Remover marca a usuario sin caso" at bounding box center [370, 484] width 311 height 19
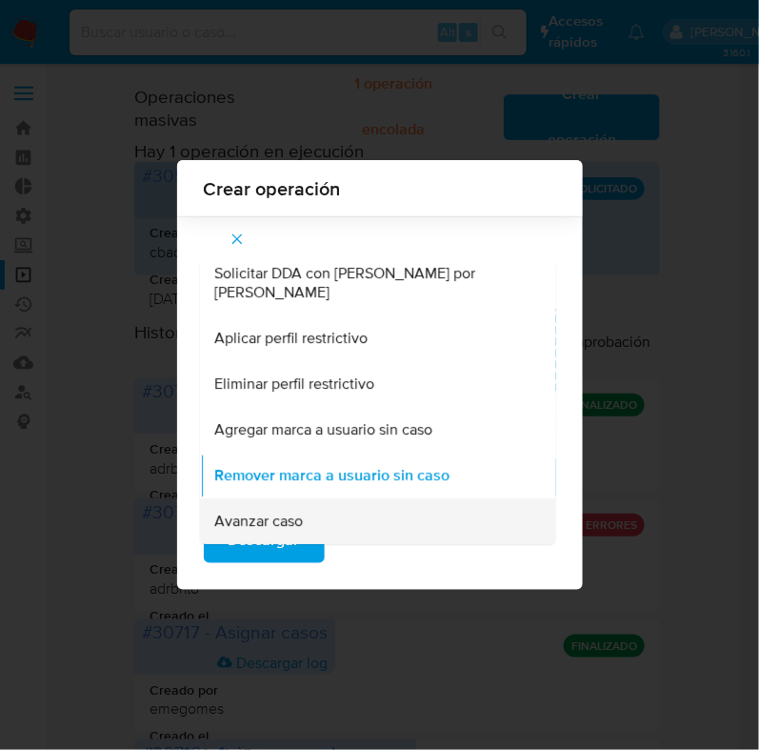
click at [386, 522] on div "Avanzar caso" at bounding box center [371, 521] width 314 height 46
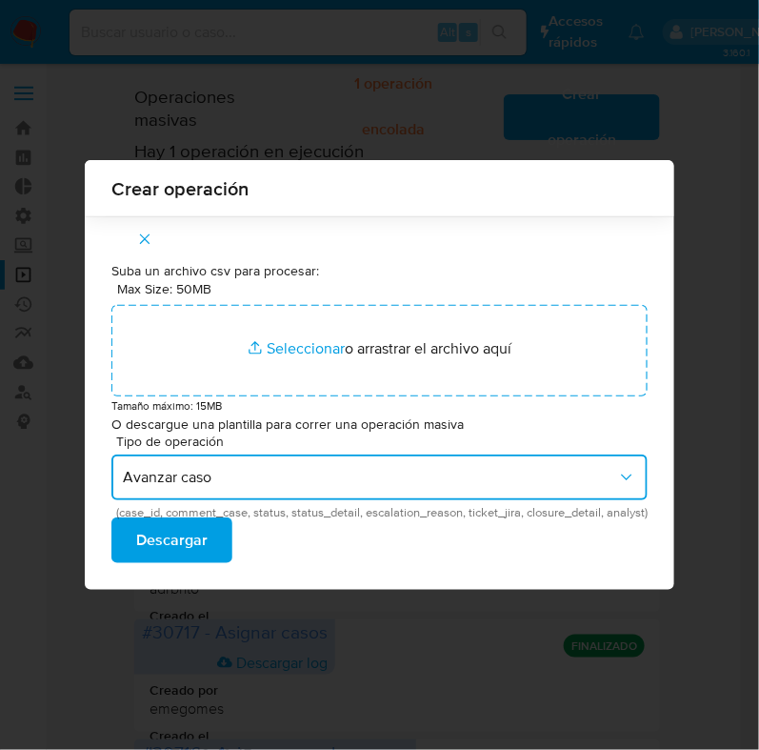
click at [557, 487] on span "Avanzar caso" at bounding box center [370, 477] width 495 height 19
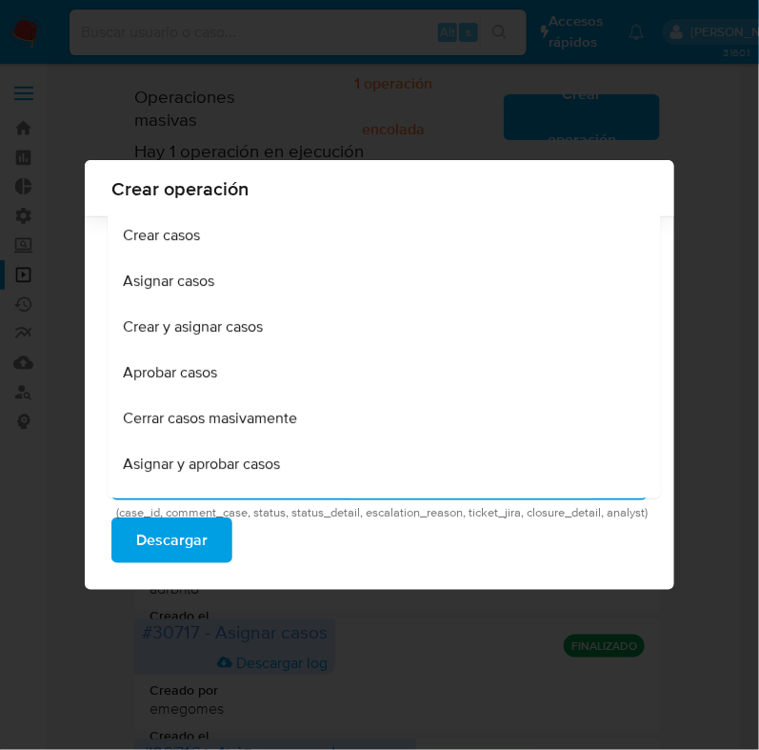
scroll to position [1086, 0]
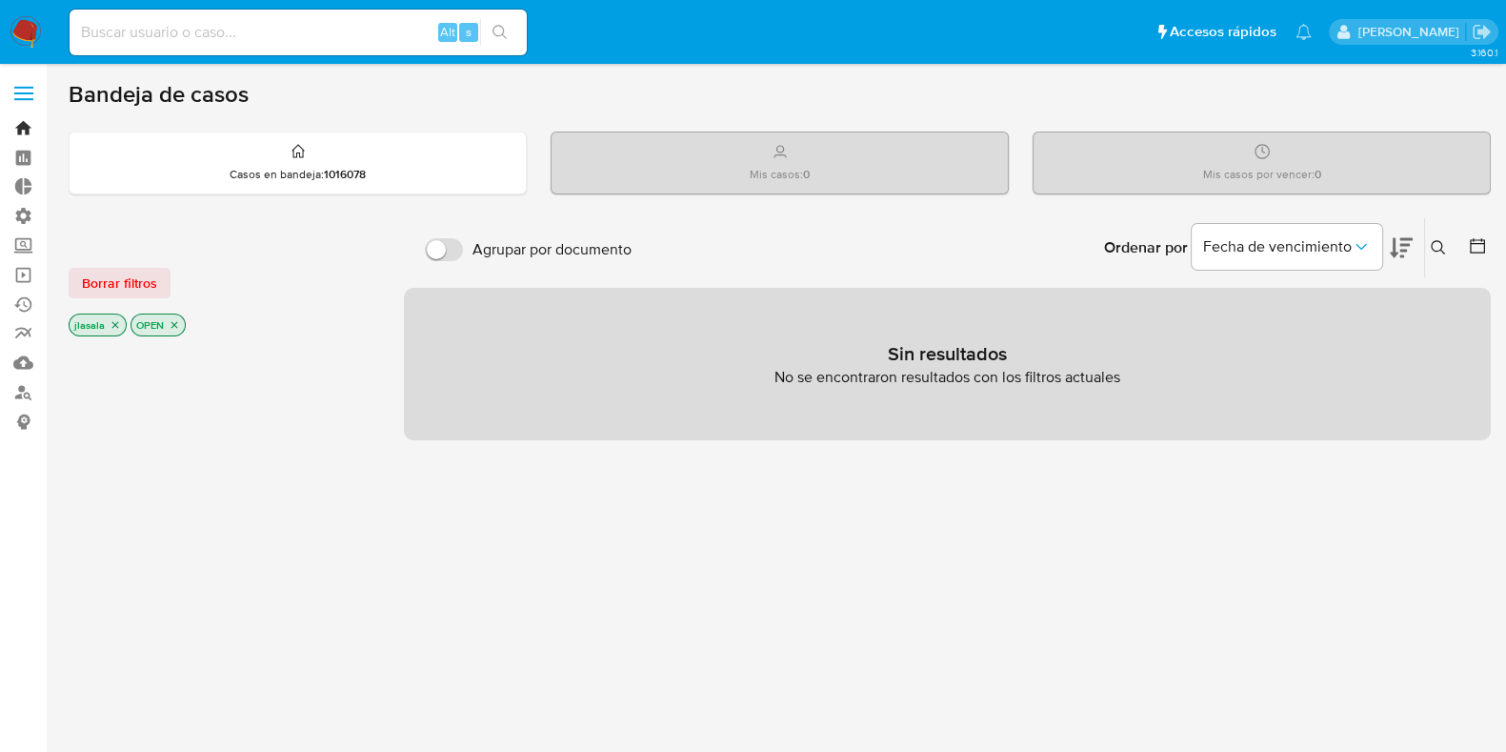
click at [22, 129] on link "Bandeja" at bounding box center [113, 128] width 227 height 30
click at [12, 126] on link "Bandeja" at bounding box center [113, 128] width 227 height 30
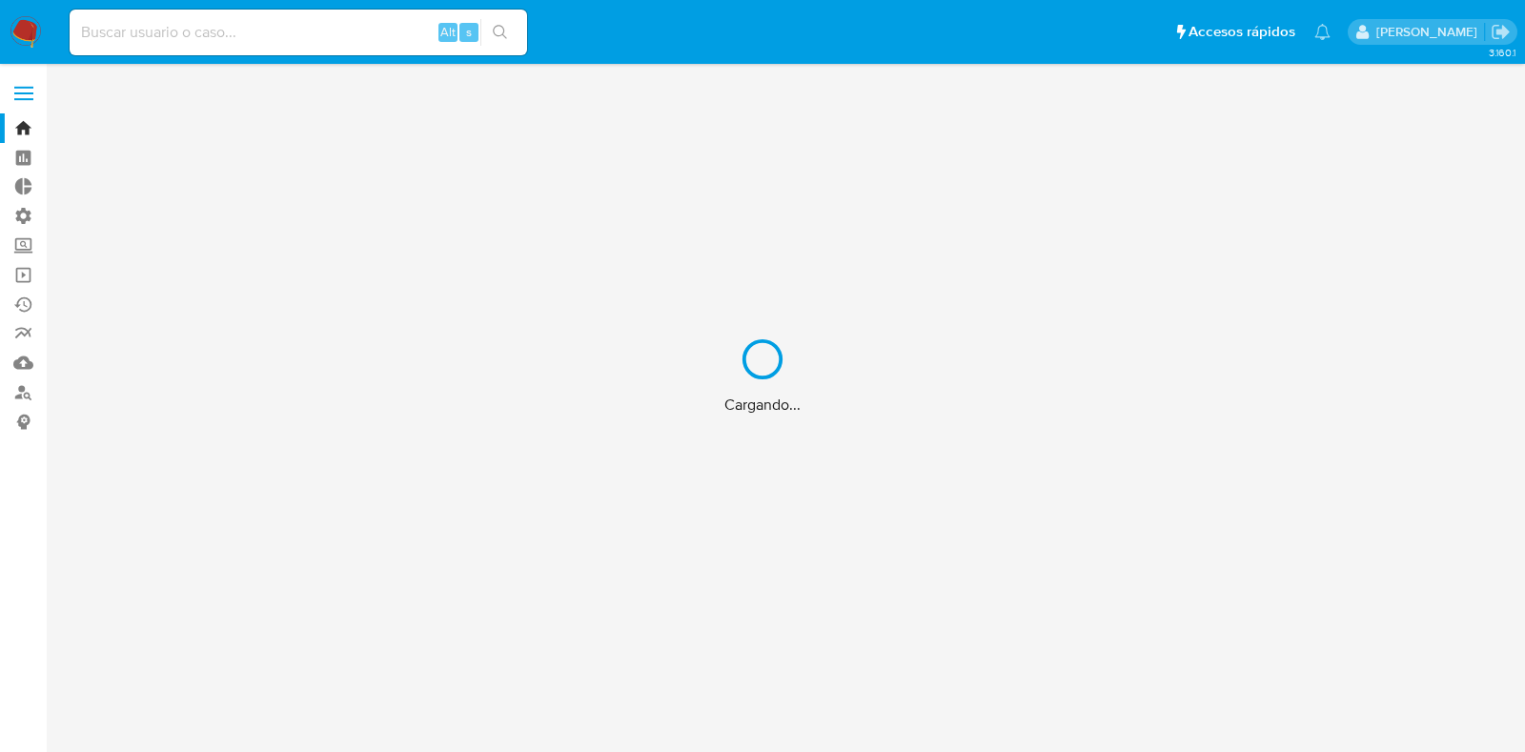
click at [15, 88] on div "Cargando..." at bounding box center [762, 376] width 1525 height 752
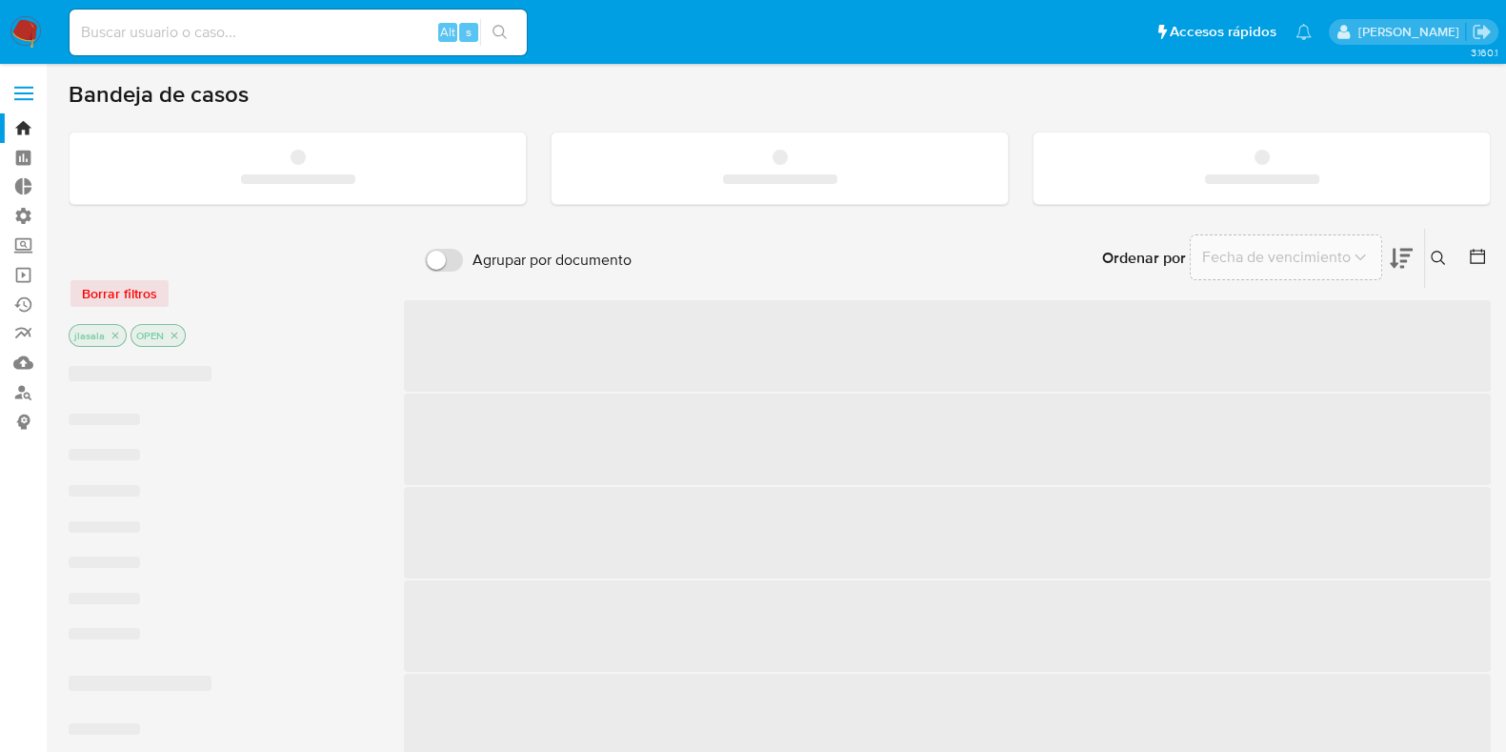
click at [18, 96] on label at bounding box center [24, 93] width 48 height 40
click at [0, 0] on input "checkbox" at bounding box center [0, 0] width 0 height 0
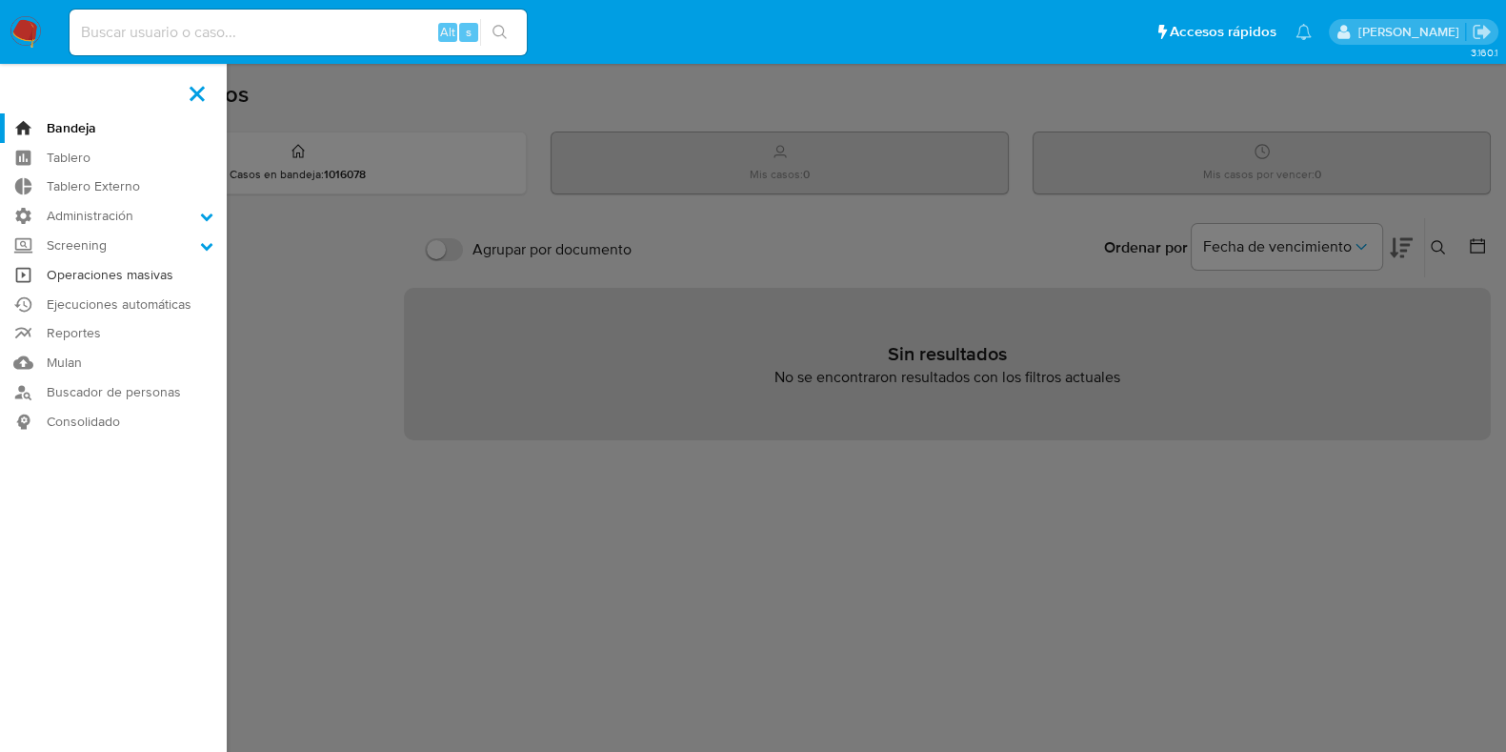
click at [142, 274] on link "Operaciones masivas" at bounding box center [113, 275] width 227 height 30
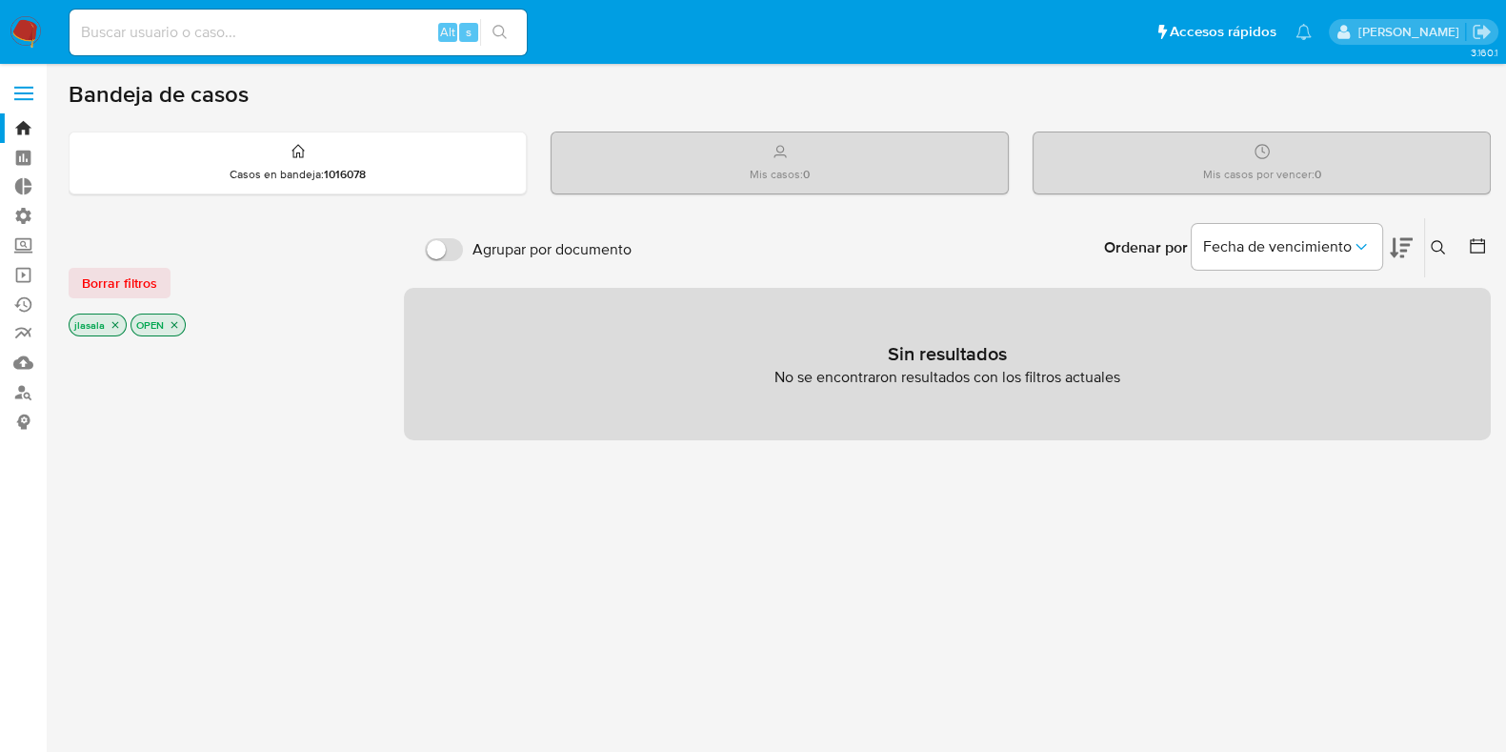
click at [22, 93] on span at bounding box center [23, 93] width 19 height 3
click at [0, 0] on input "checkbox" at bounding box center [0, 0] width 0 height 0
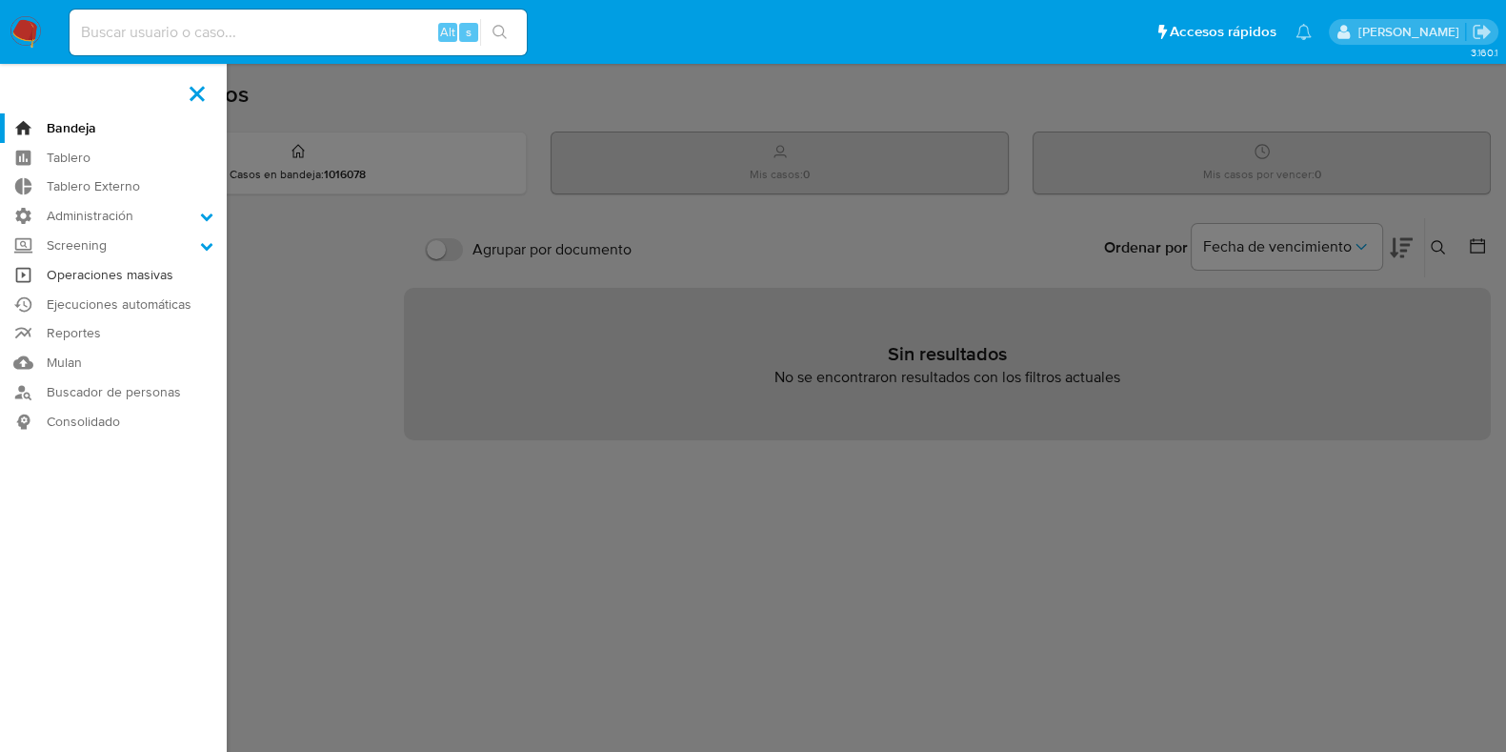
click at [138, 278] on link "Operaciones masivas" at bounding box center [113, 275] width 227 height 30
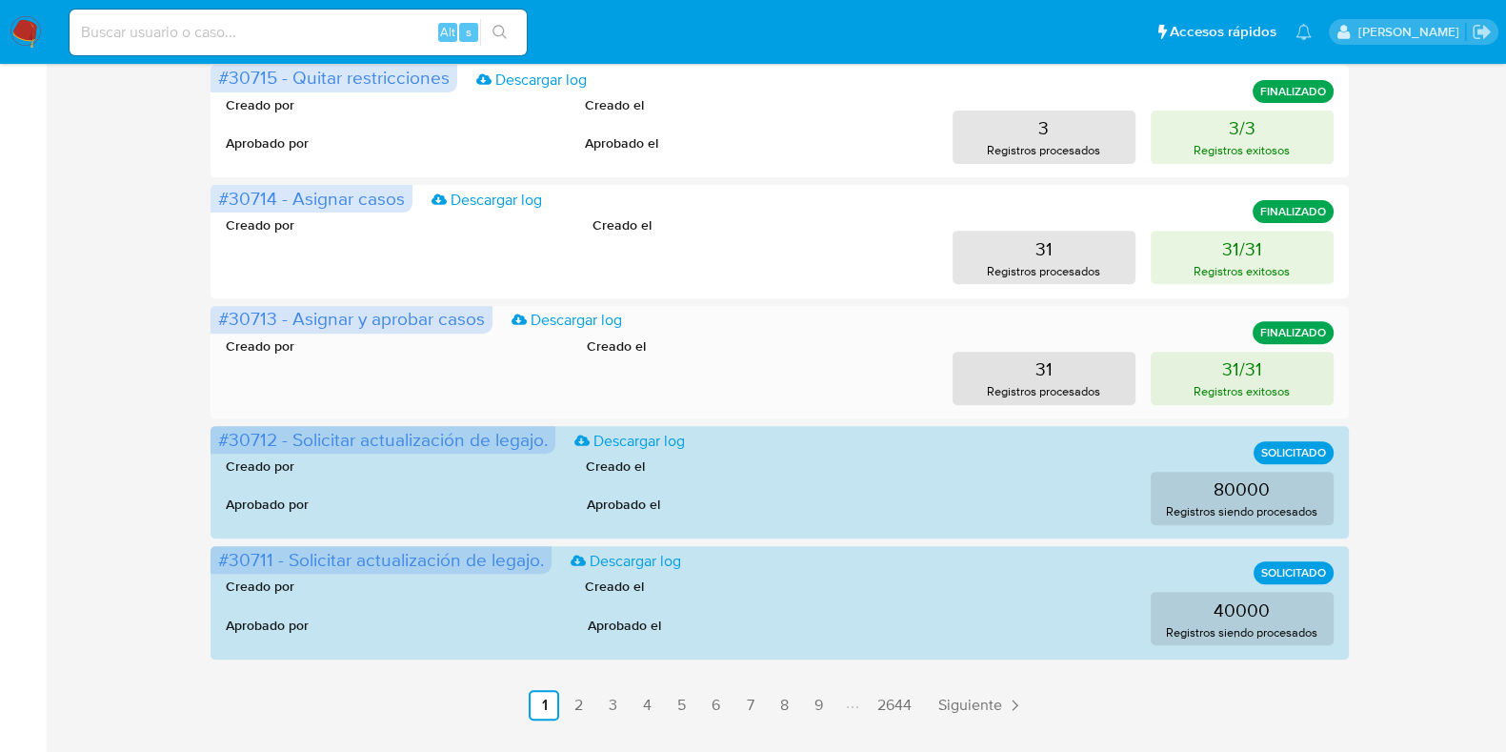
scroll to position [954, 0]
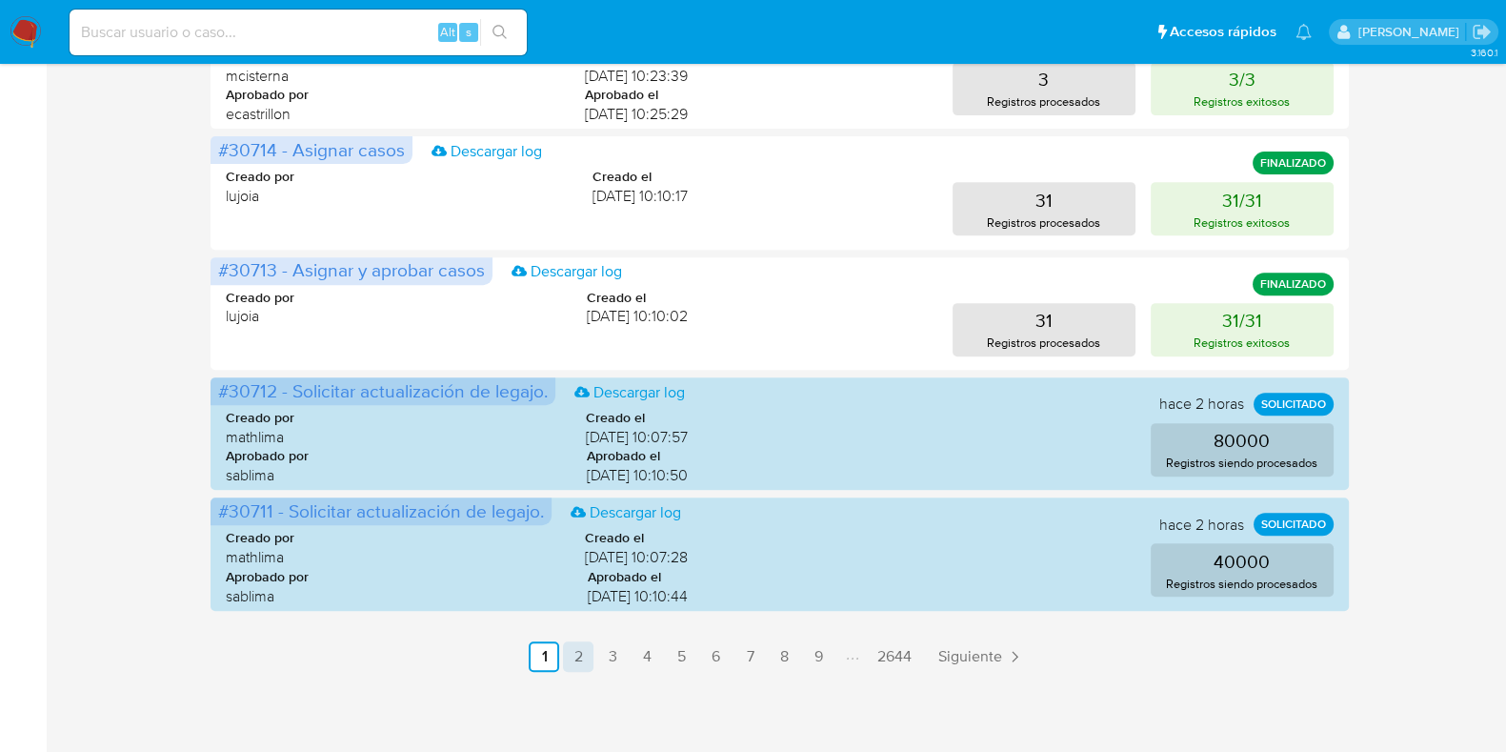
click at [579, 670] on link "2" at bounding box center [578, 656] width 30 height 30
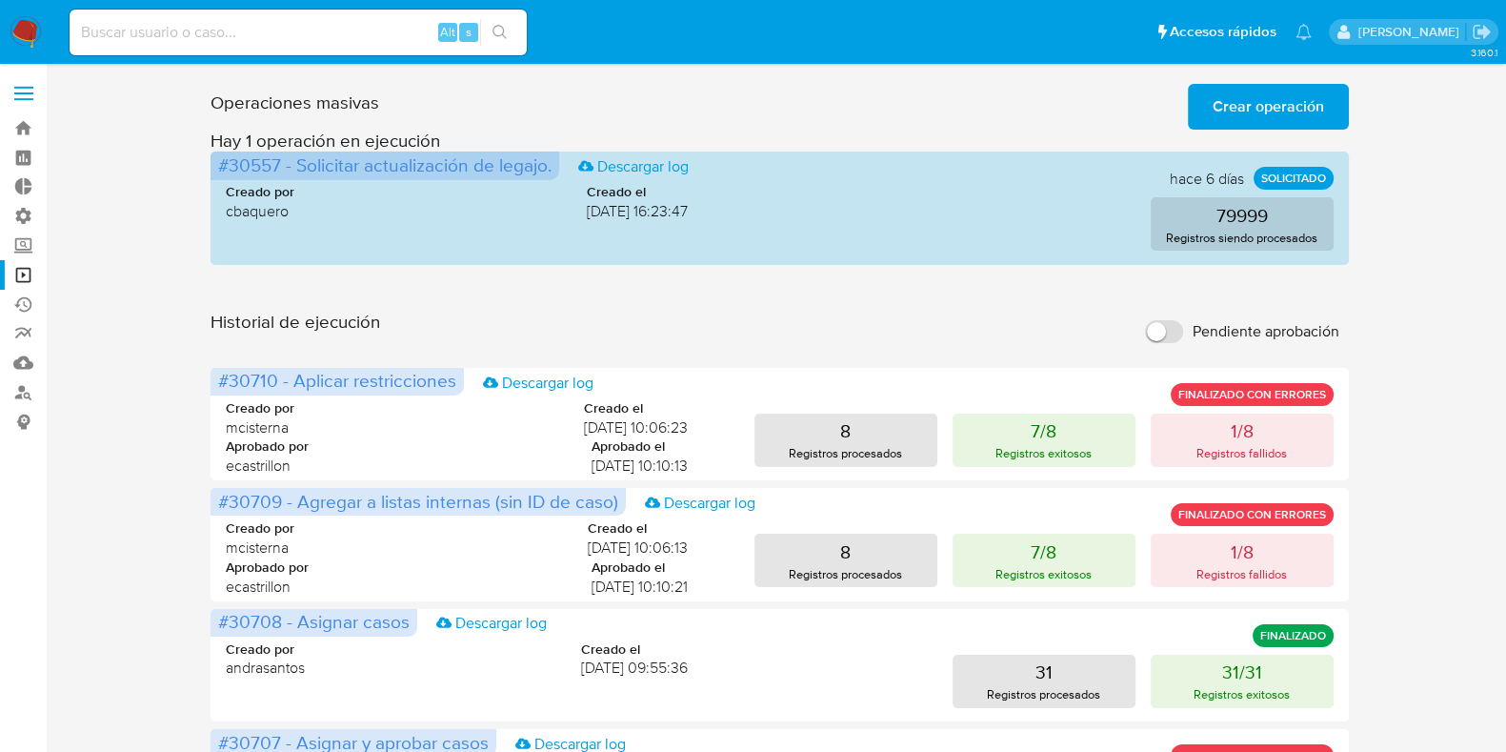
scroll to position [0, 0]
click at [15, 95] on label at bounding box center [24, 93] width 48 height 40
click at [0, 0] on input "checkbox" at bounding box center [0, 0] width 0 height 0
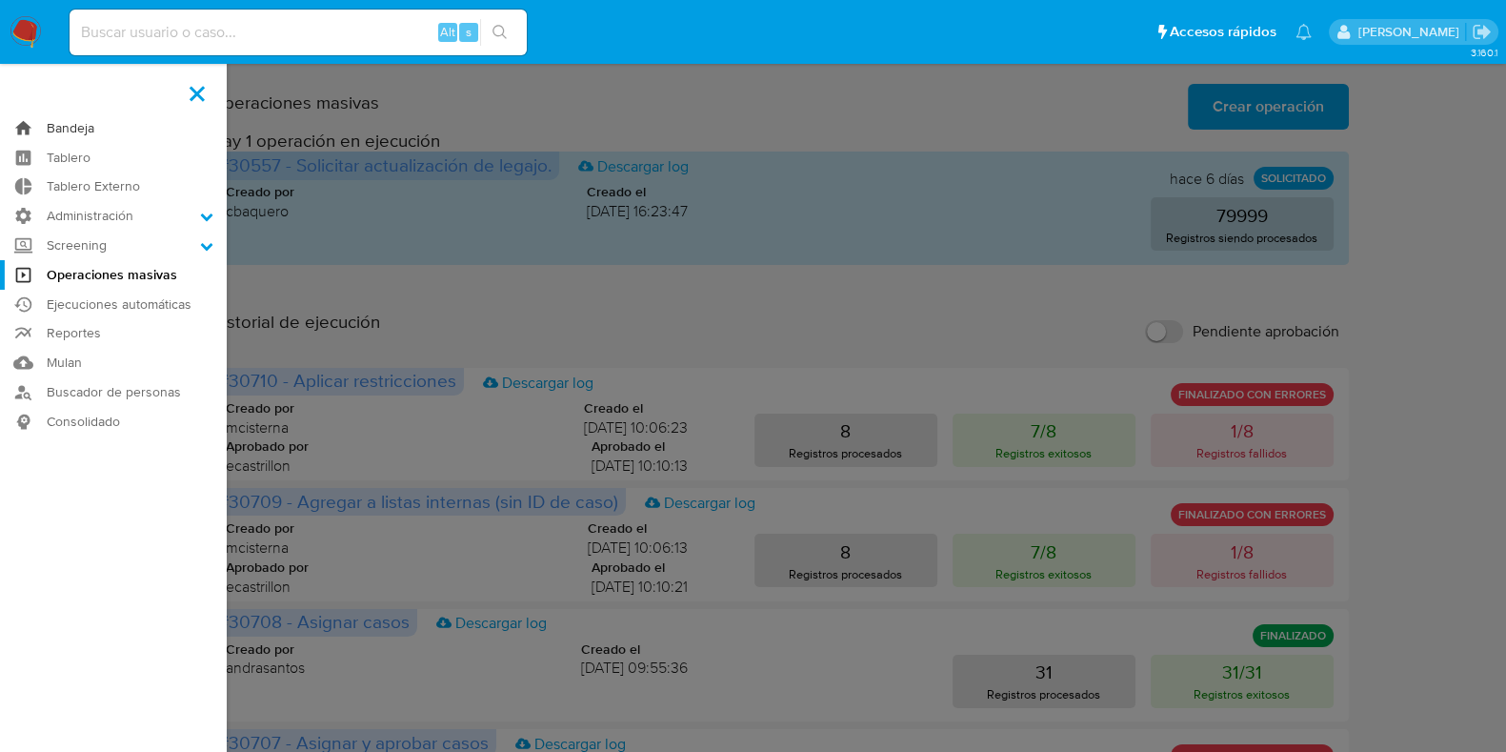
click at [111, 131] on link "Bandeja" at bounding box center [113, 128] width 227 height 30
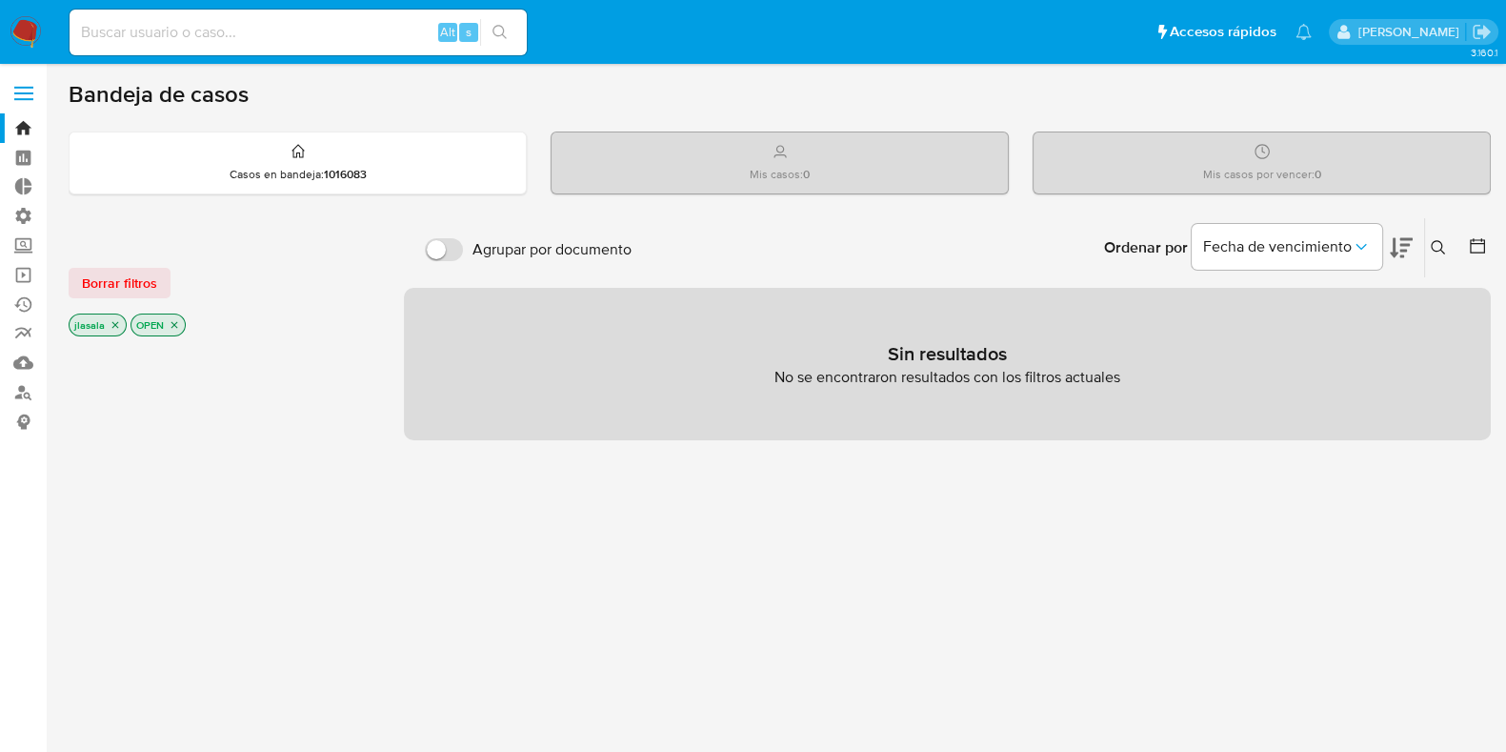
click at [27, 89] on label at bounding box center [24, 93] width 48 height 40
click at [0, 0] on input "checkbox" at bounding box center [0, 0] width 0 height 0
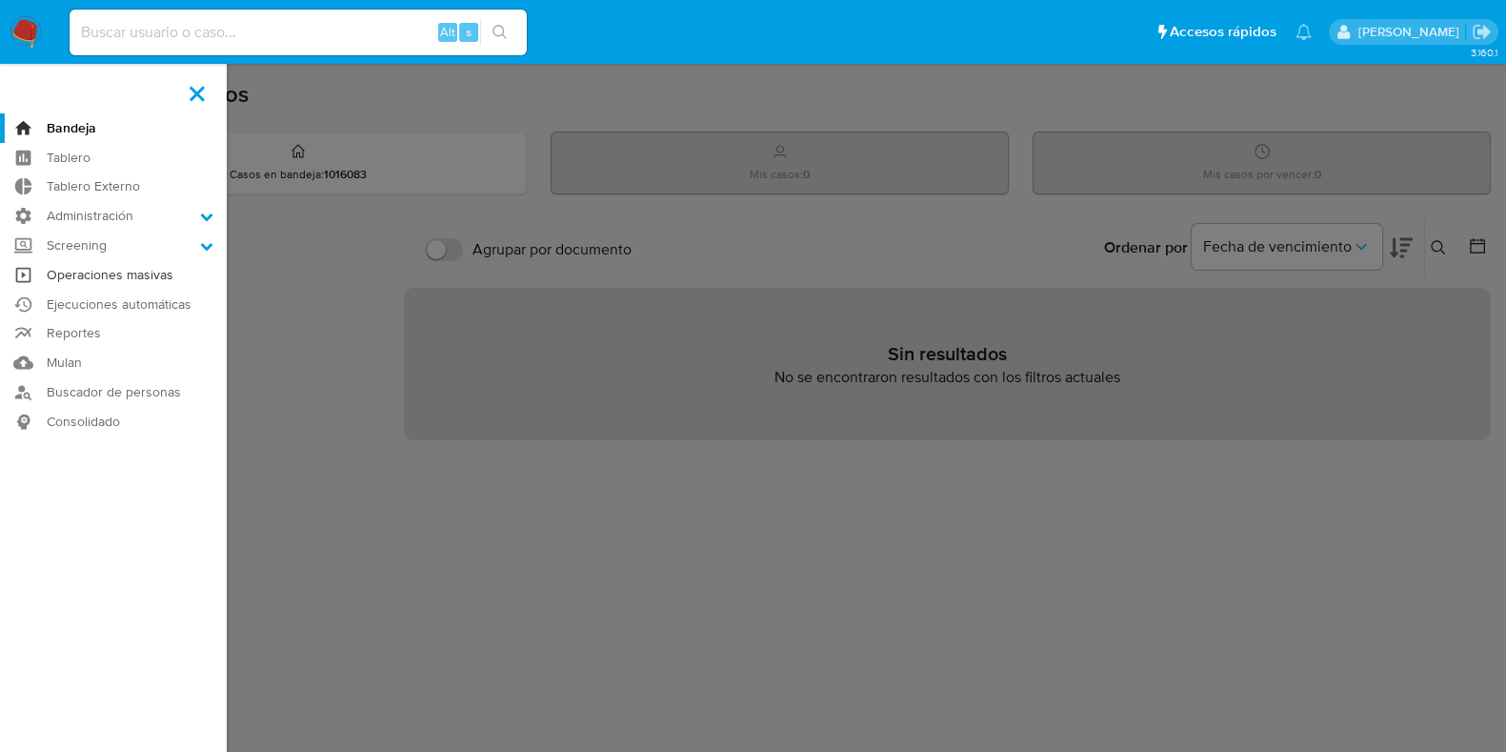
click at [124, 279] on link "Operaciones masivas" at bounding box center [113, 275] width 227 height 30
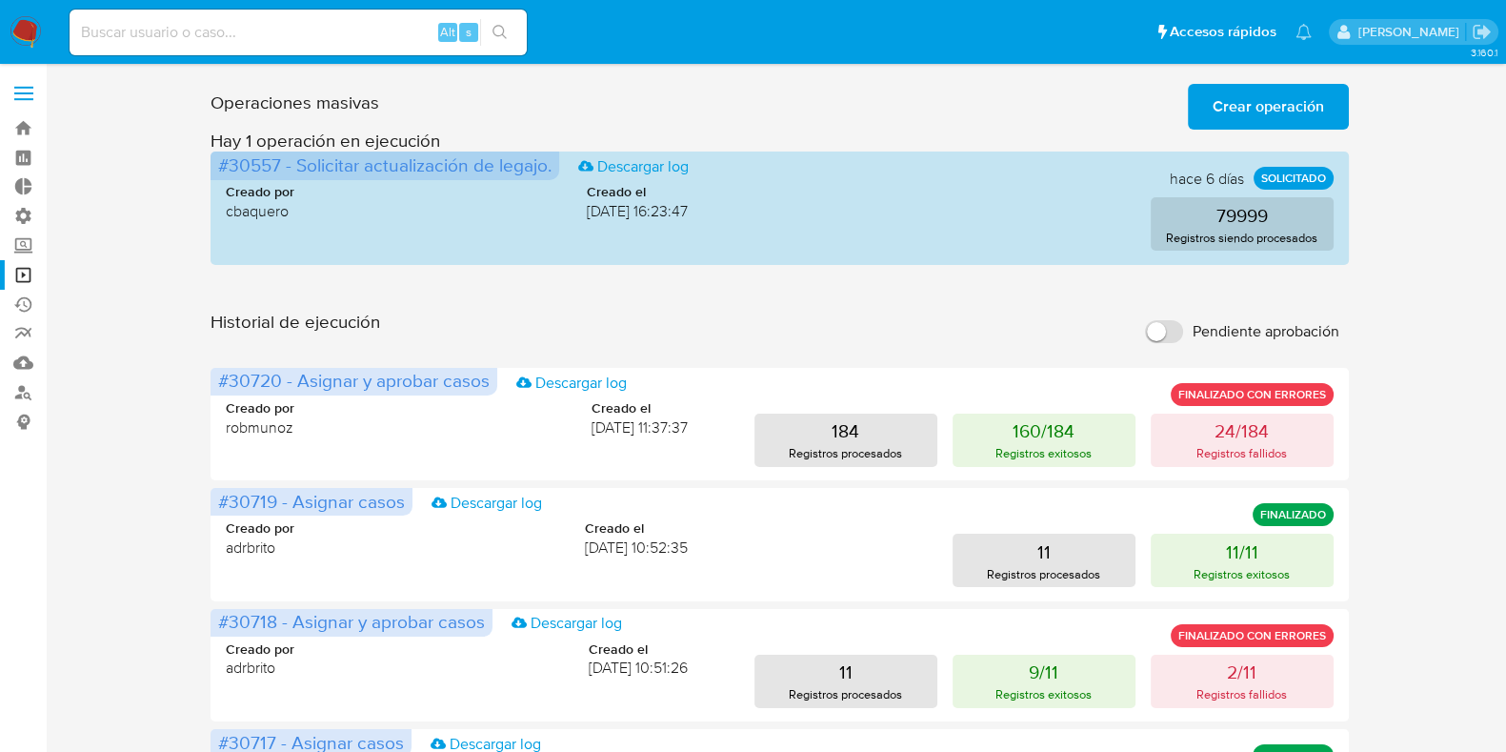
click at [1162, 338] on input "Pendiente aprobación" at bounding box center [1164, 331] width 38 height 23
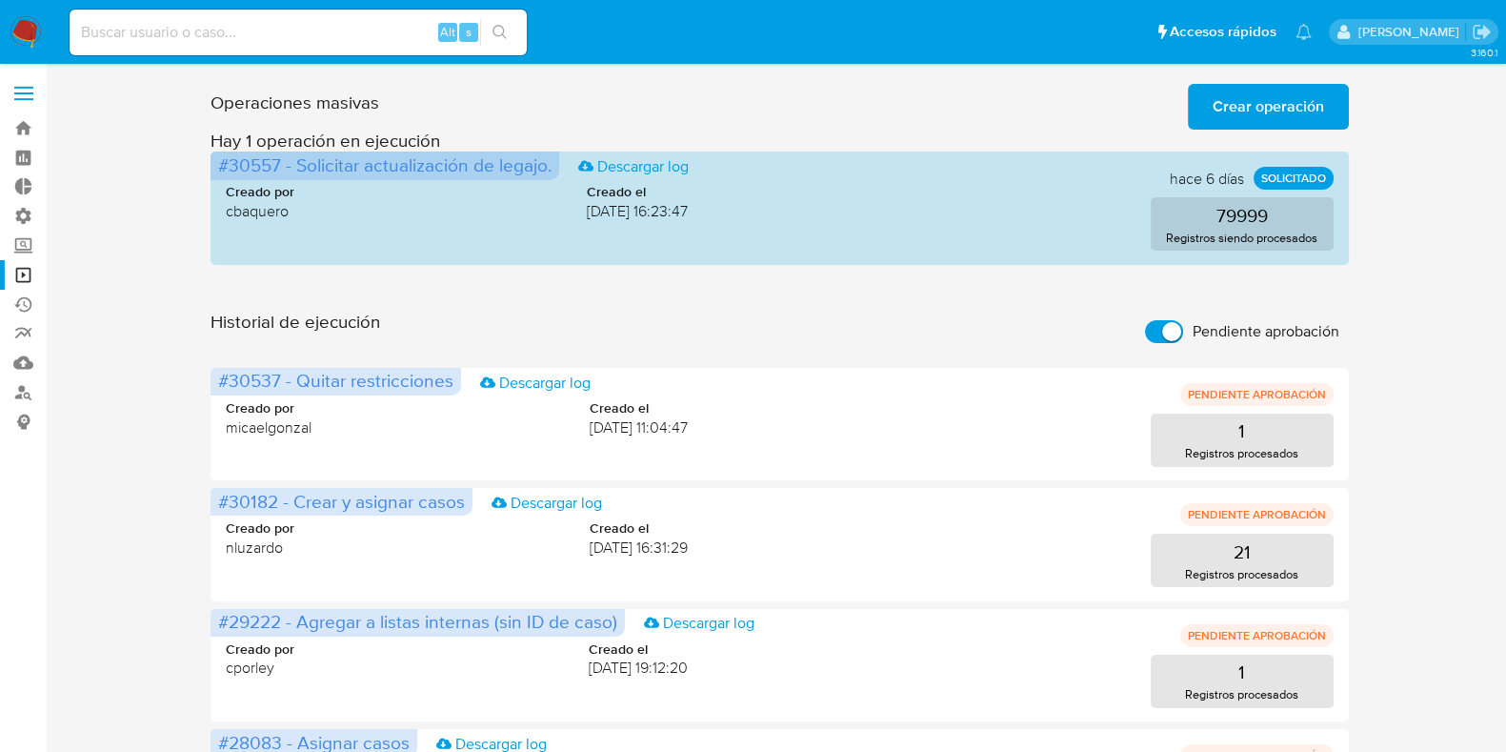
click at [1162, 335] on input "Pendiente aprobación" at bounding box center [1164, 331] width 38 height 23
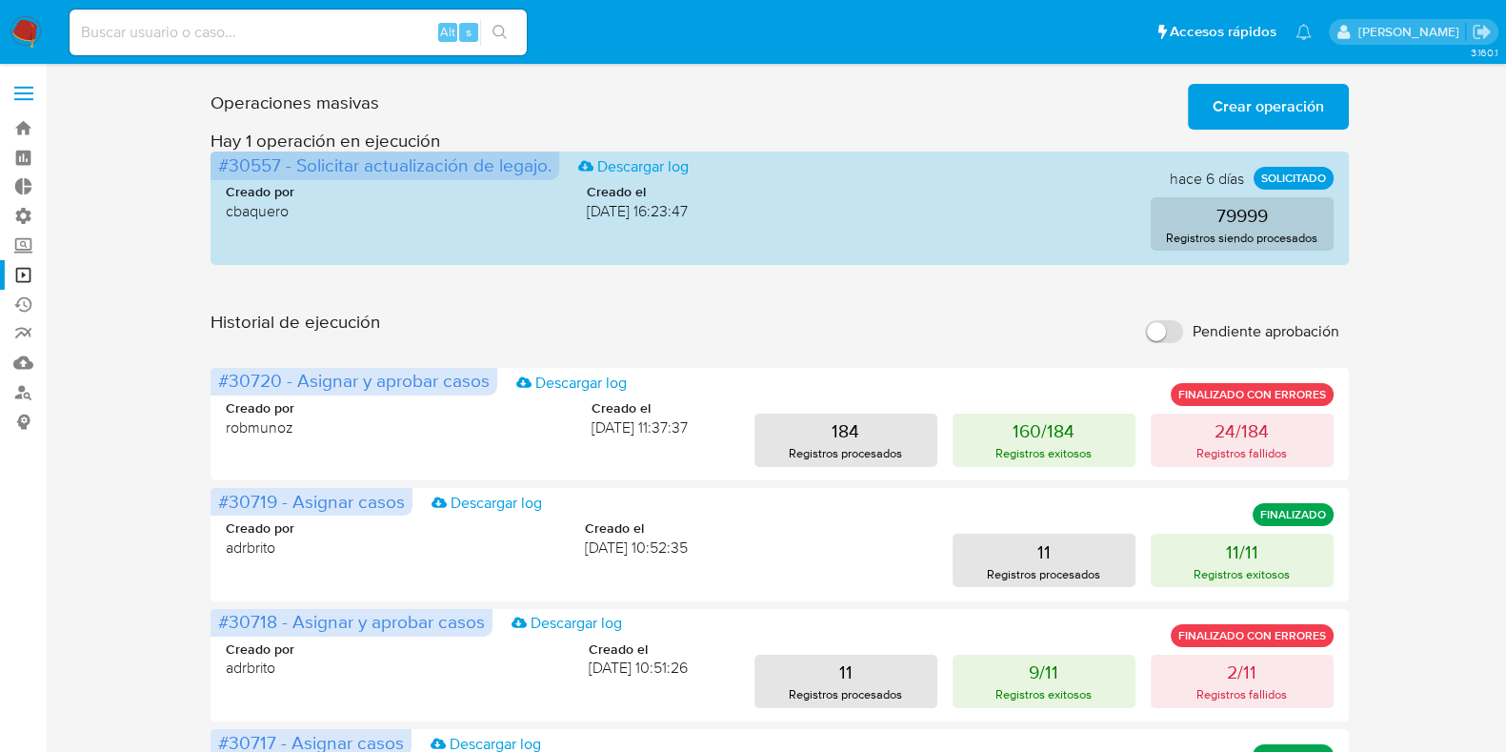
click at [1178, 339] on input "Pendiente aprobación" at bounding box center [1164, 331] width 38 height 23
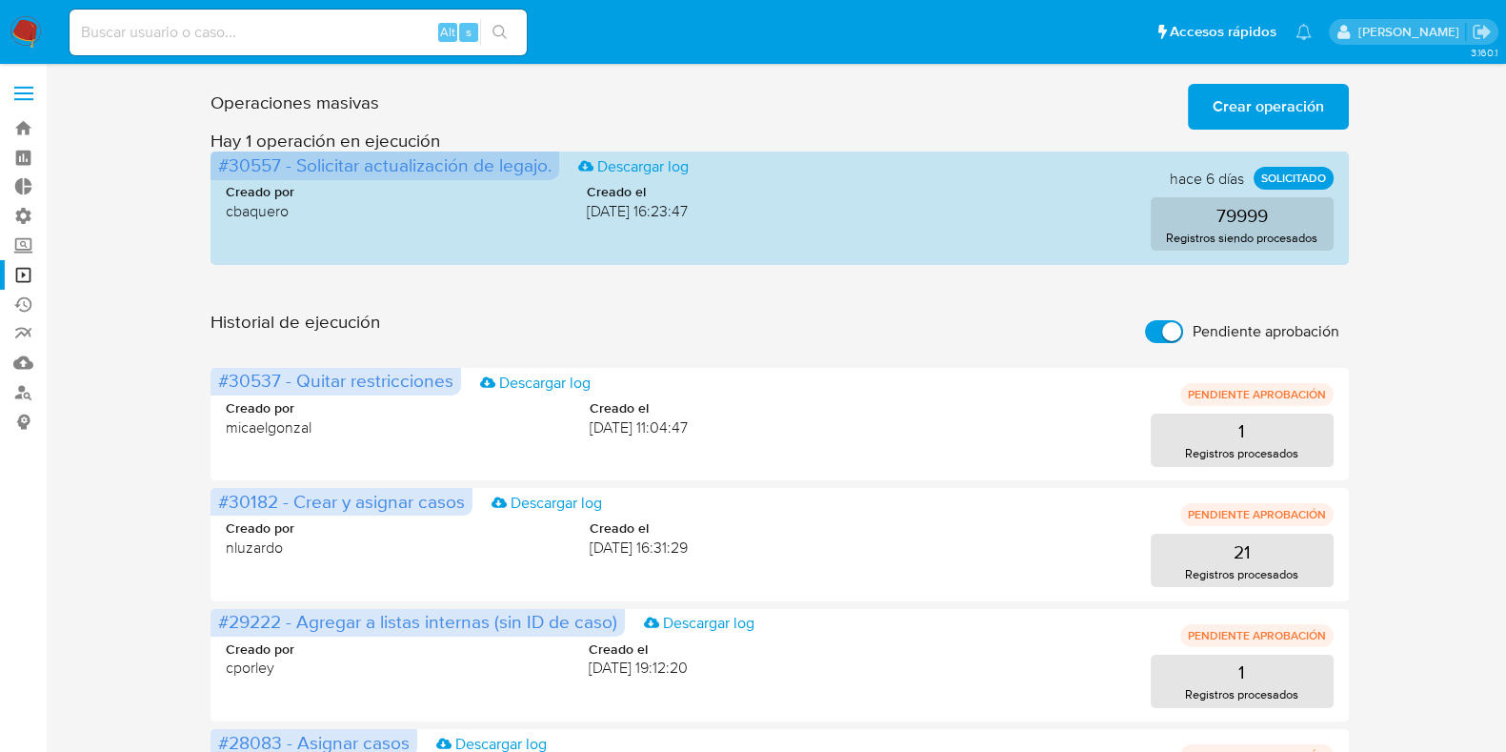
click at [1156, 331] on input "Pendiente aprobación" at bounding box center [1164, 331] width 38 height 23
checkbox input "false"
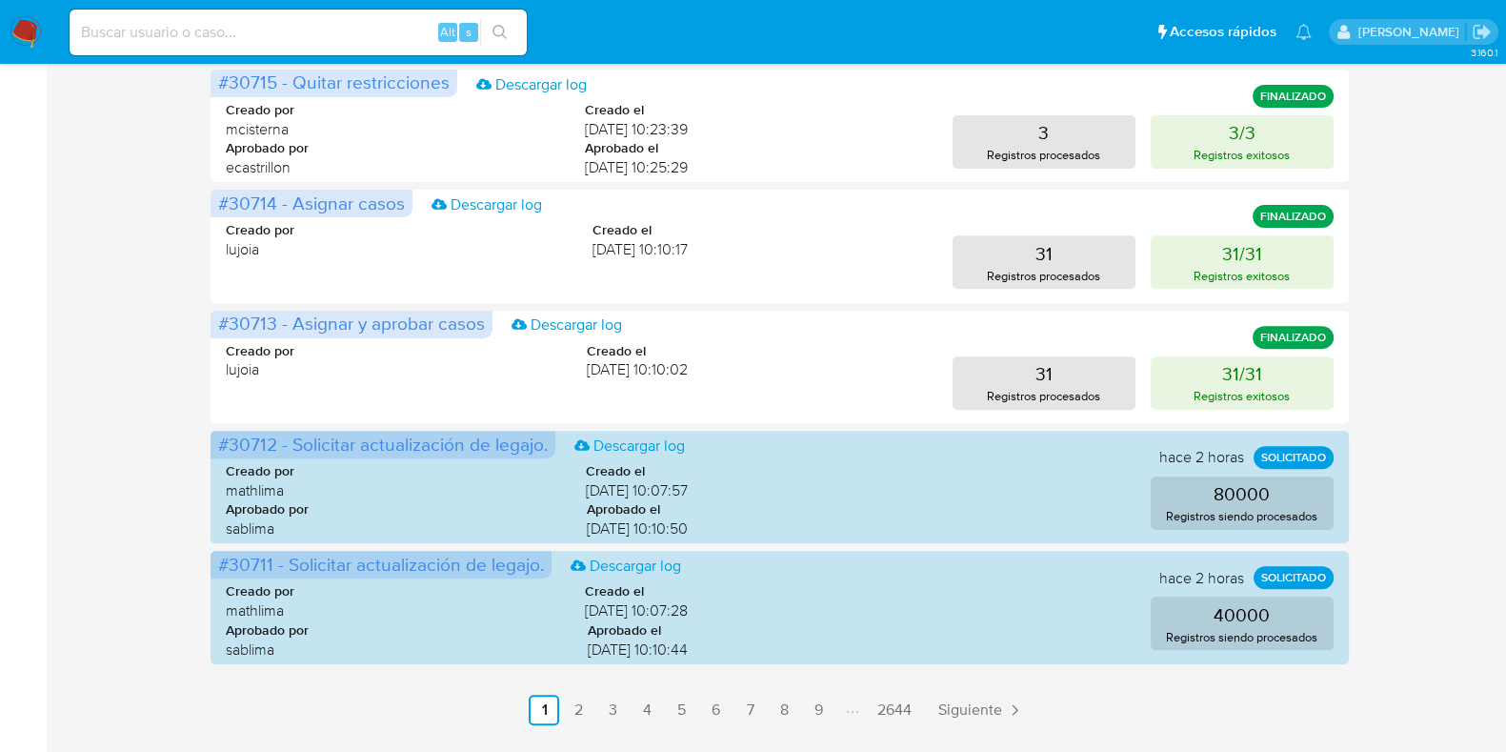
scroll to position [954, 0]
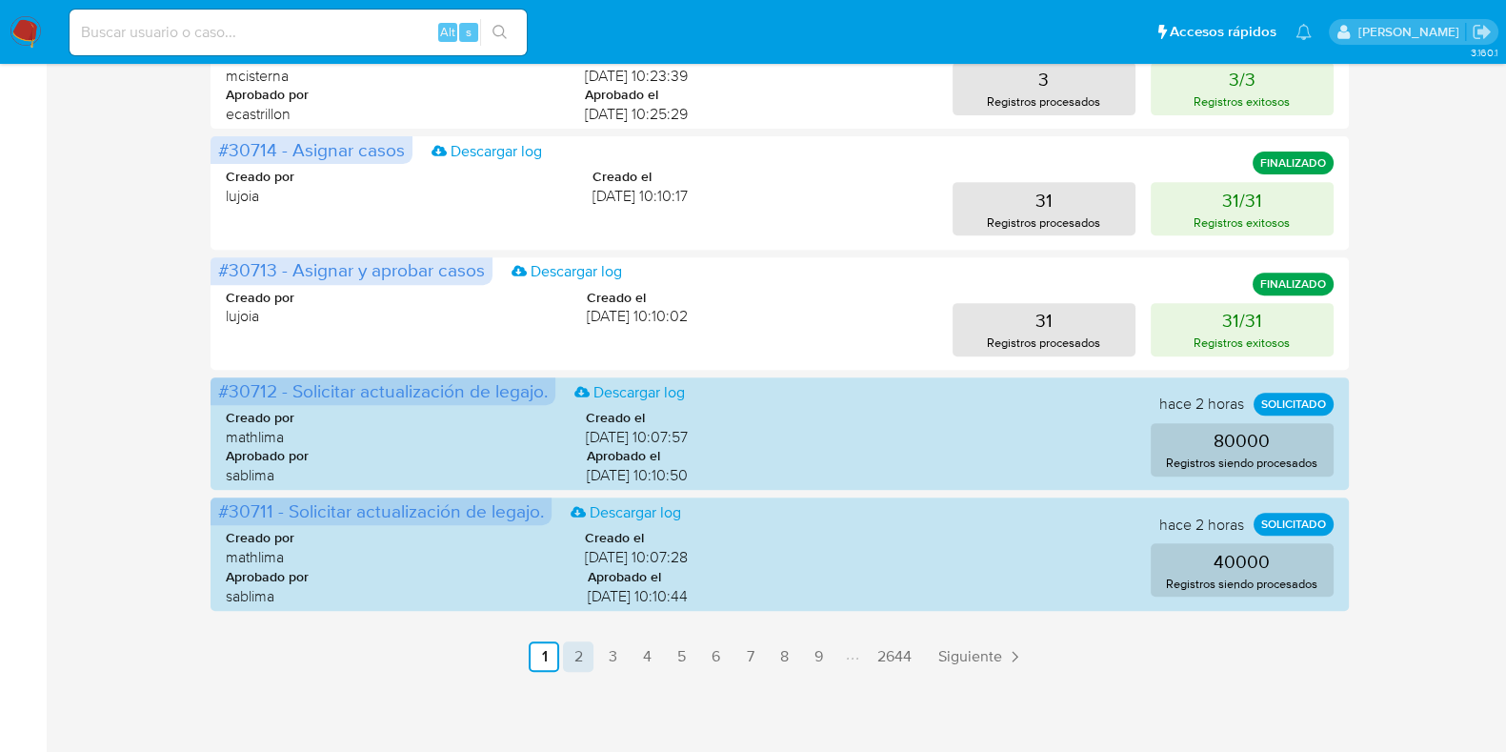
click at [581, 663] on link "2" at bounding box center [578, 656] width 30 height 30
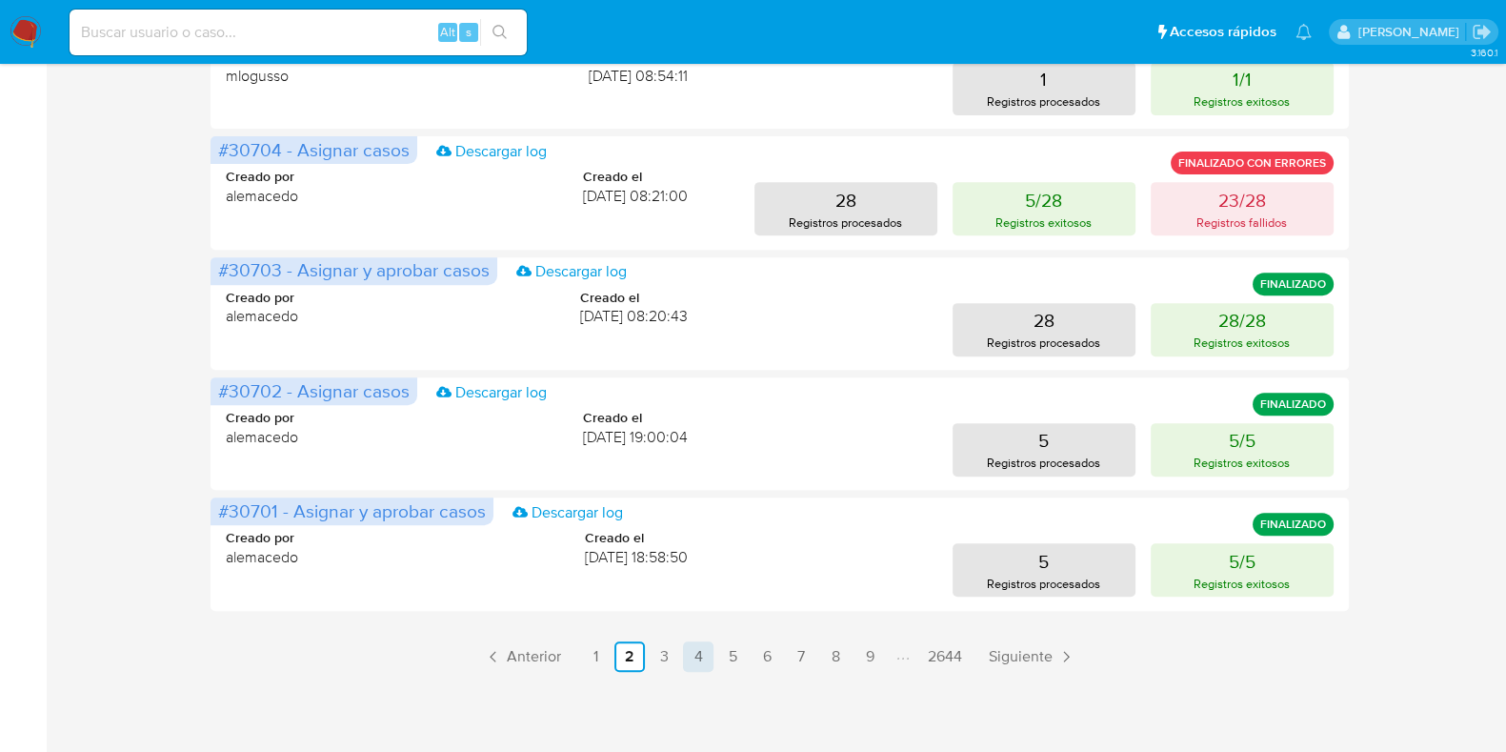
click at [695, 657] on link "4" at bounding box center [698, 656] width 30 height 30
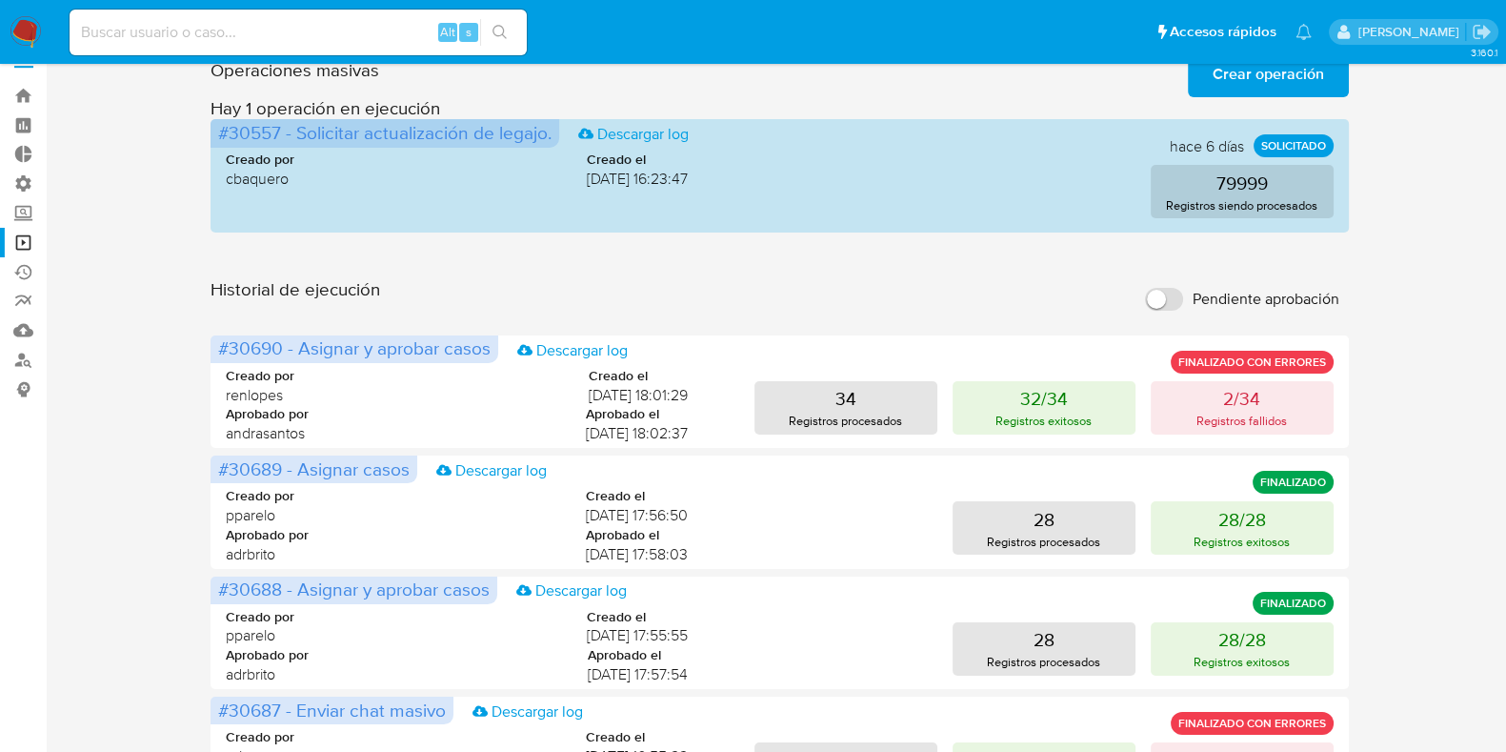
scroll to position [0, 0]
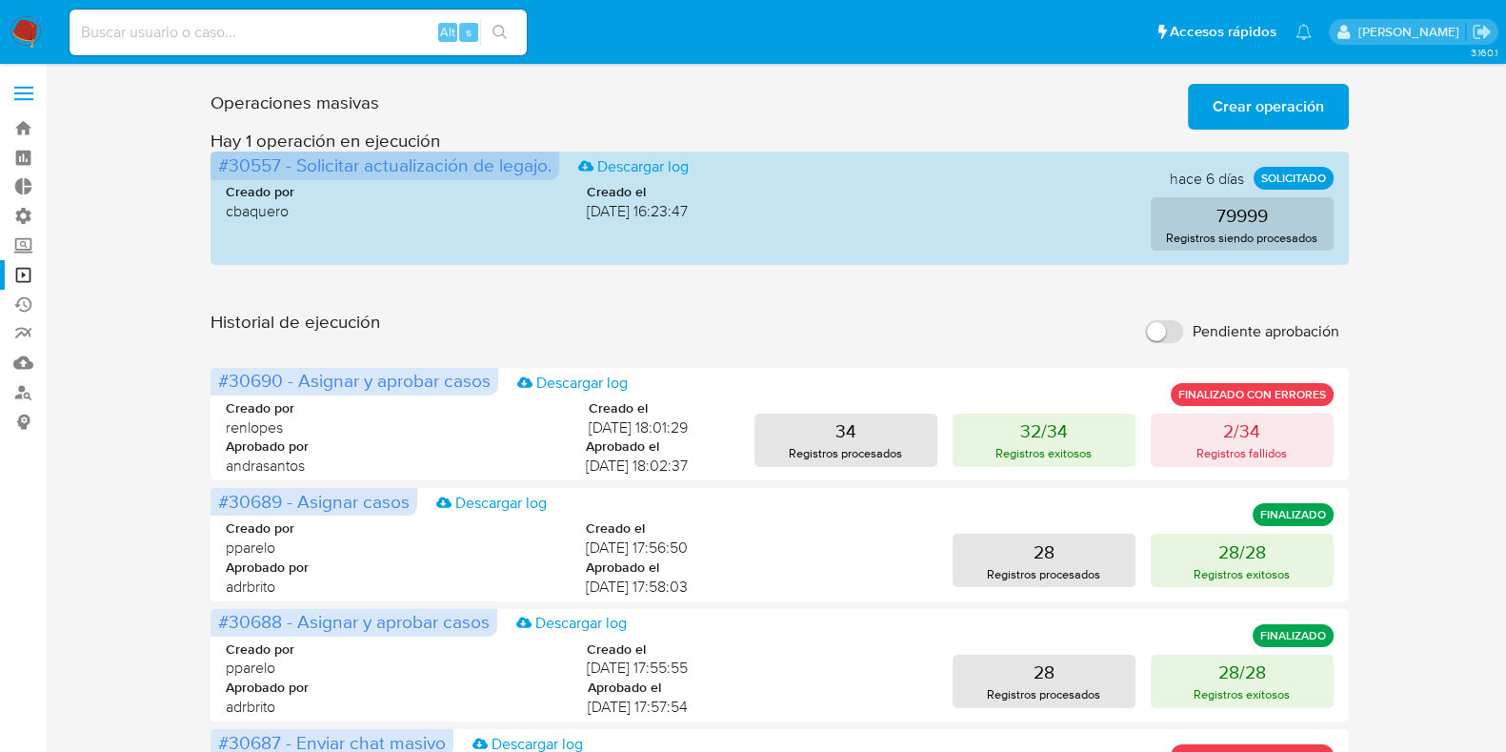
click at [20, 92] on span at bounding box center [23, 93] width 19 height 3
click at [0, 0] on input "checkbox" at bounding box center [0, 0] width 0 height 0
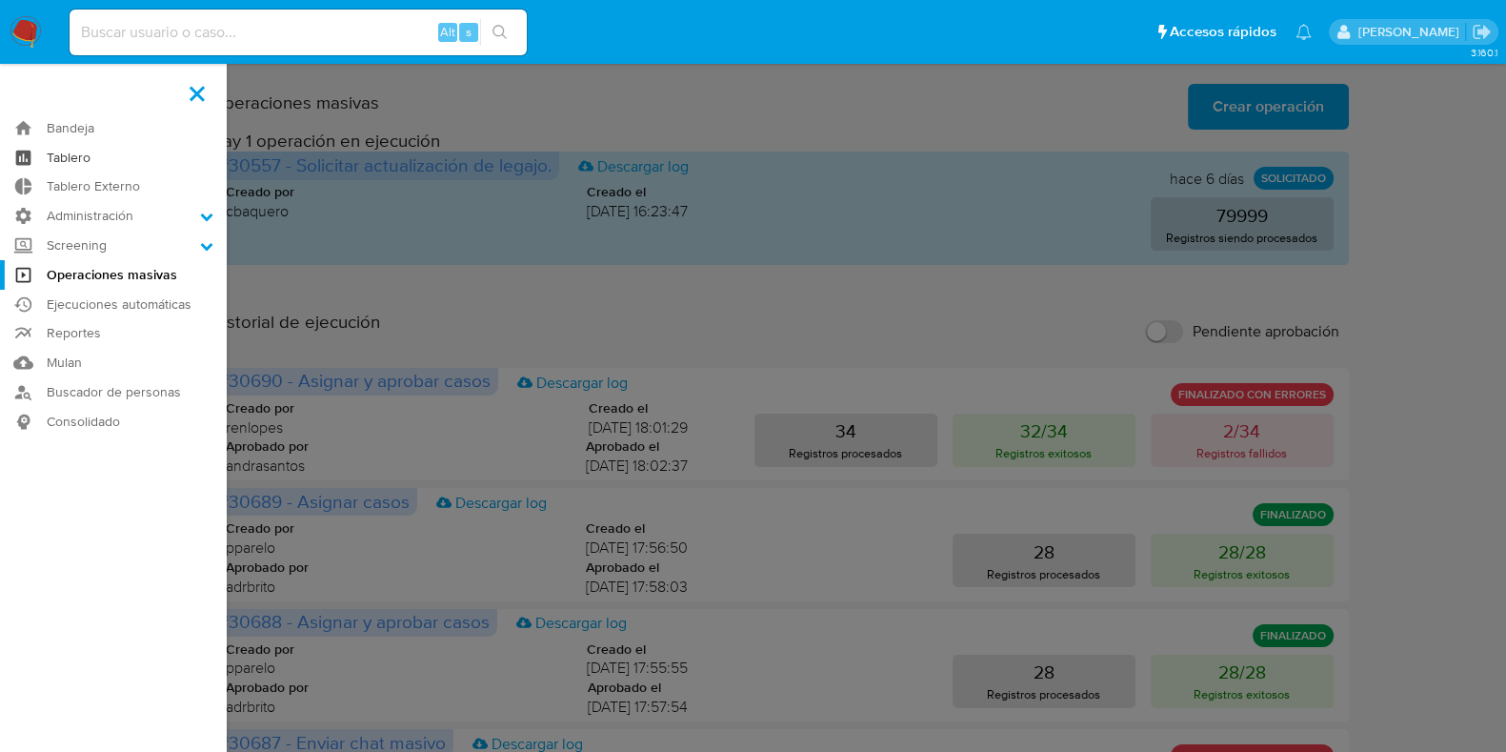
click at [124, 162] on link "Tablero" at bounding box center [113, 158] width 227 height 30
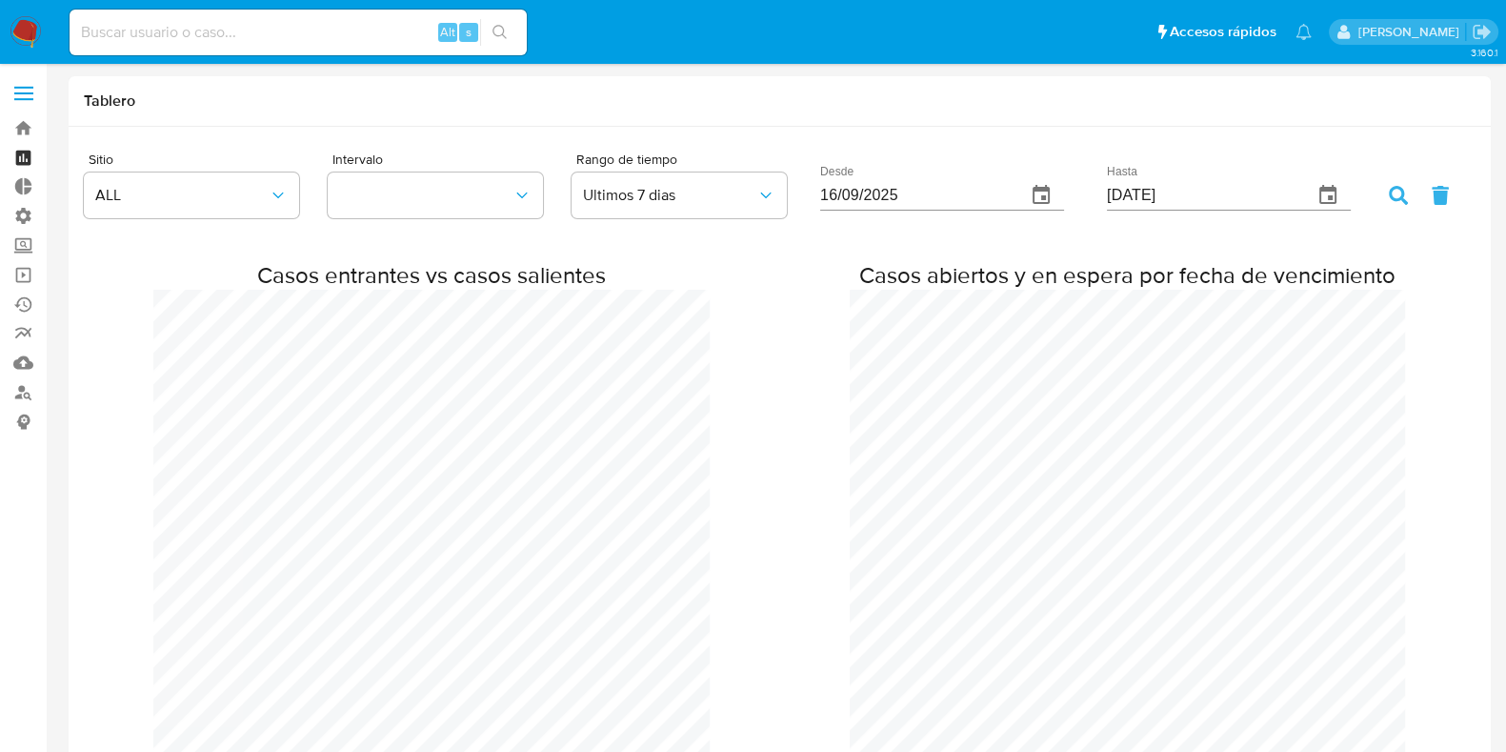
click at [19, 153] on link "Tablero" at bounding box center [113, 158] width 227 height 30
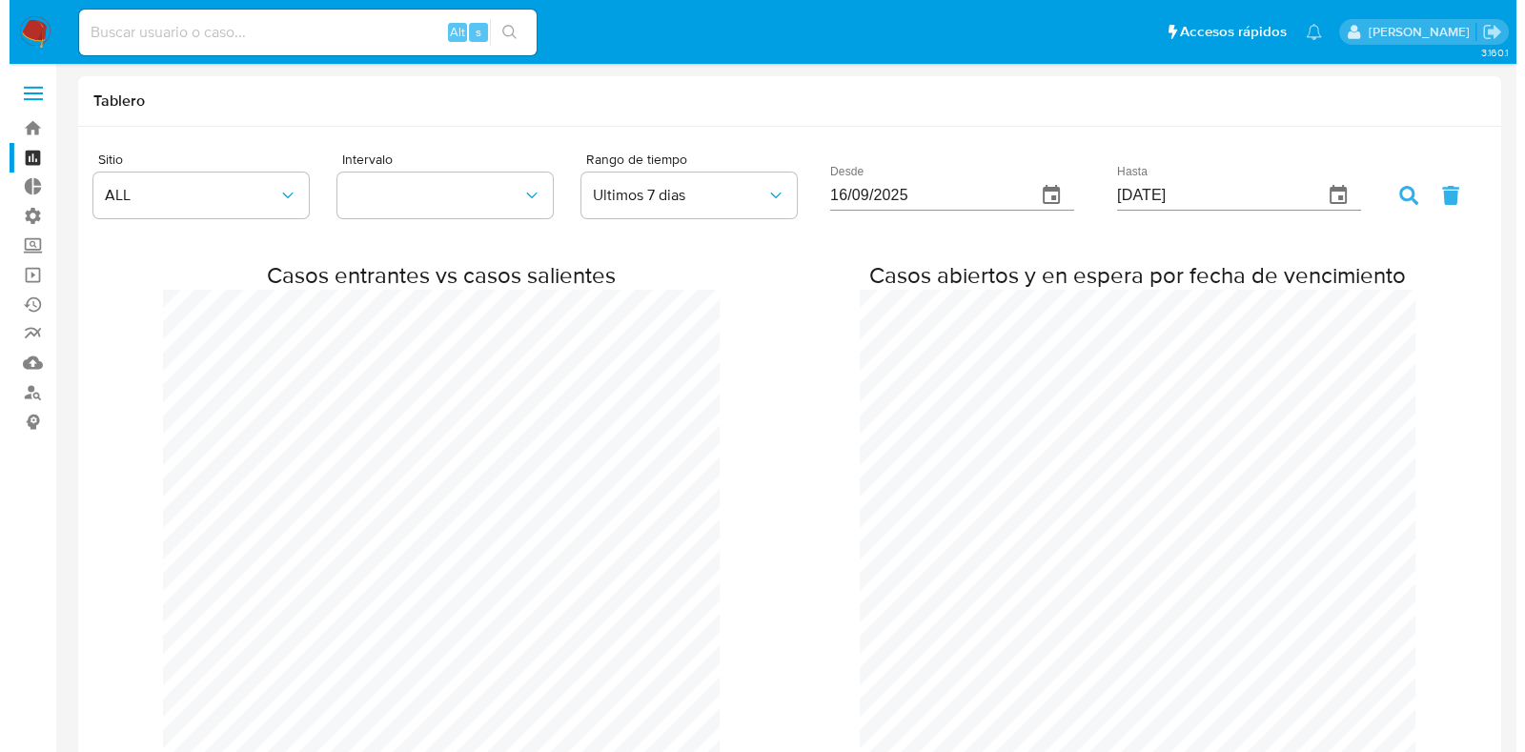
scroll to position [1554, 1505]
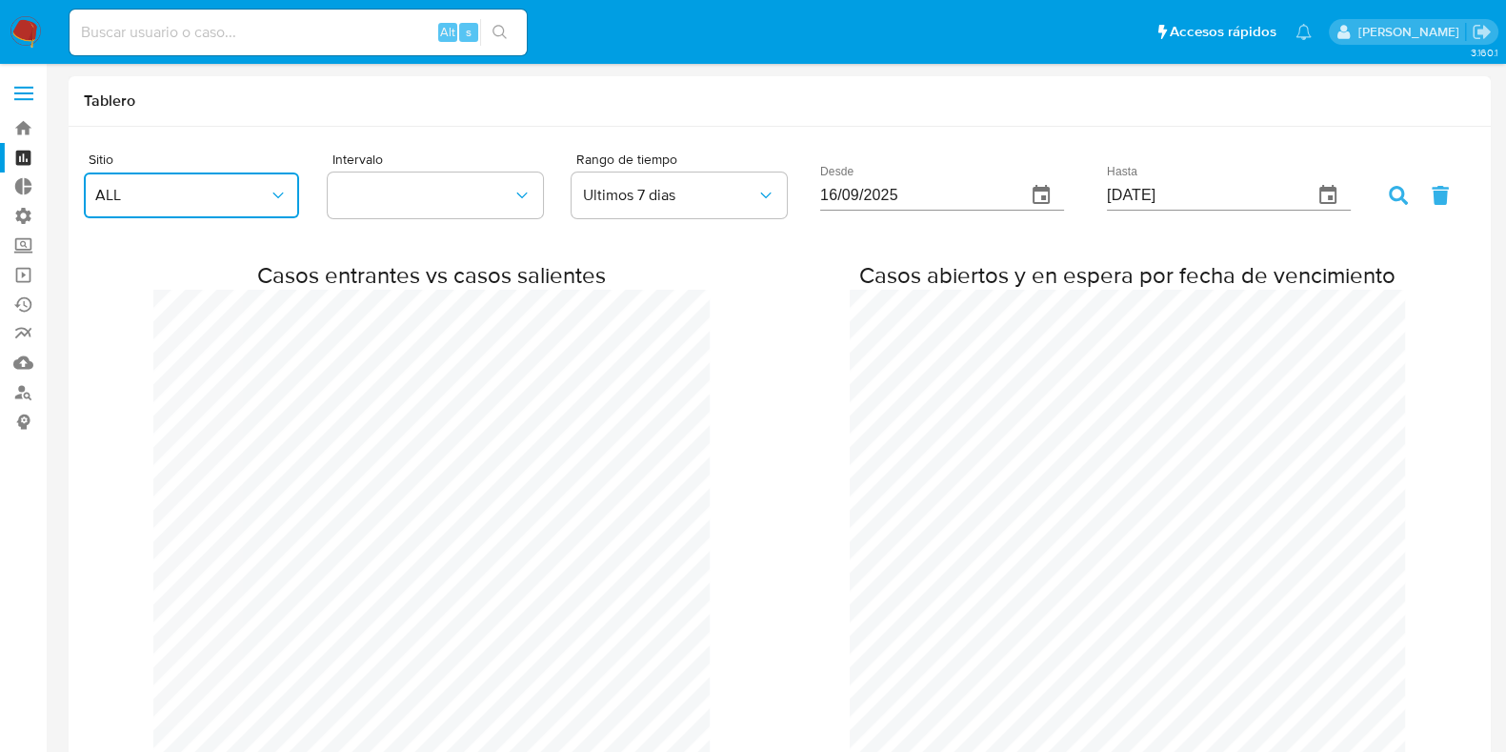
click at [247, 199] on span "ALL" at bounding box center [181, 195] width 173 height 19
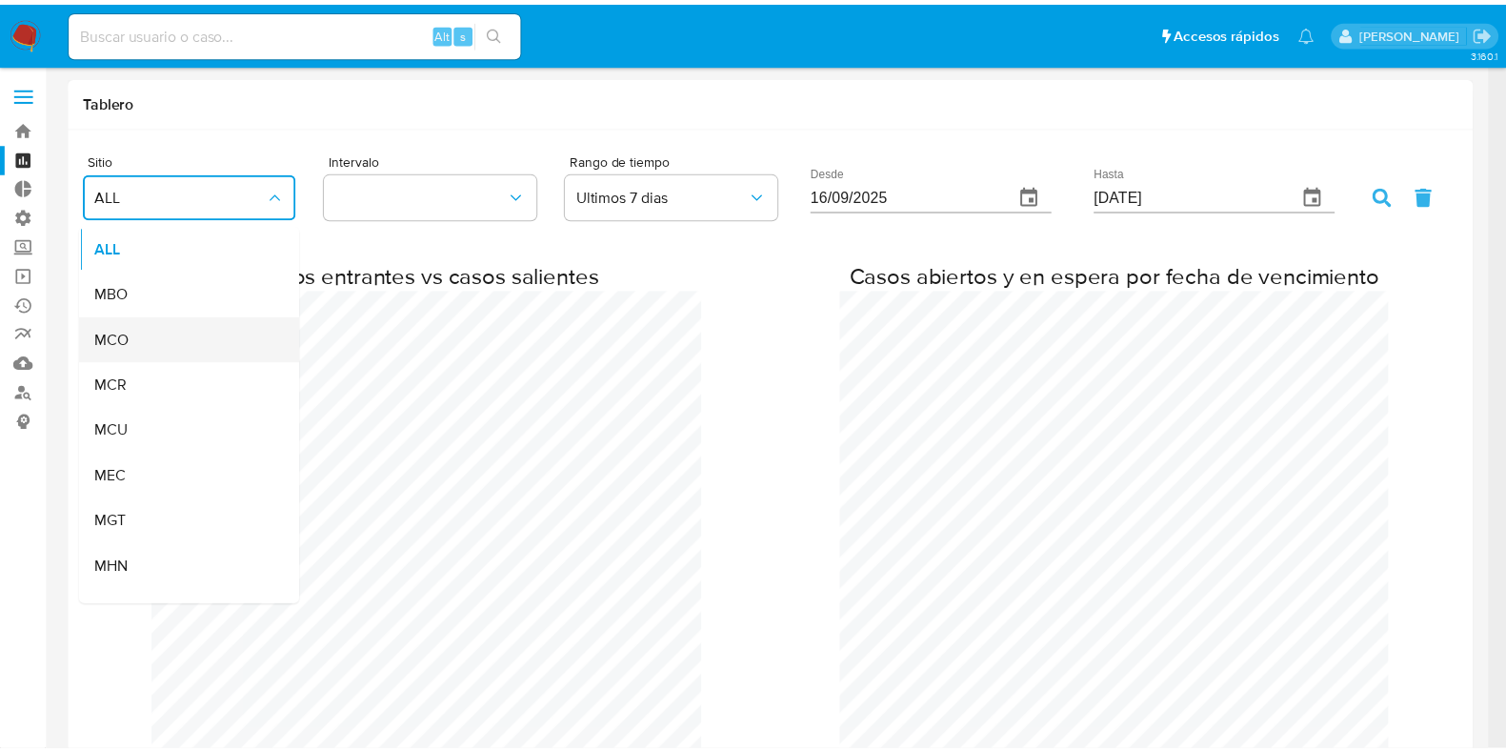
scroll to position [118, 0]
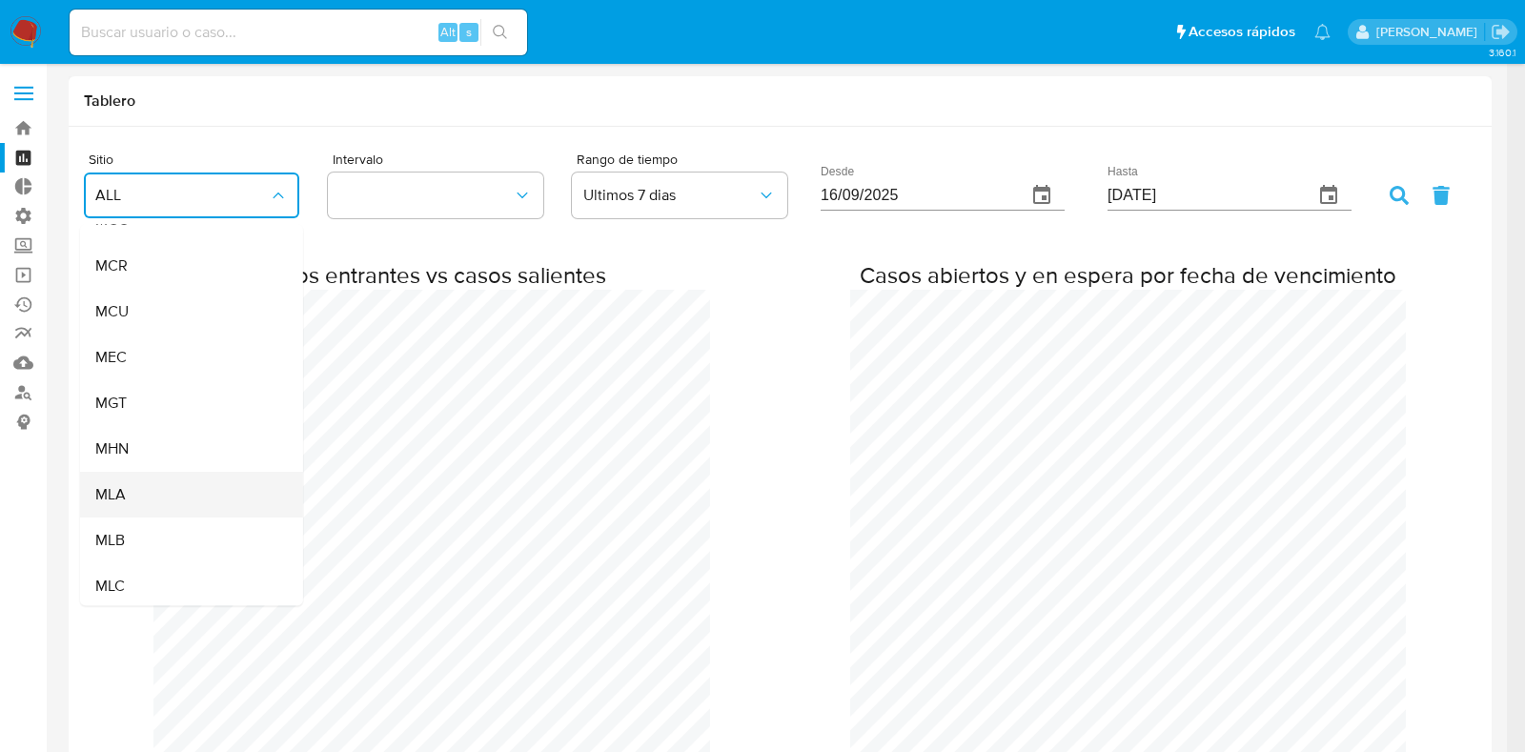
click at [196, 496] on div "MLA" at bounding box center [185, 496] width 181 height 46
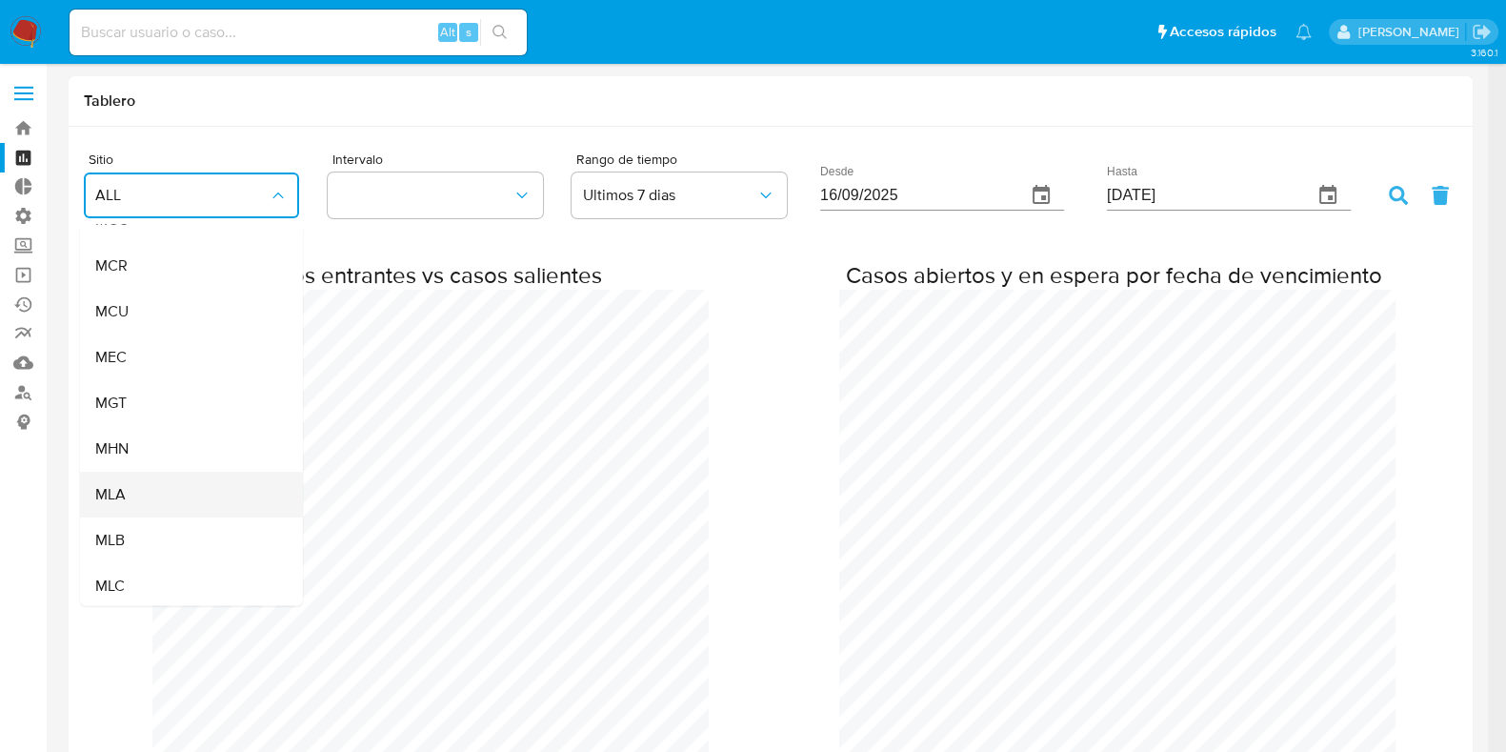
scroll to position [951279, 951329]
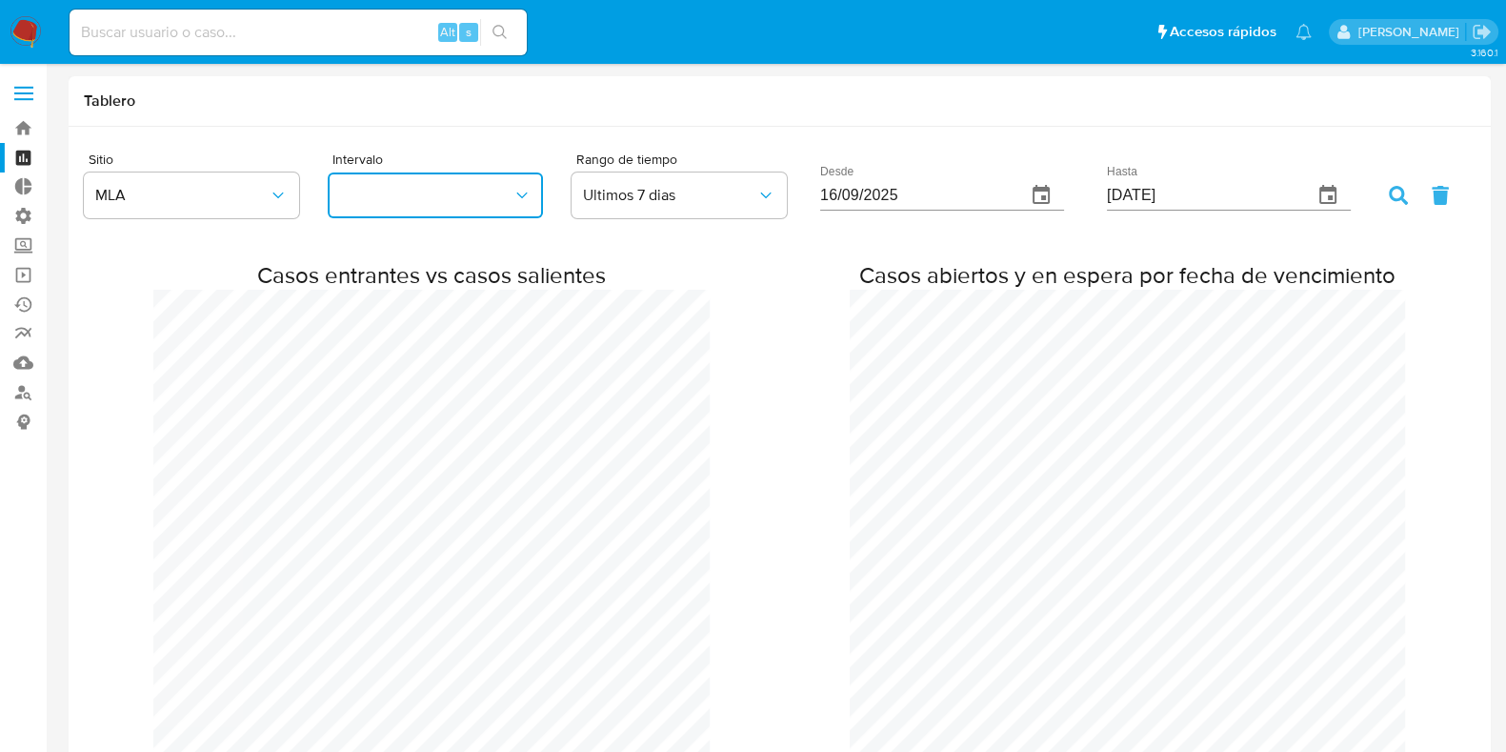
click at [514, 192] on icon "button" at bounding box center [522, 195] width 19 height 19
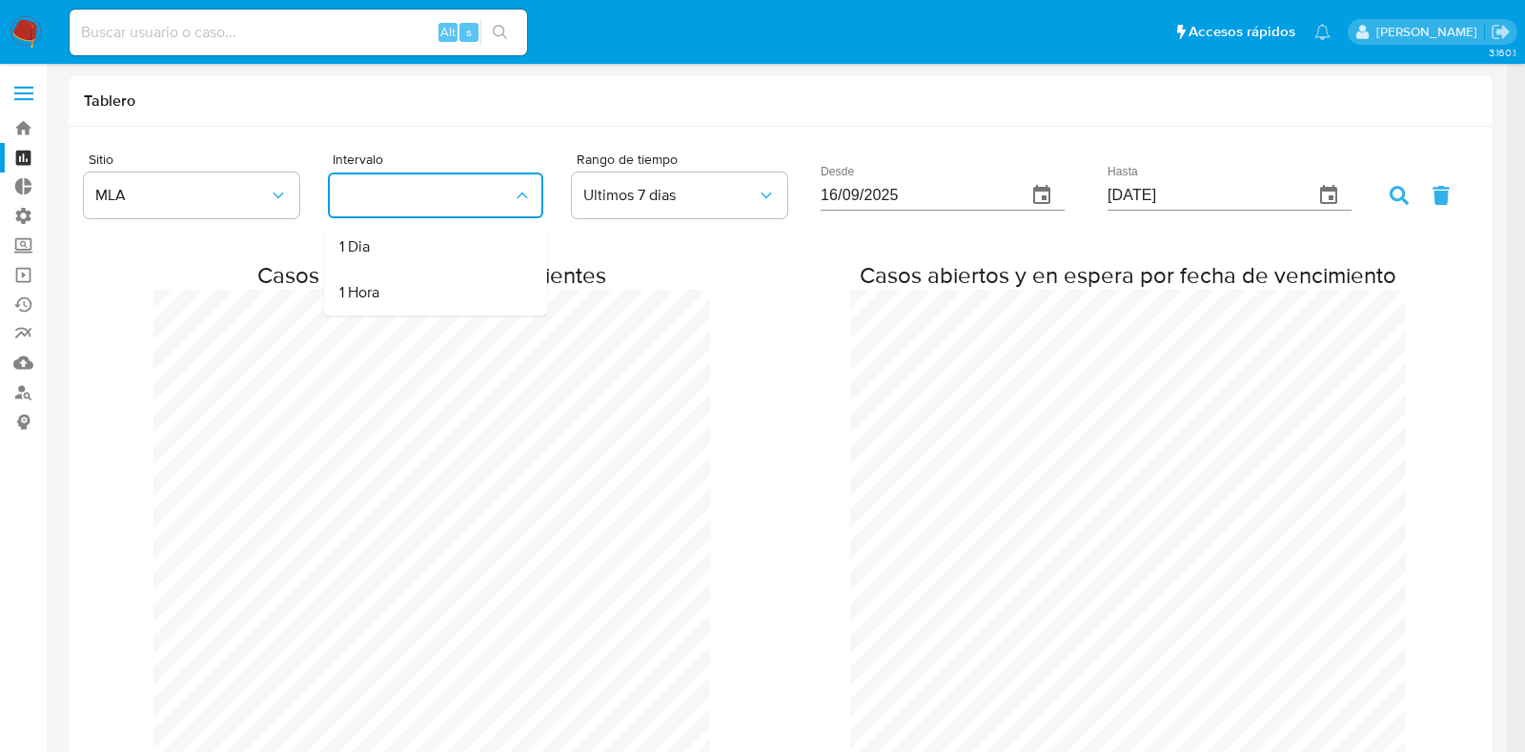
click at [514, 192] on icon "button" at bounding box center [522, 195] width 19 height 19
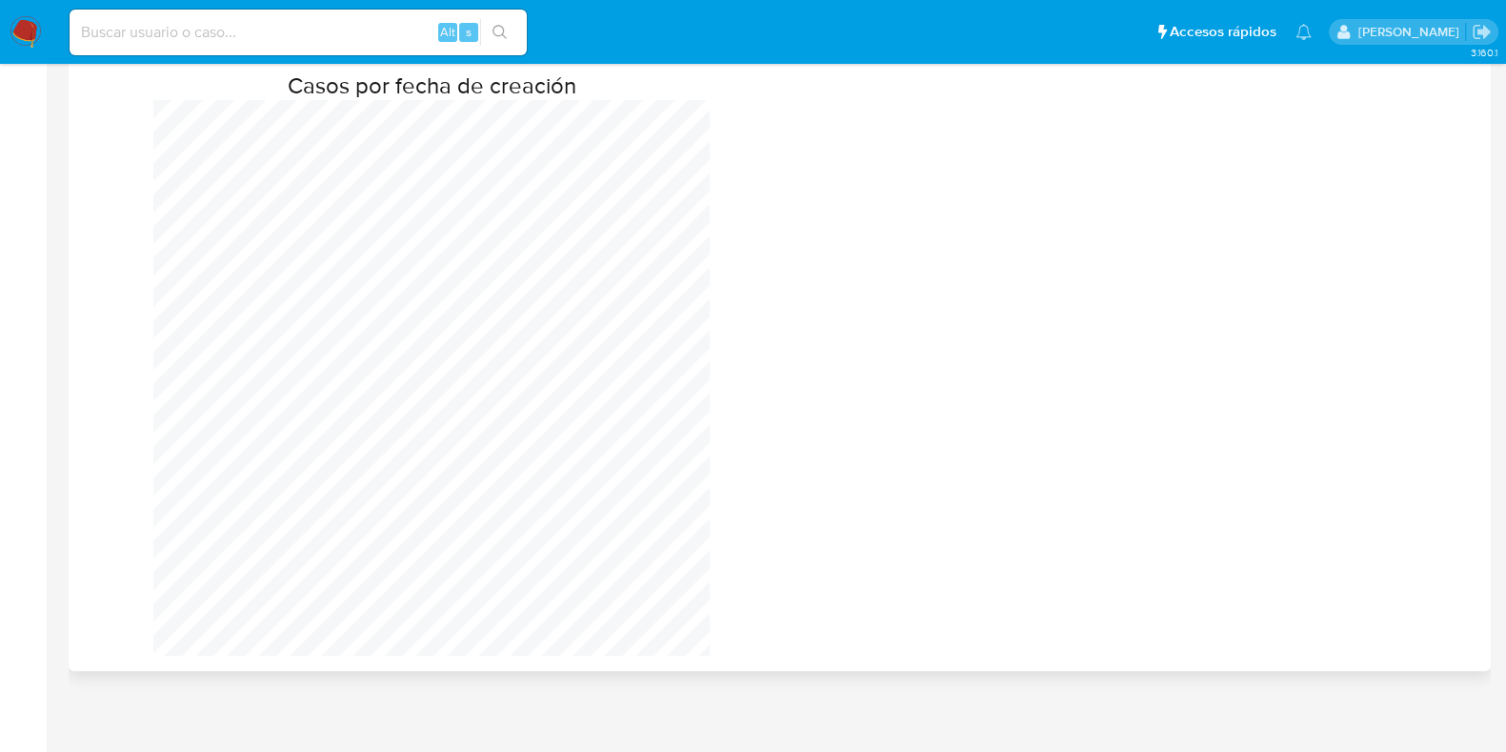
scroll to position [0, 0]
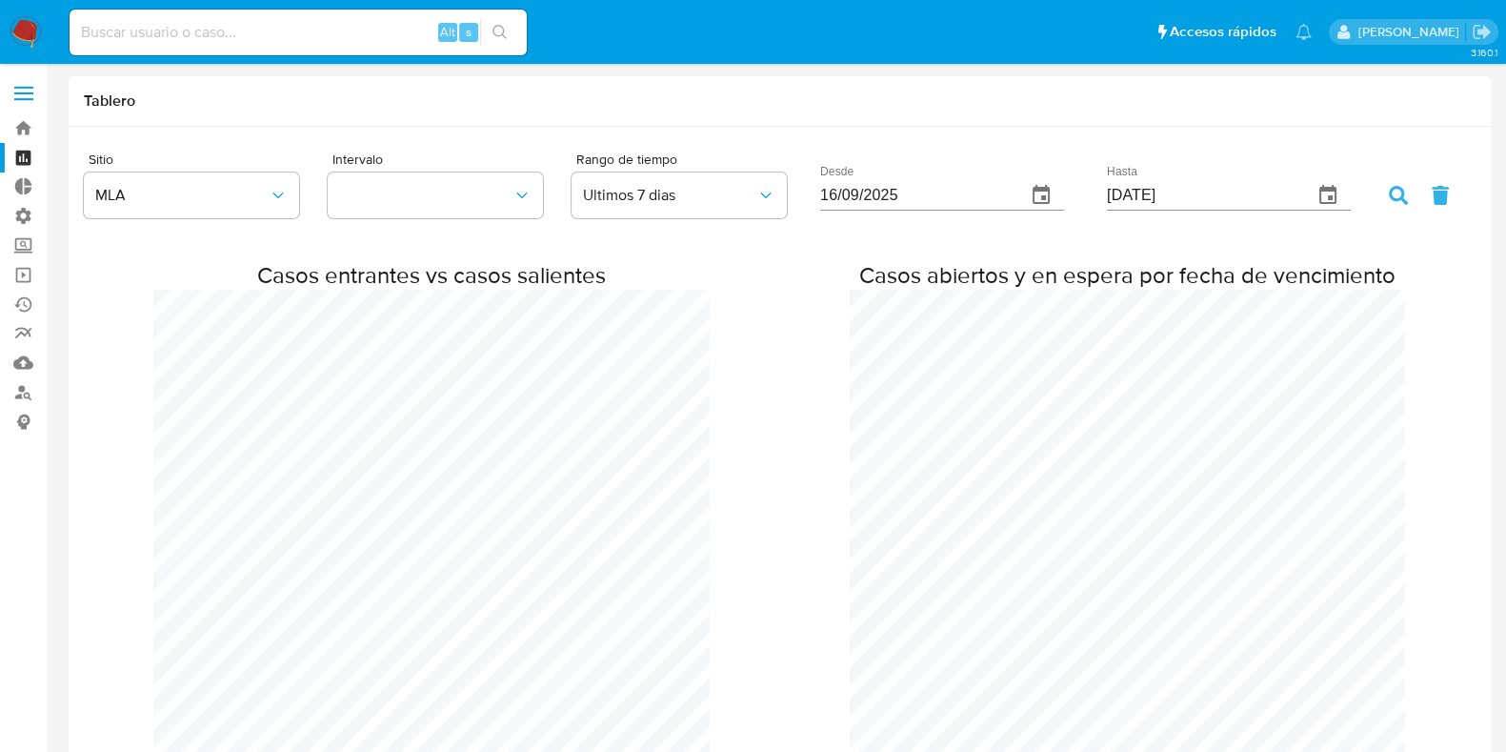
click at [18, 90] on label at bounding box center [24, 93] width 48 height 40
click at [0, 0] on input "checkbox" at bounding box center [0, 0] width 0 height 0
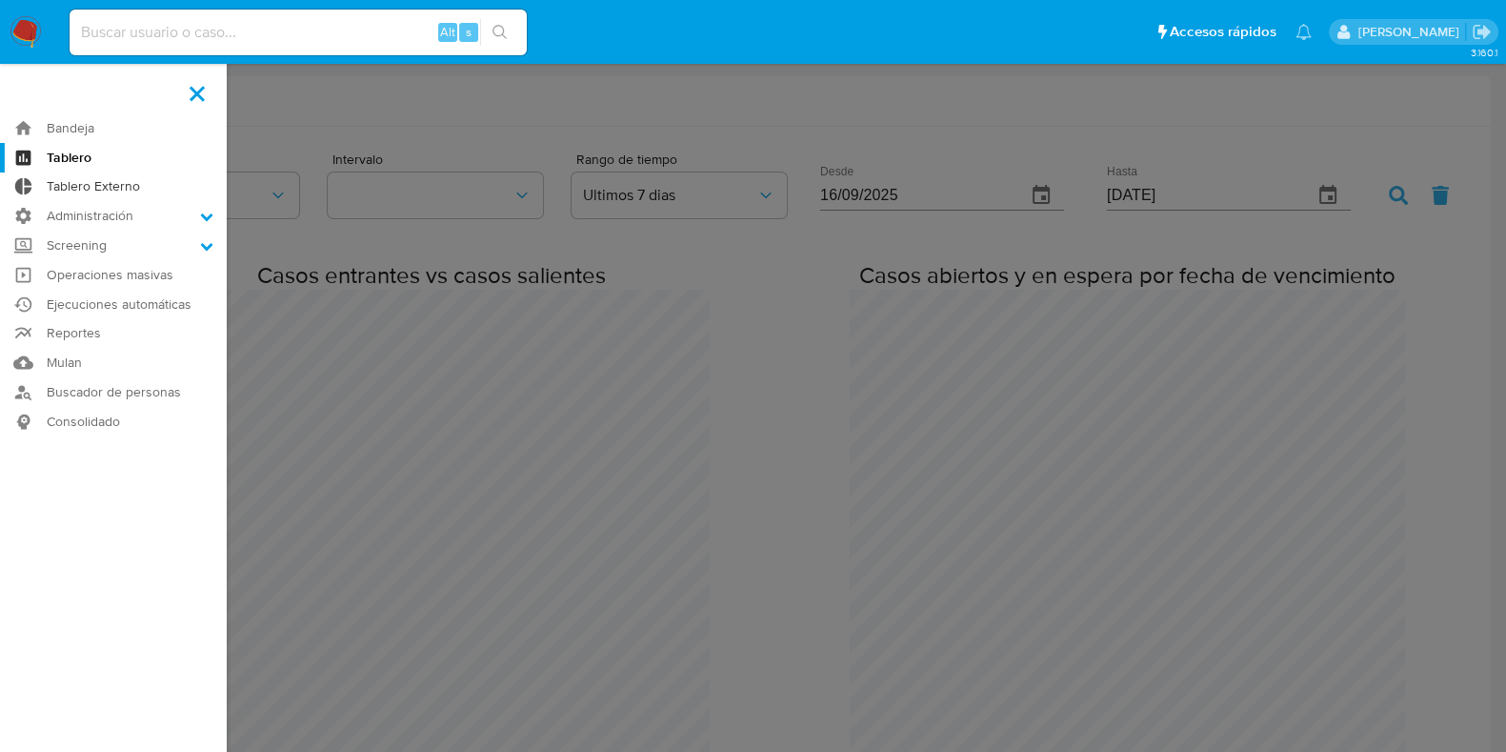
click at [87, 194] on link "Tablero Externo" at bounding box center [113, 187] width 227 height 30
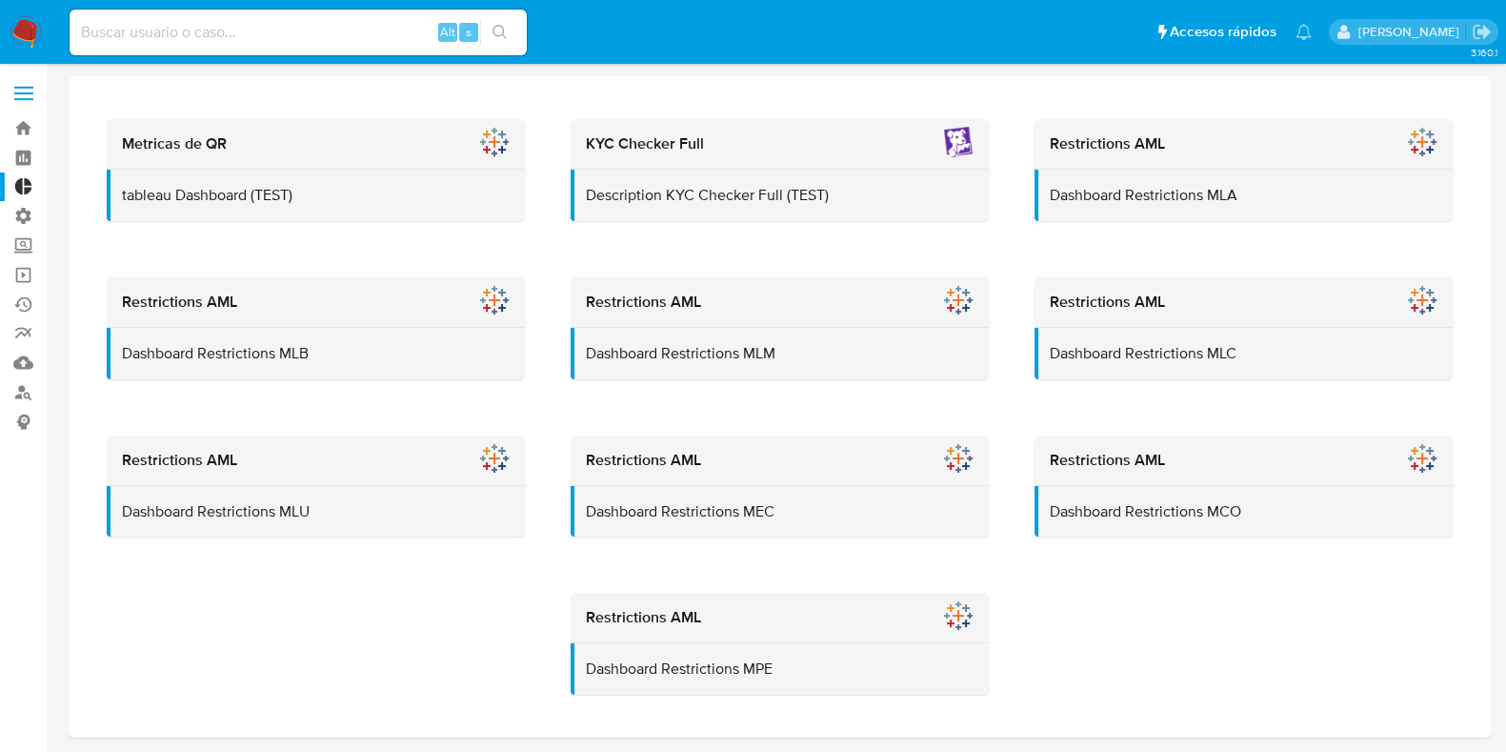
click at [20, 87] on span at bounding box center [23, 87] width 19 height 3
click at [0, 0] on input "checkbox" at bounding box center [0, 0] width 0 height 0
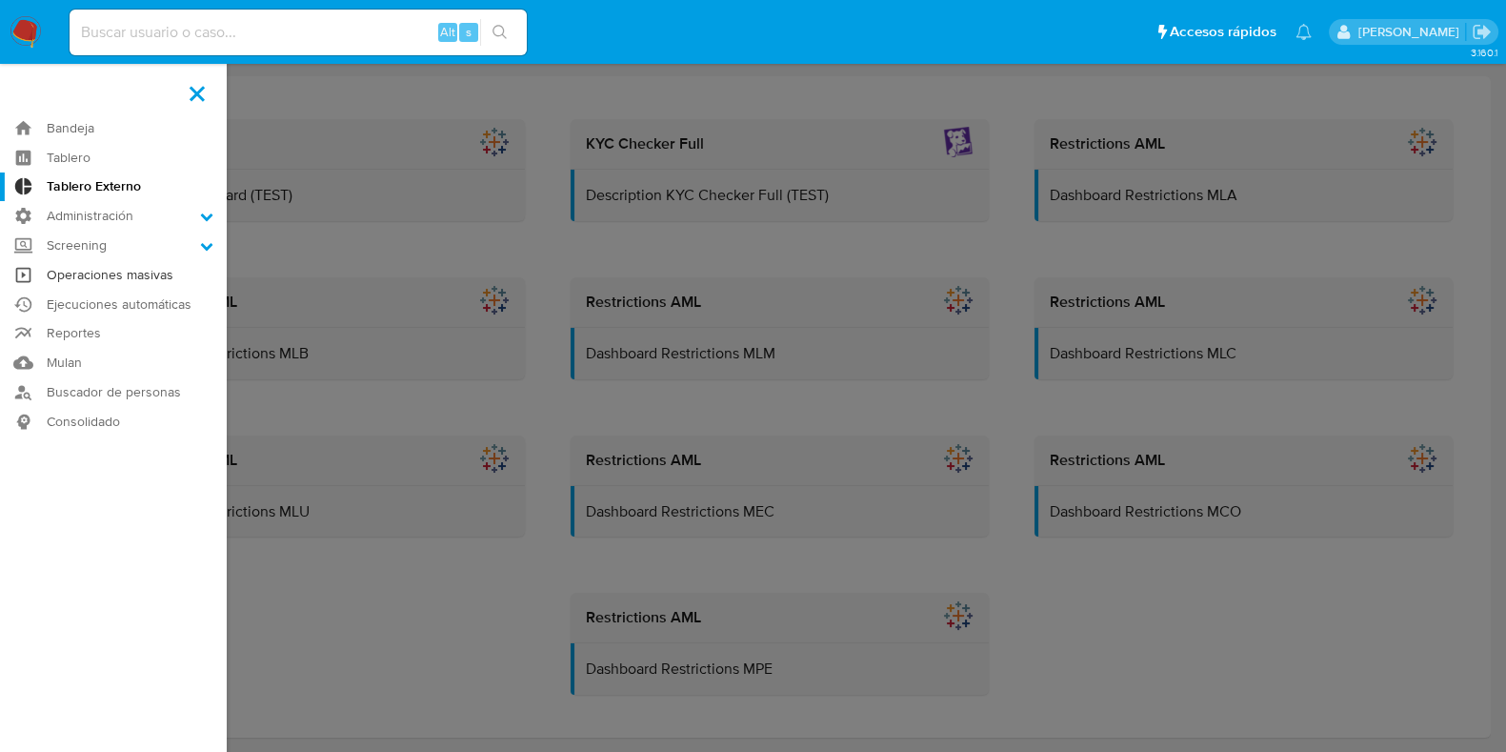
click at [105, 276] on link "Operaciones masivas" at bounding box center [113, 275] width 227 height 30
